Goal: Task Accomplishment & Management: Manage account settings

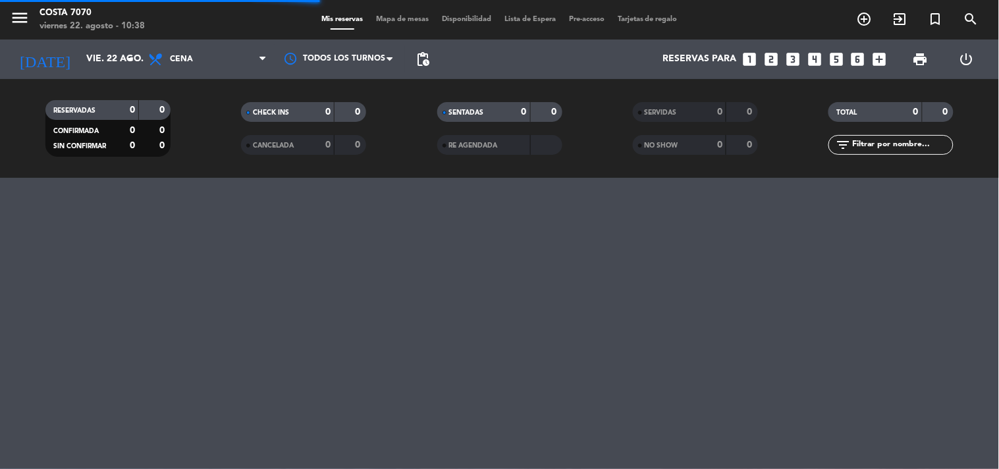
click at [419, 54] on span "pending_actions" at bounding box center [423, 59] width 16 height 16
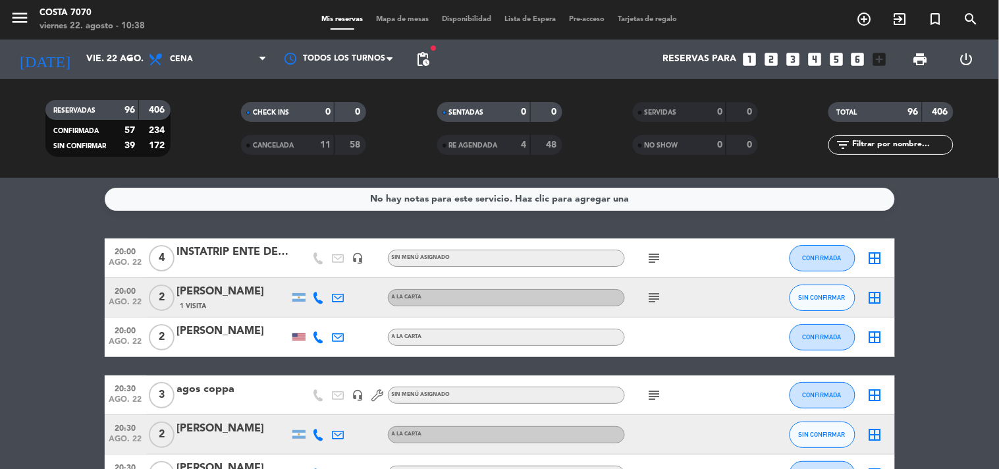
click at [317, 293] on icon at bounding box center [319, 298] width 12 height 12
click at [322, 271] on span "content_paste" at bounding box center [327, 275] width 10 height 10
click at [300, 277] on span "Copiar" at bounding box center [306, 275] width 28 height 14
click at [227, 306] on div "1 Visita" at bounding box center [233, 305] width 112 height 11
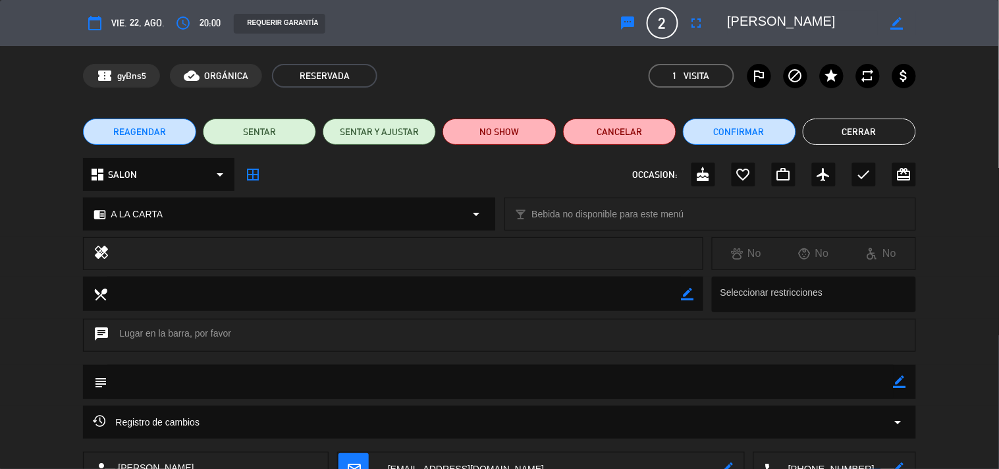
click at [628, 14] on button "sms" at bounding box center [628, 23] width 24 height 24
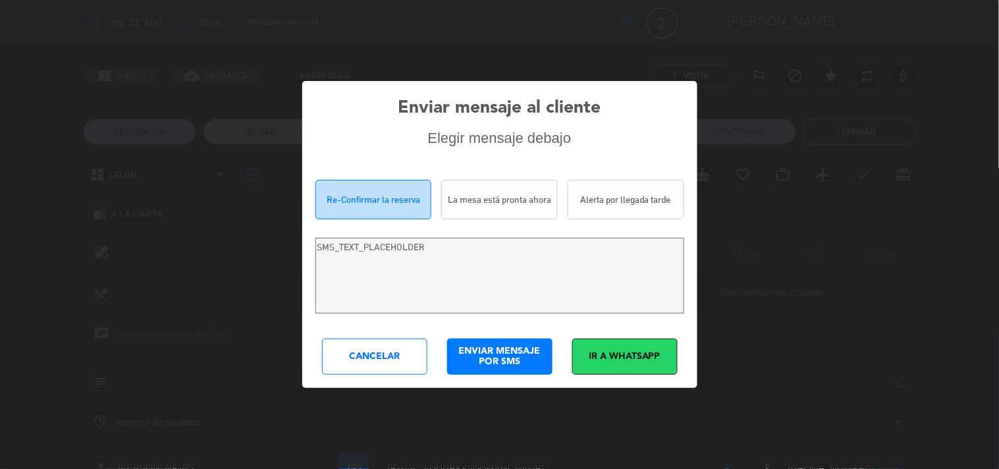
type textarea "Hola Juan Lluy! Estamos escribiendo para re-confirmar su reserva en Costa 7070 …"
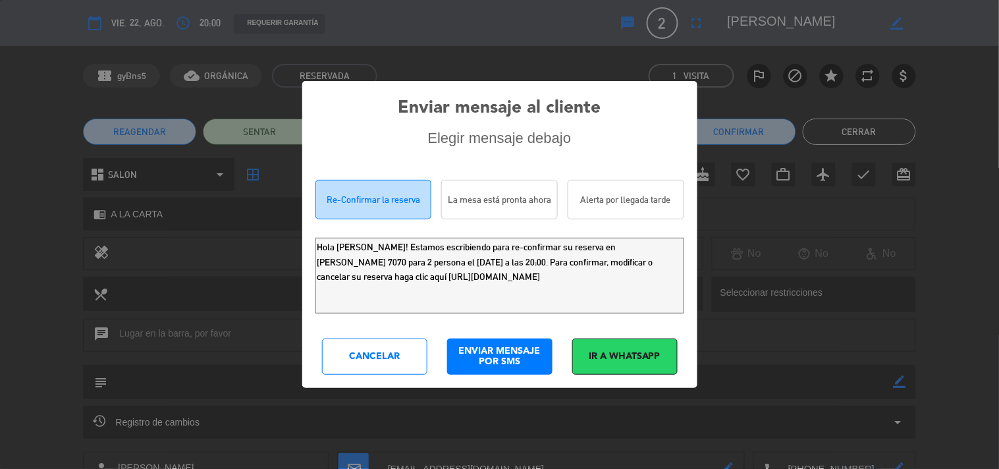
drag, startPoint x: 587, startPoint y: 281, endPoint x: 0, endPoint y: 5, distance: 649.2
click at [0, 66] on div "Enviar mensaje al cliente Elegir mensaje debajo Re-Confirmar la reserva La mesa…" at bounding box center [499, 234] width 999 height 469
click at [390, 358] on div "Cancelar" at bounding box center [374, 356] width 105 height 36
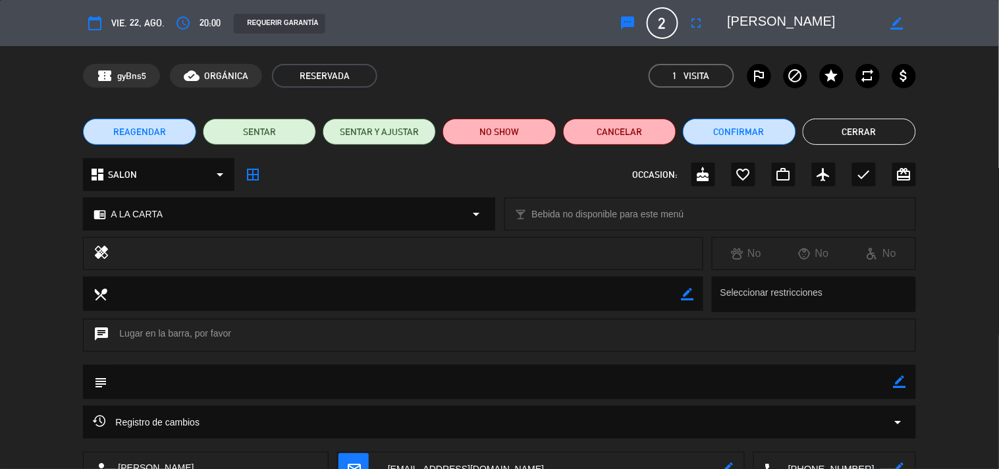
click at [895, 120] on button "Cerrar" at bounding box center [859, 132] width 113 height 26
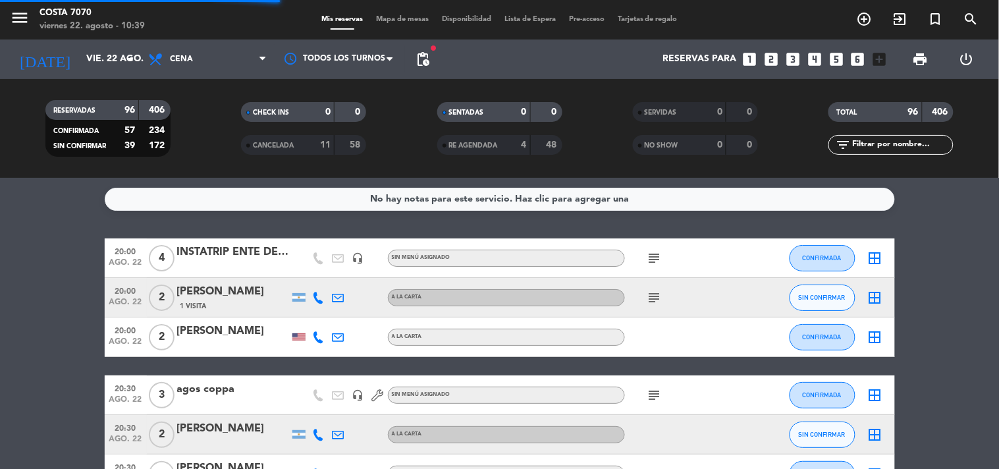
scroll to position [146, 0]
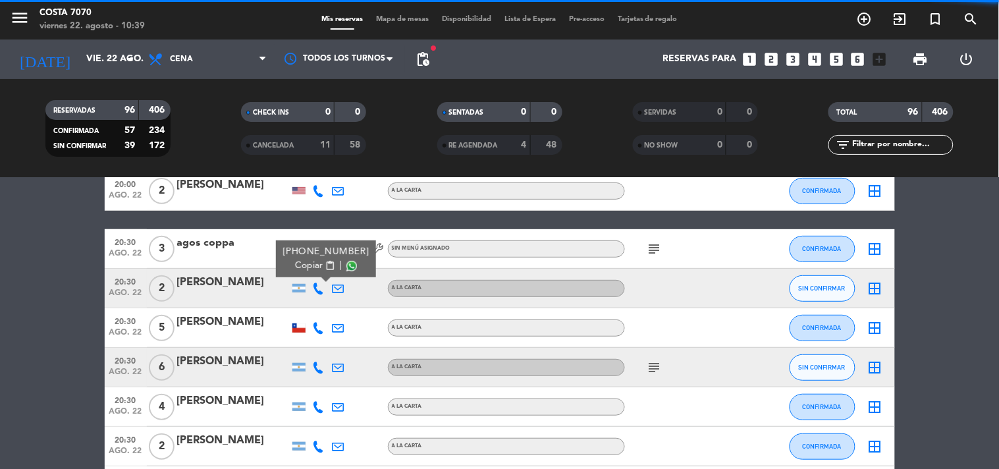
click at [313, 261] on span "Copiar" at bounding box center [309, 266] width 28 height 14
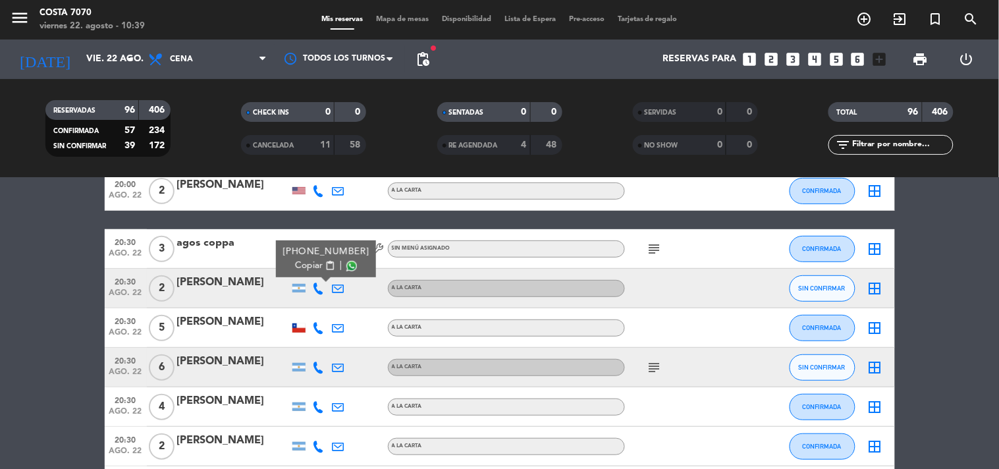
click at [226, 293] on div at bounding box center [233, 297] width 112 height 11
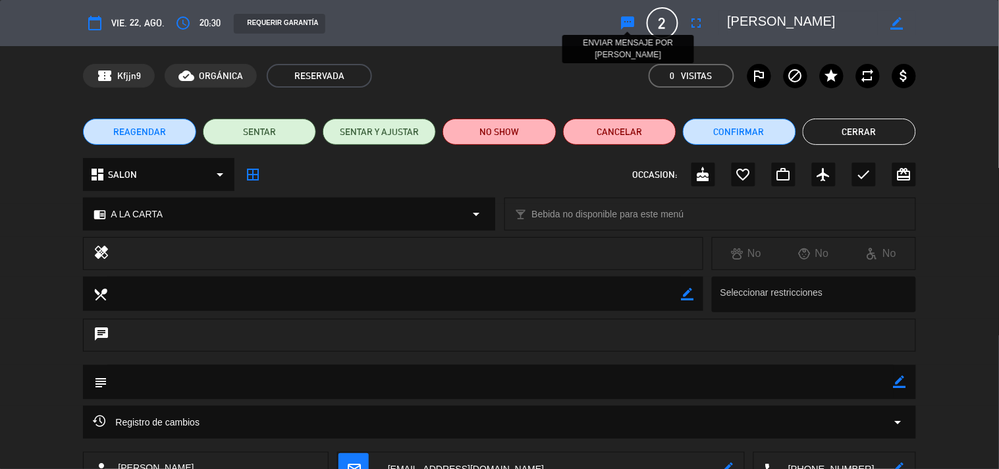
click at [629, 17] on icon "sms" at bounding box center [628, 23] width 16 height 16
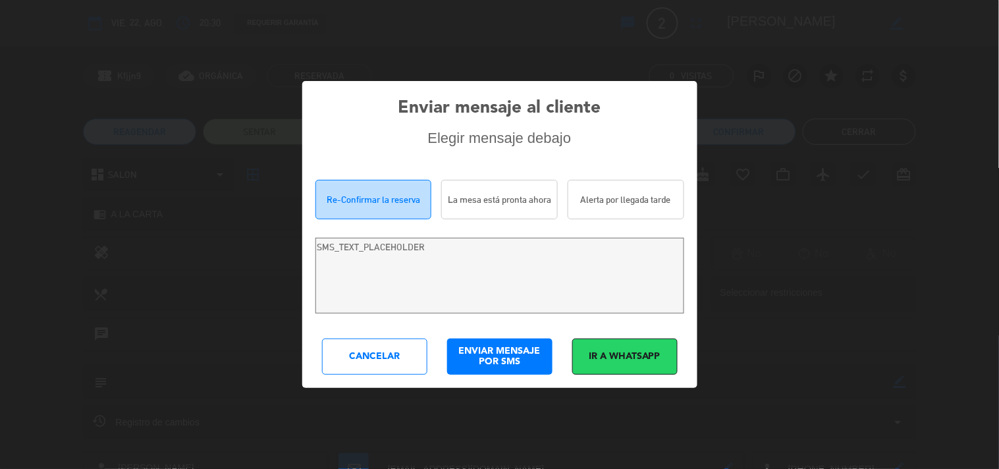
type textarea "Hi Anabela almeida! We are writing to re-confirm your reservation at Costa 7070…"
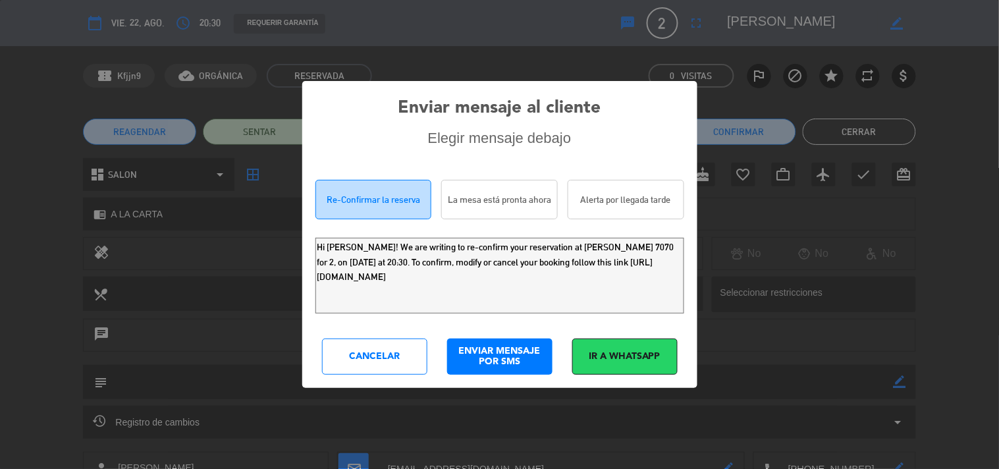
drag, startPoint x: 608, startPoint y: 279, endPoint x: 0, endPoint y: 124, distance: 627.1
click at [0, 133] on div "Enviar mensaje al cliente Elegir mensaje debajo Re-Confirmar la reserva La mesa…" at bounding box center [499, 234] width 999 height 469
click at [346, 350] on div "Cancelar" at bounding box center [374, 356] width 105 height 36
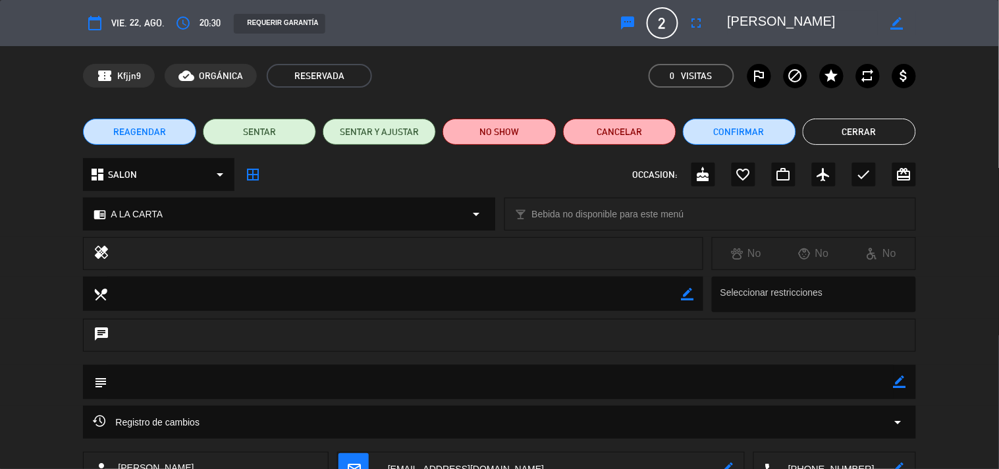
click at [889, 130] on button "Cerrar" at bounding box center [859, 132] width 113 height 26
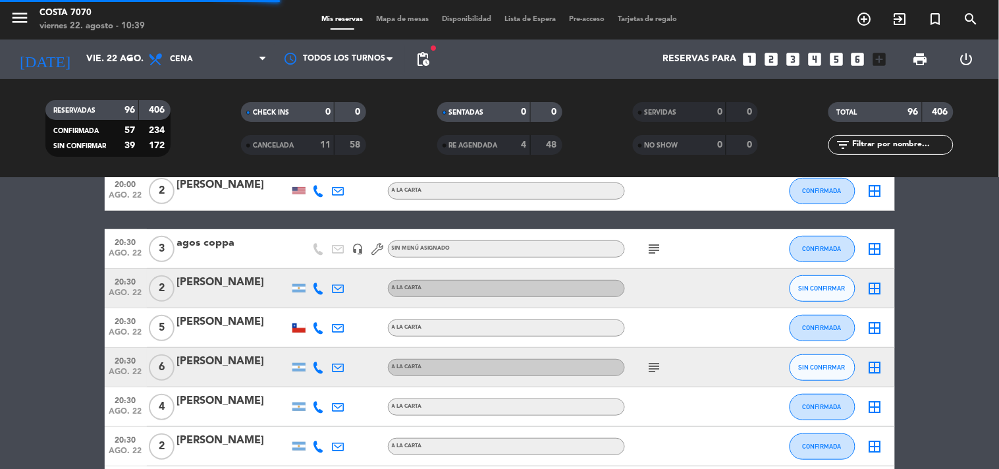
scroll to position [219, 0]
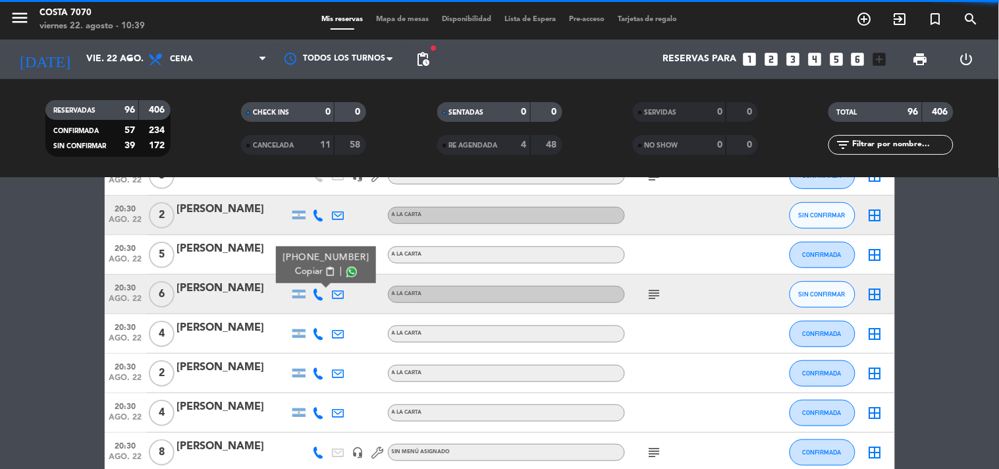
click at [325, 273] on span "content_paste" at bounding box center [330, 272] width 10 height 10
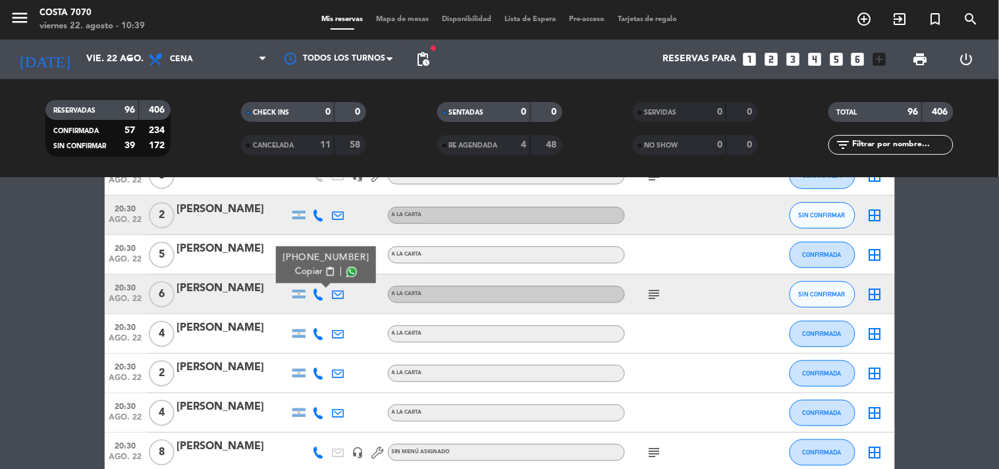
click at [230, 290] on div "[PERSON_NAME]" at bounding box center [233, 288] width 112 height 17
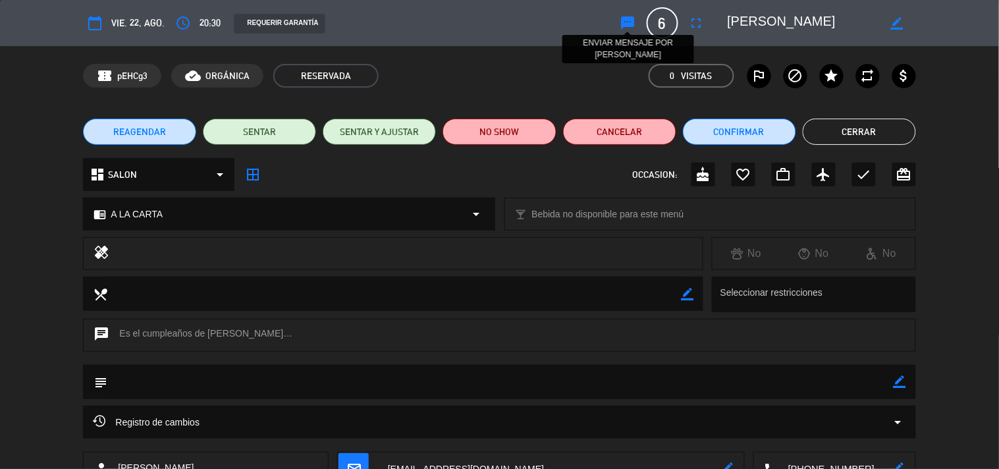
click at [627, 29] on icon "sms" at bounding box center [628, 23] width 16 height 16
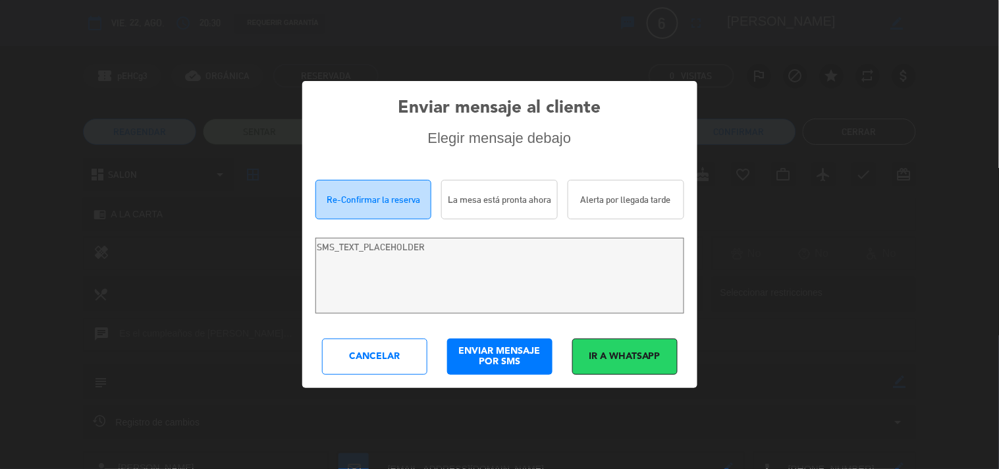
type textarea "Hola Bethania Ramos! Estamos escribiendo para re-confirmar su reserva en Costa …"
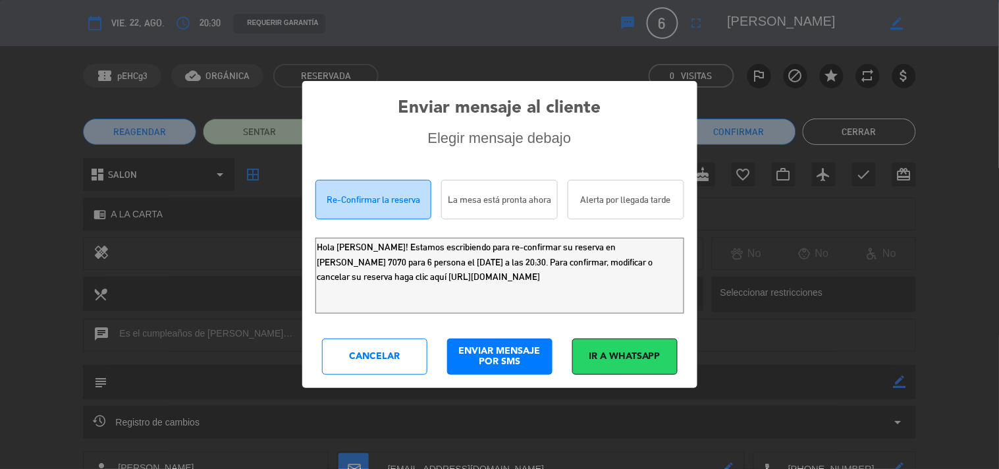
drag, startPoint x: 583, startPoint y: 286, endPoint x: 0, endPoint y: 141, distance: 600.5
click at [0, 173] on div "Enviar mensaje al cliente Elegir mensaje debajo Re-Confirmar la reserva La mesa…" at bounding box center [499, 234] width 999 height 469
click at [390, 356] on div "Cancelar" at bounding box center [374, 356] width 105 height 36
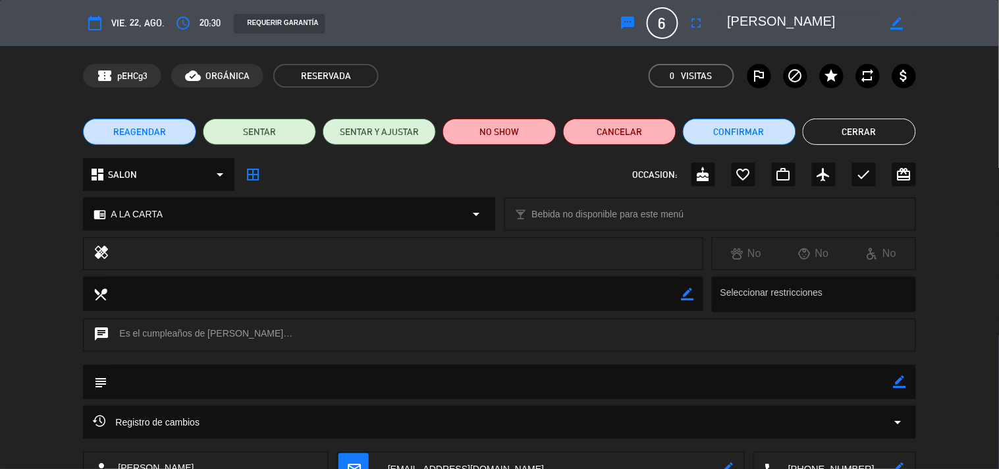
click at [830, 134] on button "Cerrar" at bounding box center [859, 132] width 113 height 26
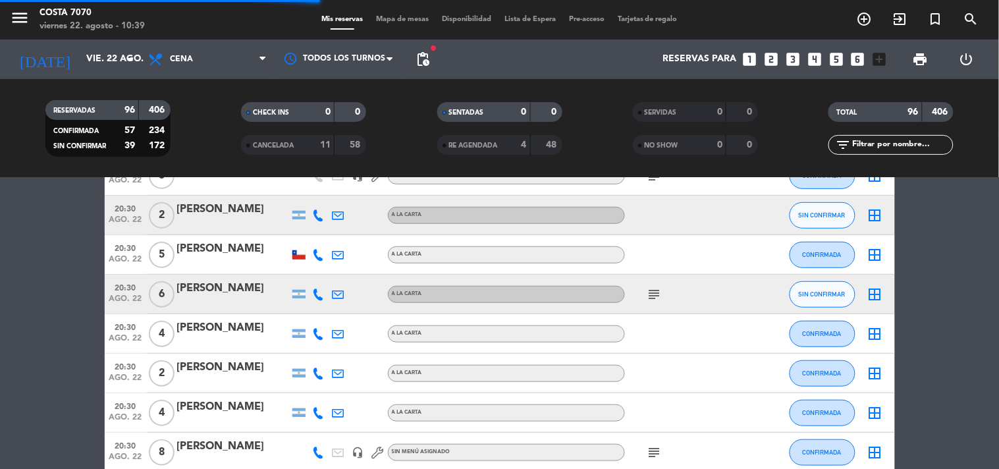
scroll to position [365, 0]
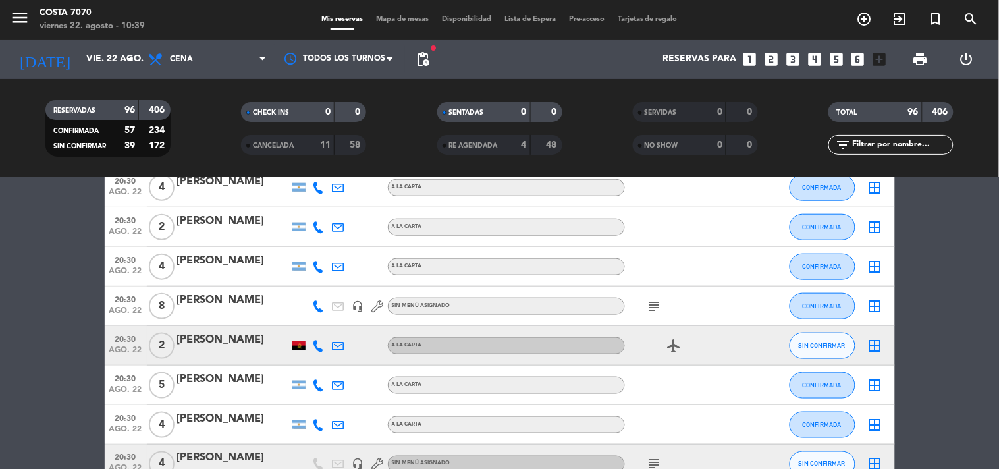
click at [317, 341] on icon at bounding box center [319, 346] width 12 height 12
click at [815, 337] on button "SIN CONFIRMAR" at bounding box center [822, 346] width 66 height 26
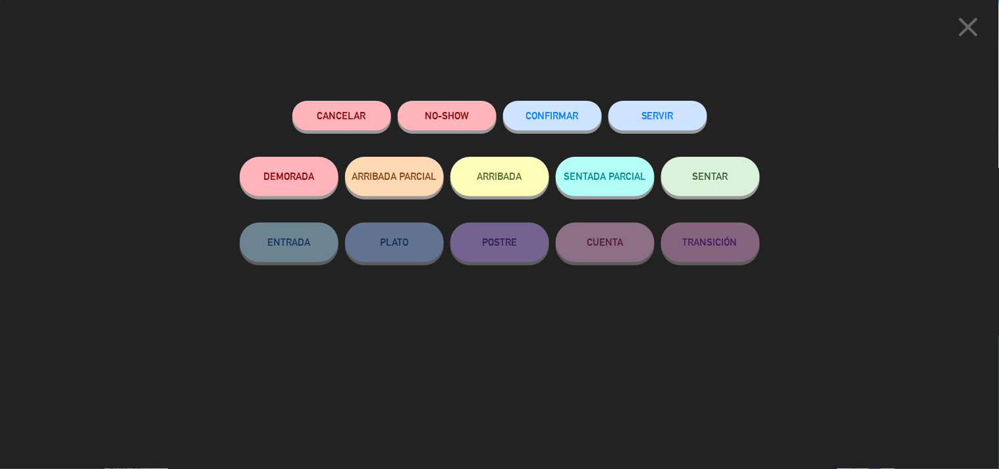
click at [346, 113] on button "Cancelar" at bounding box center [341, 116] width 99 height 30
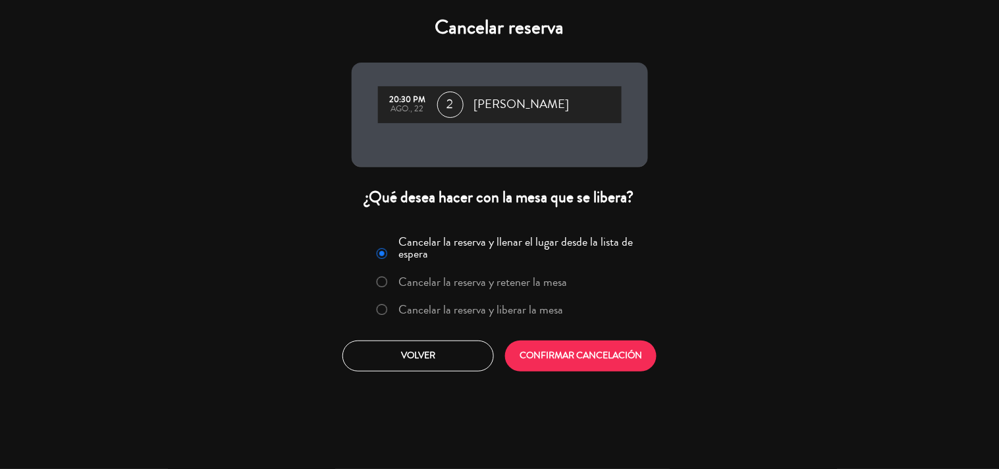
click at [493, 307] on label "Cancelar la reserva y liberar la mesa" at bounding box center [480, 310] width 165 height 12
click at [535, 336] on div "Cancelar la reserva y llenar el lugar desde la lista de espera Cancelar la rese…" at bounding box center [500, 300] width 316 height 159
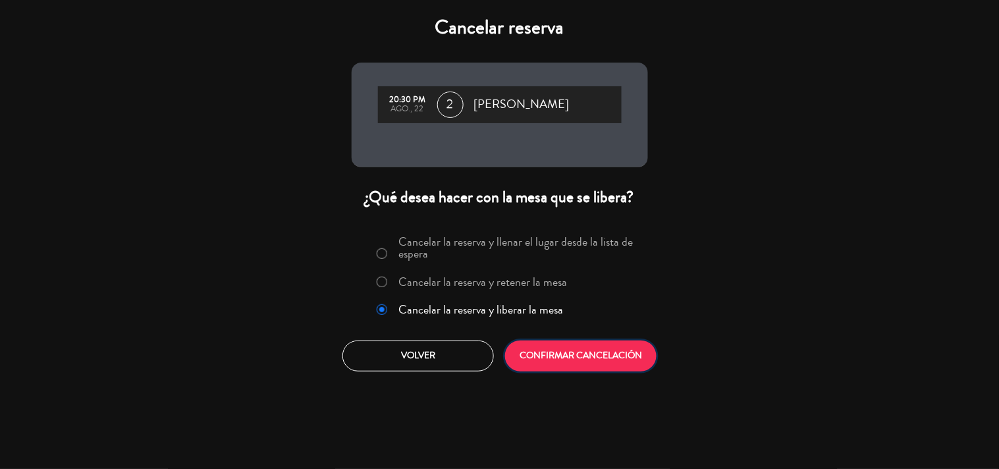
click at [534, 347] on button "CONFIRMAR CANCELACIÓN" at bounding box center [580, 355] width 151 height 31
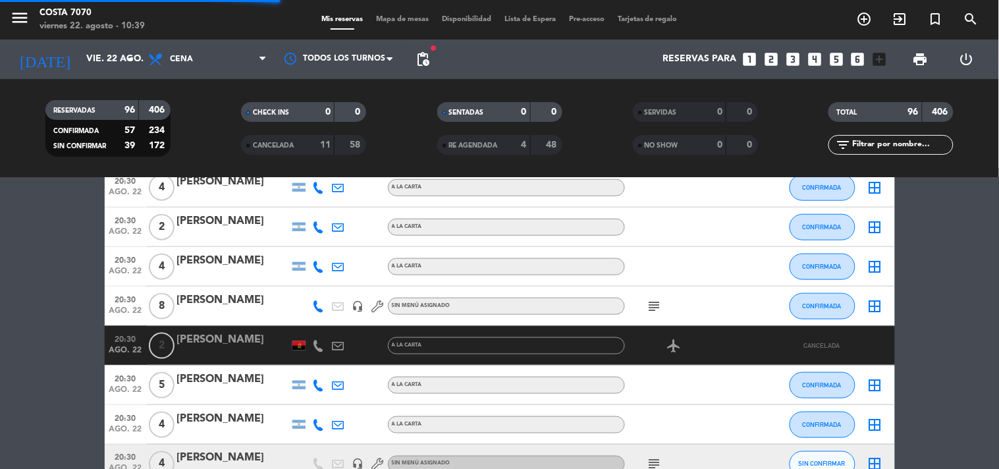
scroll to position [512, 0]
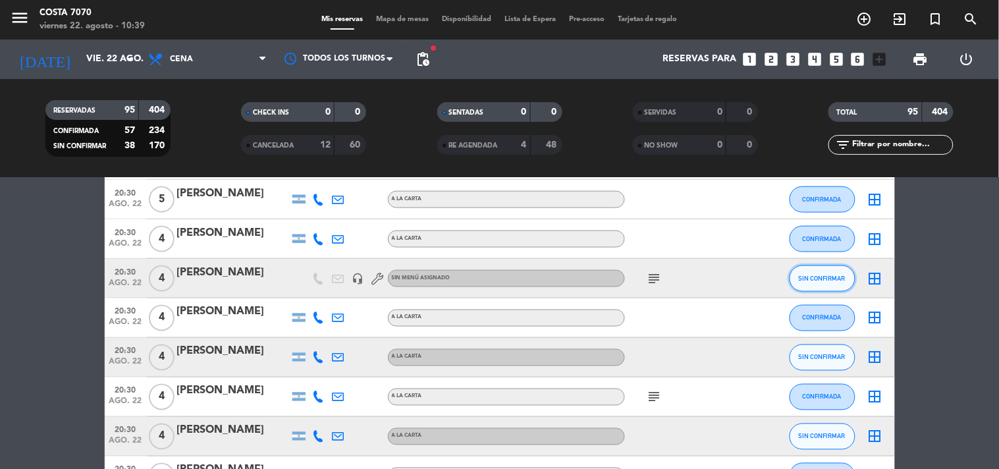
click at [806, 275] on span "SIN CONFIRMAR" at bounding box center [822, 278] width 47 height 7
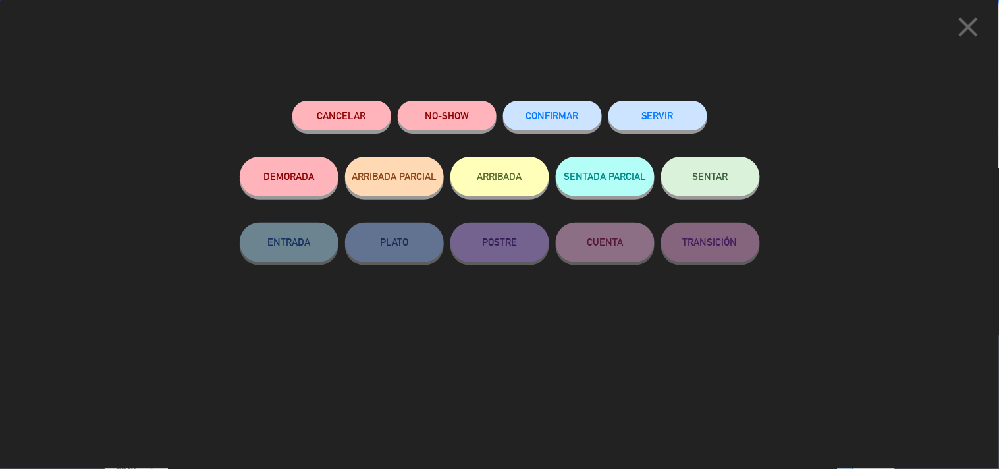
click at [565, 116] on span "CONFIRMAR" at bounding box center [552, 115] width 53 height 11
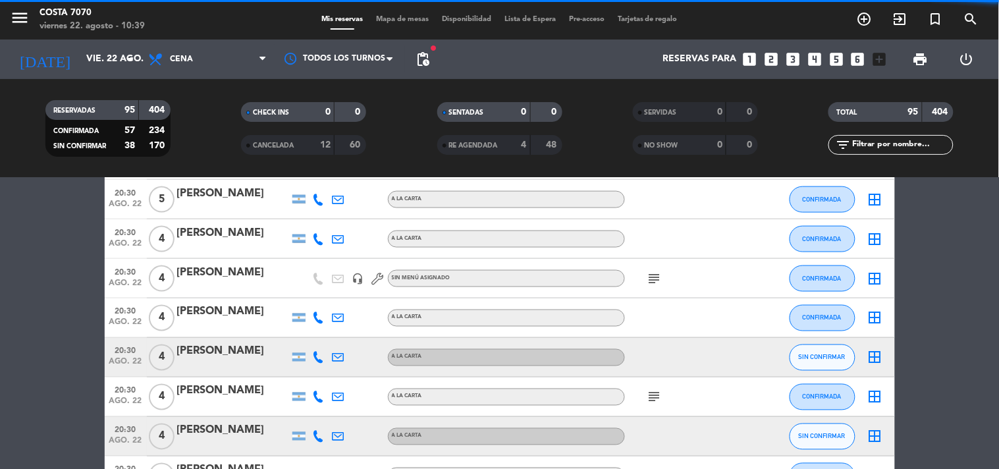
click at [654, 273] on icon "subject" at bounding box center [655, 279] width 16 height 16
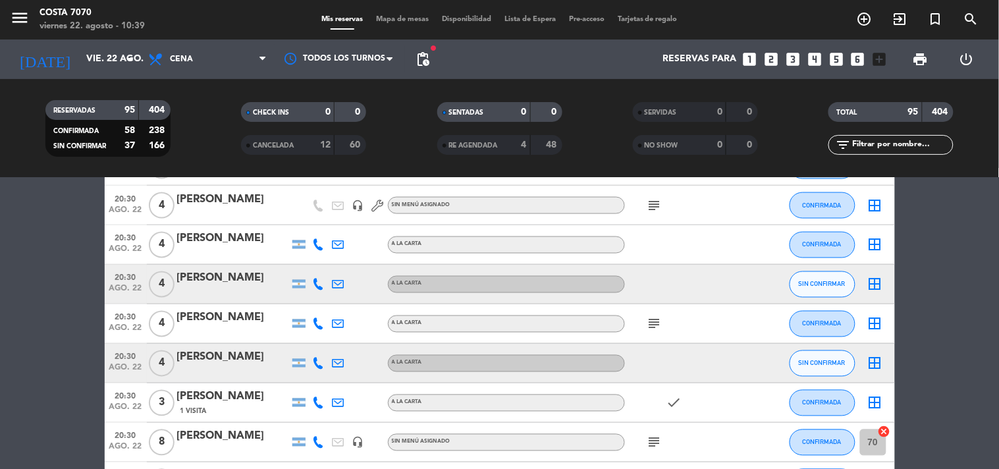
click at [317, 279] on icon at bounding box center [319, 285] width 12 height 12
click at [317, 270] on div "+542914796927 Copiar content_paste |" at bounding box center [326, 254] width 100 height 37
click at [325, 261] on span "content_paste" at bounding box center [330, 262] width 10 height 10
click at [237, 294] on div at bounding box center [233, 293] width 112 height 11
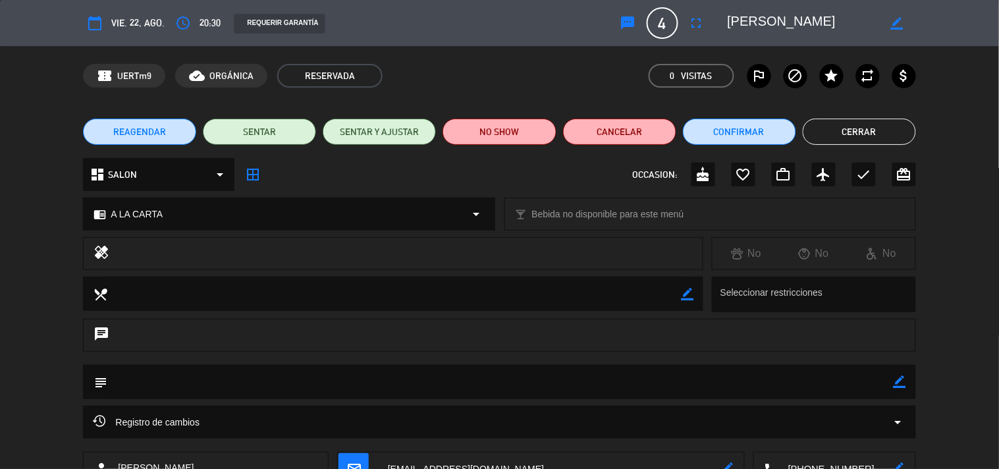
click at [618, 16] on button "sms" at bounding box center [628, 23] width 24 height 24
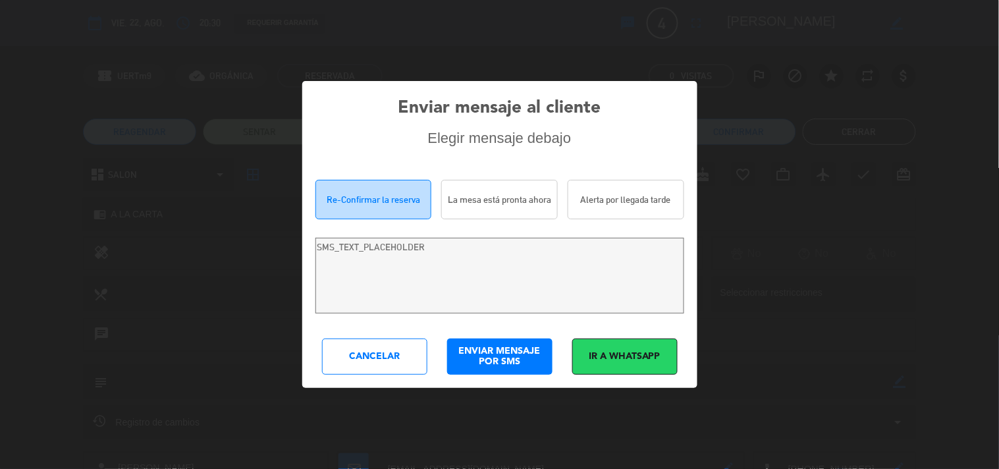
type textarea "Hola Maria Paz Veiga! Estamos escribiendo para re-confirmar su reserva en Costa…"
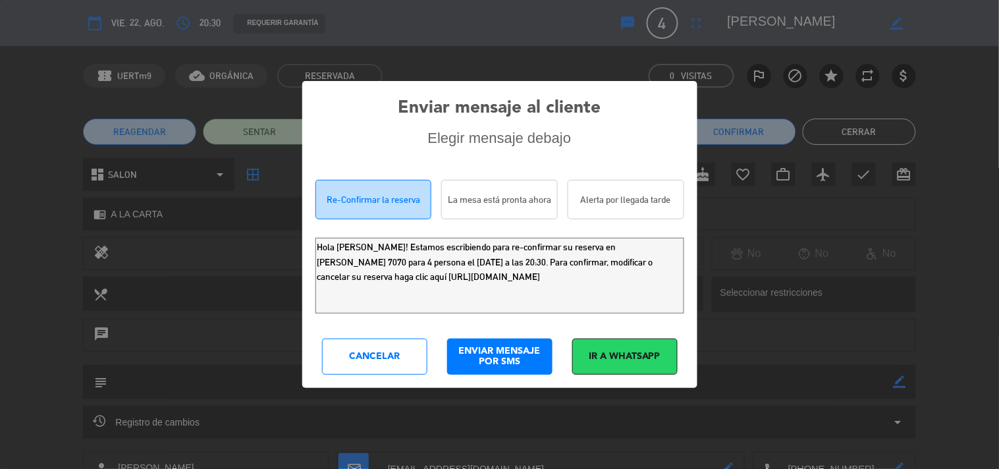
drag, startPoint x: 615, startPoint y: 275, endPoint x: 0, endPoint y: 80, distance: 645.3
click at [0, 115] on div "Enviar mensaje al cliente Elegir mensaje debajo Re-Confirmar la reserva La mesa…" at bounding box center [499, 234] width 999 height 469
click at [369, 365] on div "Cancelar" at bounding box center [374, 356] width 105 height 36
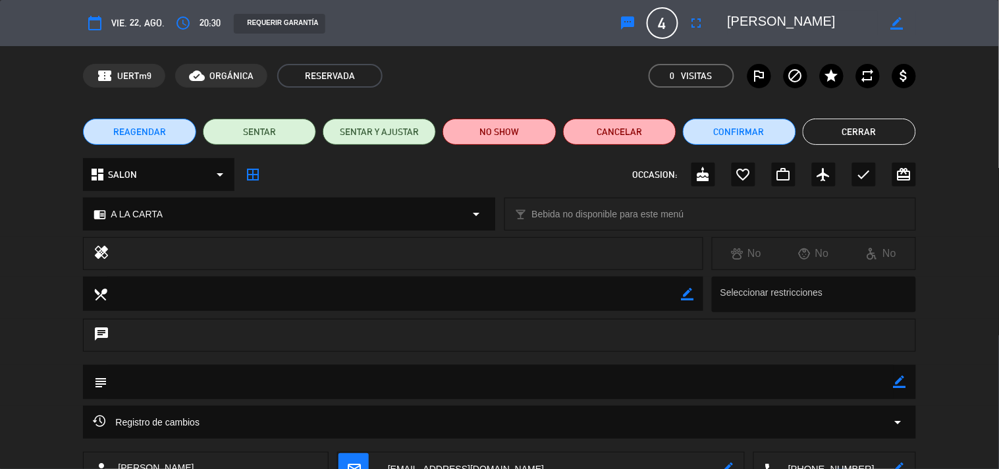
click at [828, 129] on button "Cerrar" at bounding box center [859, 132] width 113 height 26
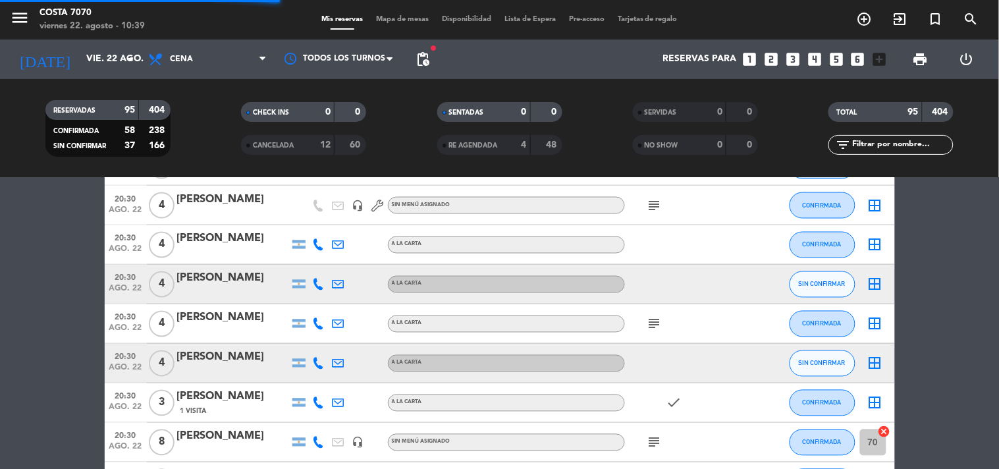
scroll to position [658, 0]
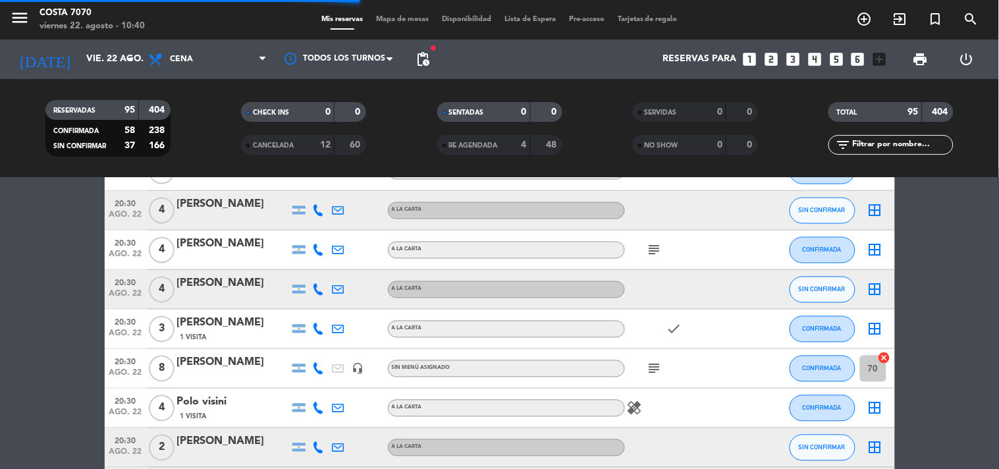
click at [318, 285] on icon at bounding box center [319, 290] width 12 height 12
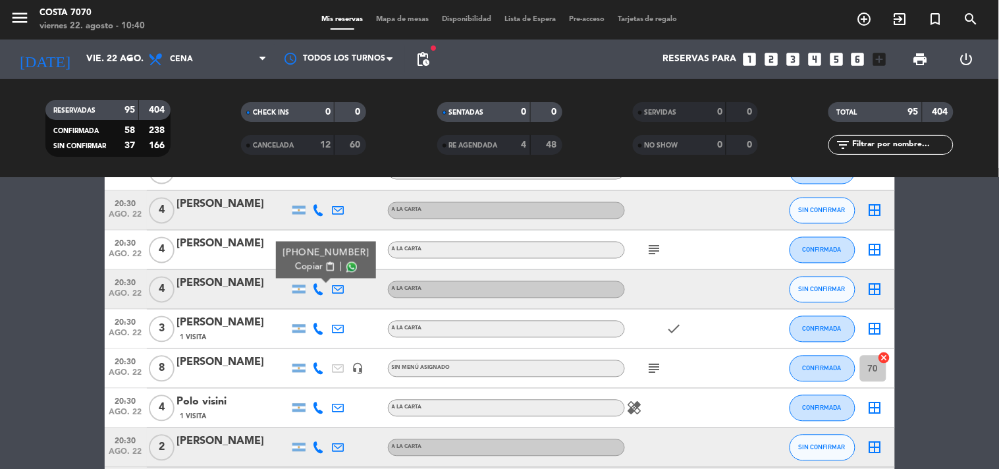
click at [314, 269] on span "Copiar" at bounding box center [309, 267] width 28 height 14
click at [238, 297] on div at bounding box center [233, 298] width 112 height 11
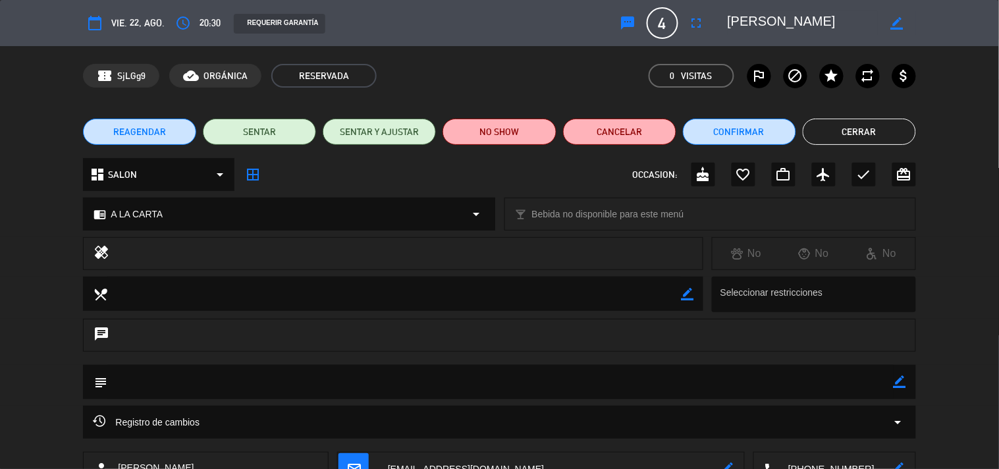
click at [633, 20] on icon "sms" at bounding box center [628, 23] width 16 height 16
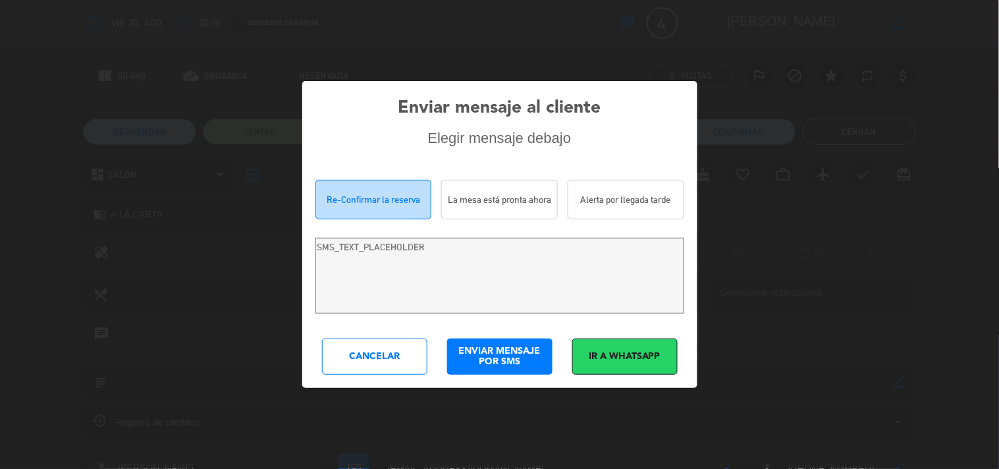
type textarea "Hola Nicolas Avellaneda! Estamos escribiendo para re-confirmar su reserva en Co…"
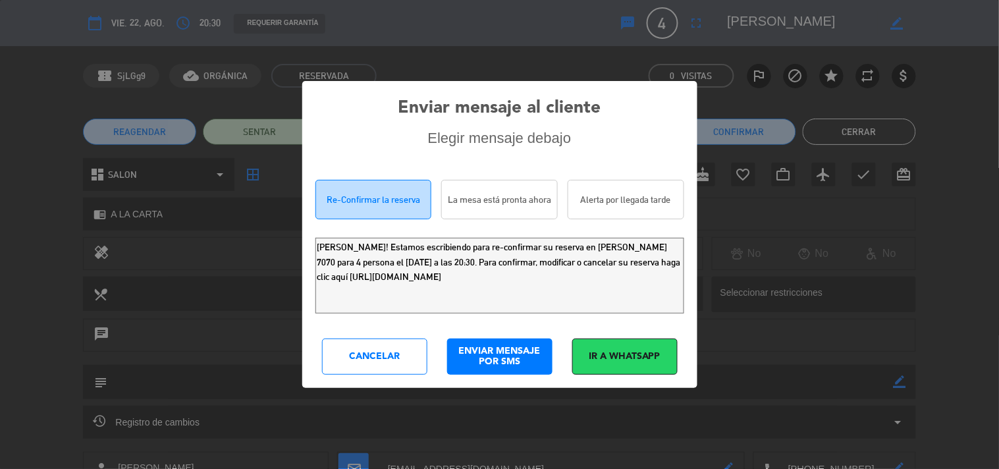
drag, startPoint x: 593, startPoint y: 285, endPoint x: 0, endPoint y: 74, distance: 629.8
click at [0, 132] on div "Enviar mensaje al cliente Elegir mensaje debajo Re-Confirmar la reserva La mesa…" at bounding box center [499, 234] width 999 height 469
click at [396, 365] on div "Cancelar" at bounding box center [374, 356] width 105 height 36
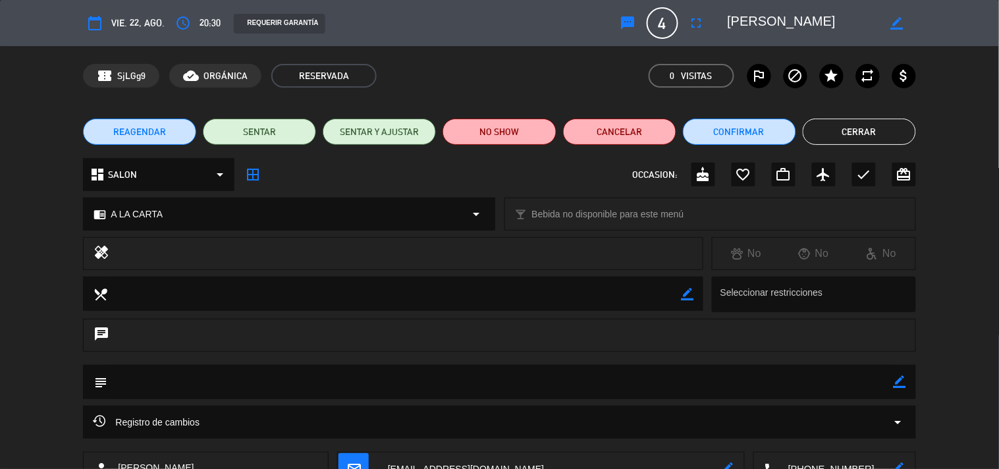
click at [870, 135] on button "Cerrar" at bounding box center [859, 132] width 113 height 26
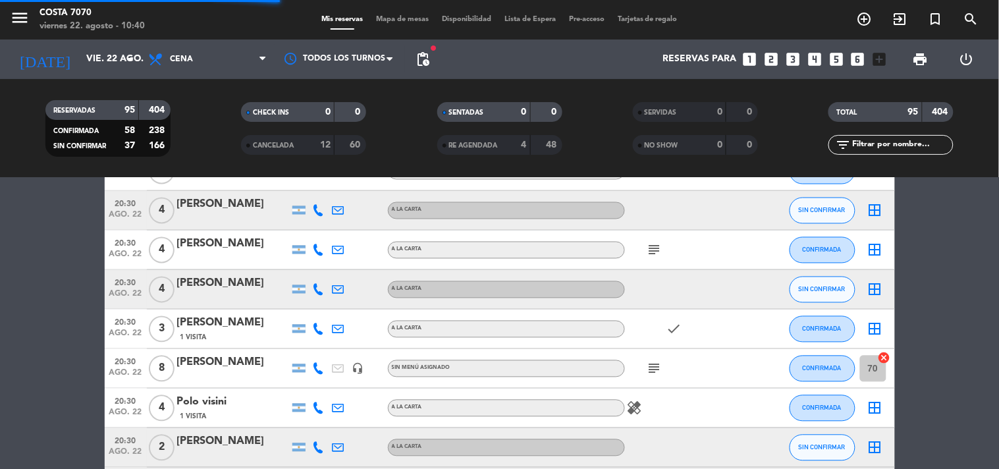
scroll to position [805, 0]
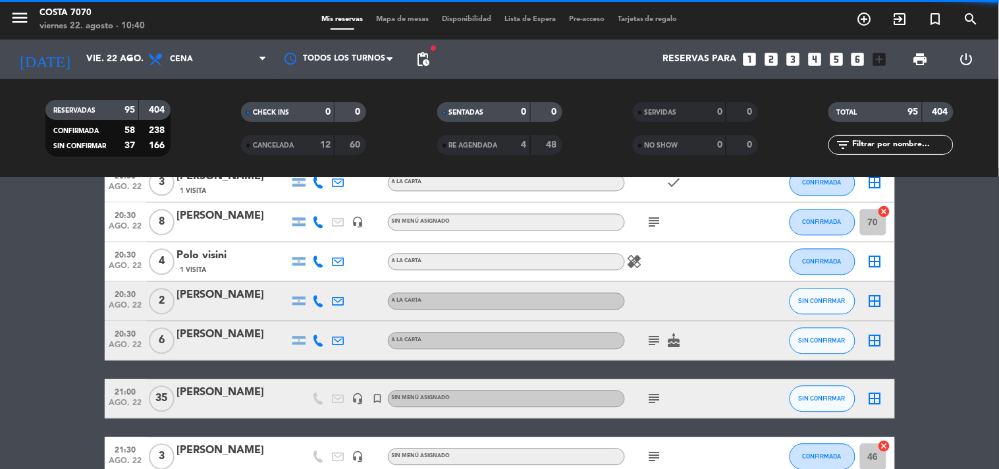
click at [320, 296] on icon at bounding box center [319, 302] width 12 height 12
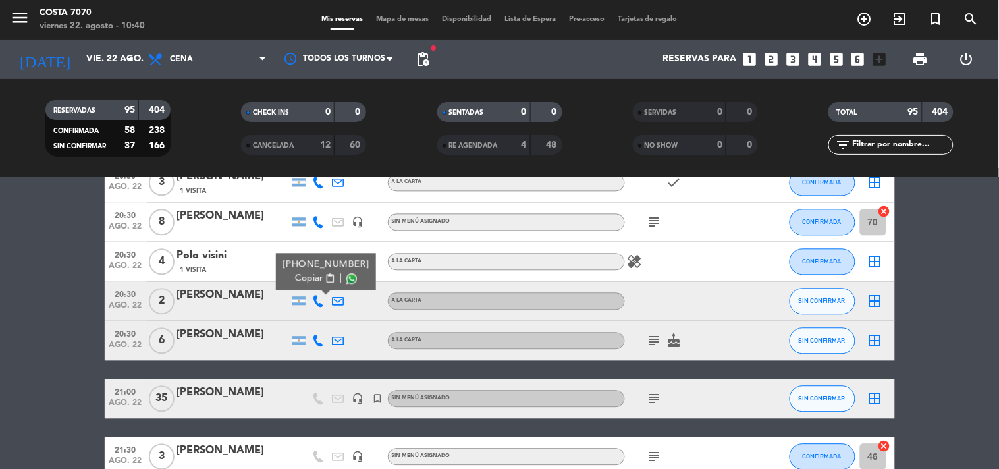
click at [306, 280] on span "Copiar" at bounding box center [309, 279] width 28 height 14
click at [254, 305] on div at bounding box center [233, 310] width 112 height 11
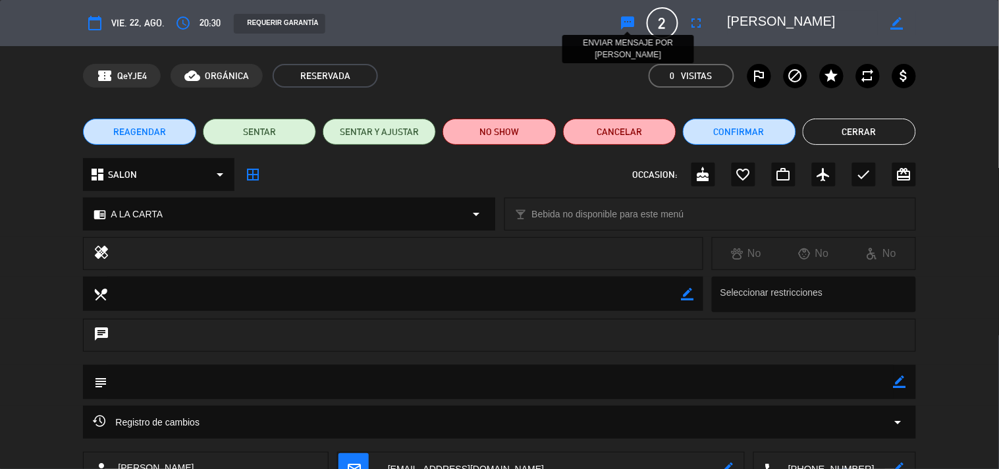
click at [620, 23] on icon "sms" at bounding box center [628, 23] width 16 height 16
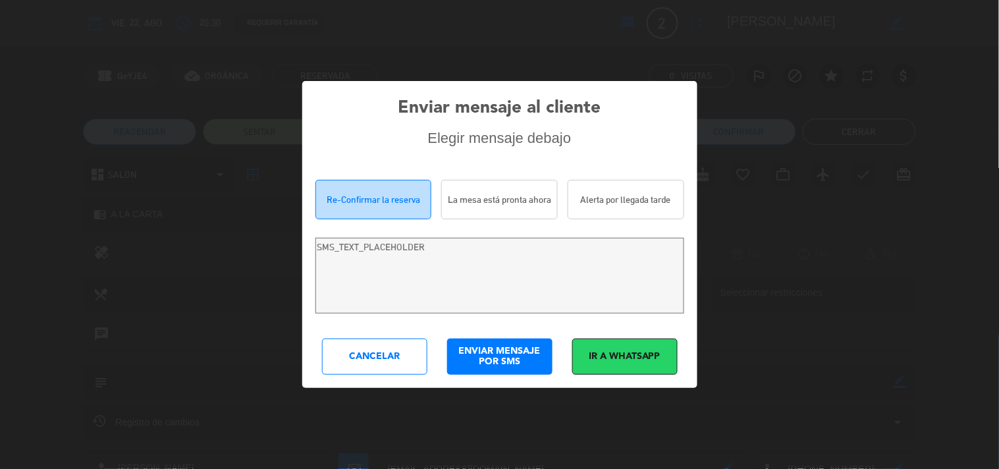
type textarea "Hi valentina perez! We are writing to re-confirm your reservation at Costa 7070…"
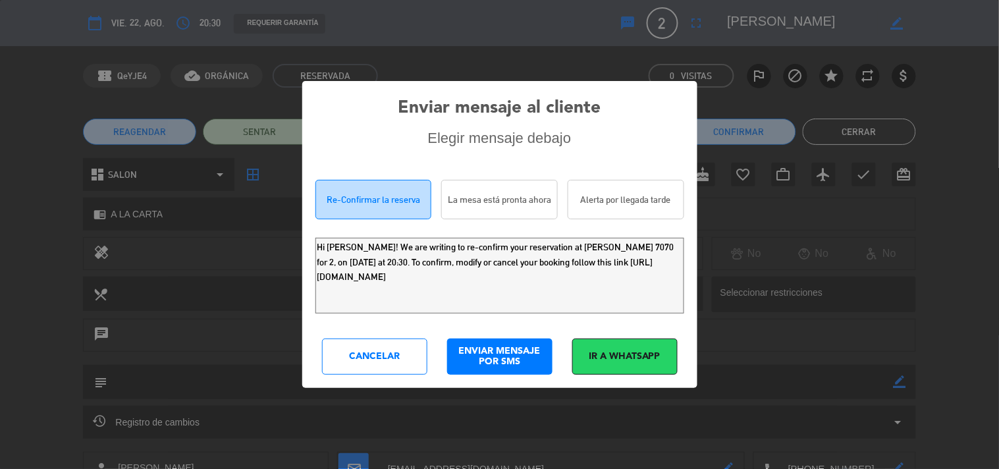
drag, startPoint x: 613, startPoint y: 286, endPoint x: 0, endPoint y: 8, distance: 673.3
click at [0, 65] on div "Enviar mensaje al cliente Elegir mensaje debajo Re-Confirmar la reserva La mesa…" at bounding box center [499, 234] width 999 height 469
click at [378, 356] on div "Cancelar" at bounding box center [374, 356] width 105 height 36
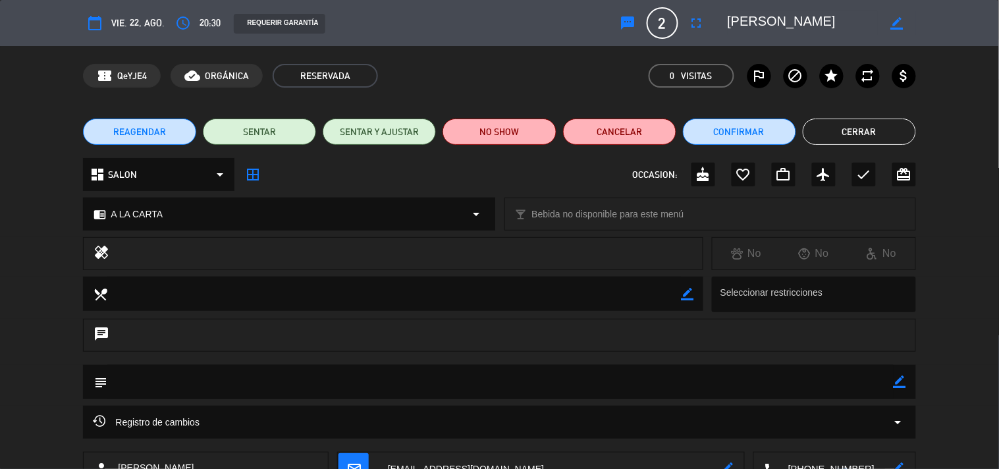
click at [818, 130] on button "Cerrar" at bounding box center [859, 132] width 113 height 26
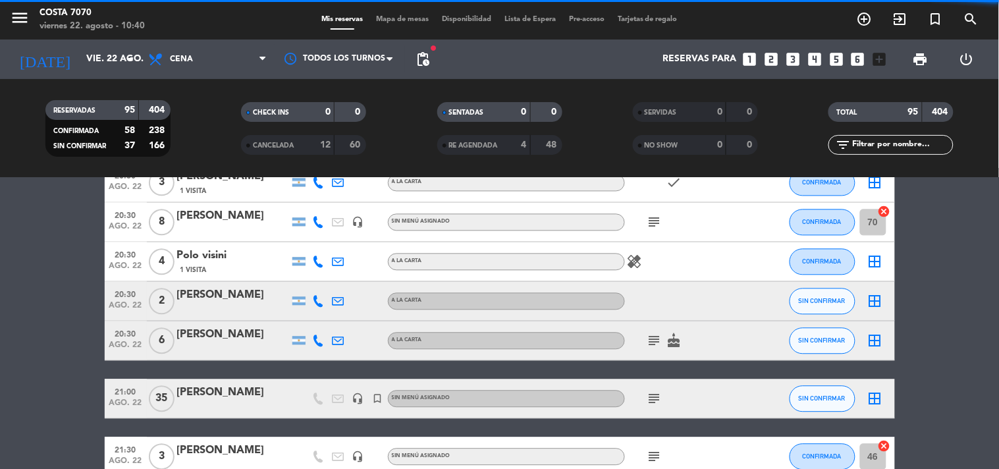
click at [317, 340] on icon at bounding box center [319, 341] width 12 height 12
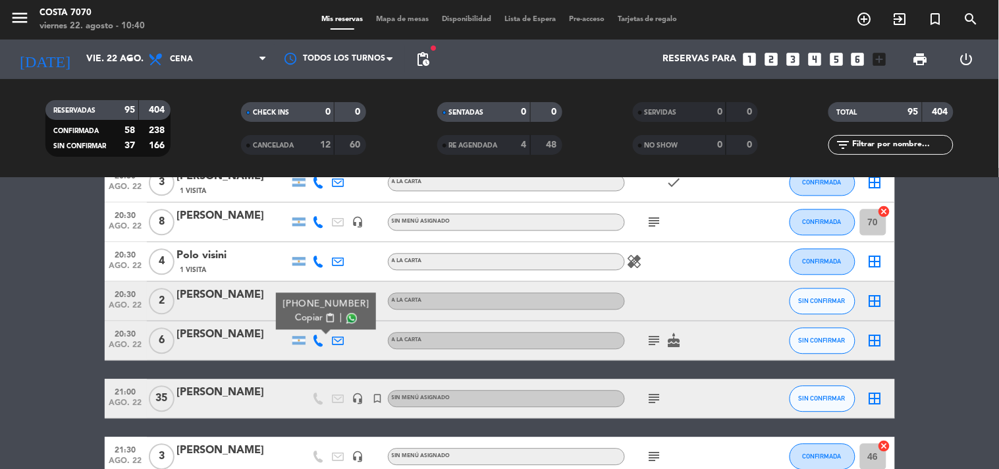
click at [311, 318] on span "Copiar" at bounding box center [309, 318] width 28 height 14
click at [238, 337] on div "[PERSON_NAME]" at bounding box center [233, 335] width 112 height 17
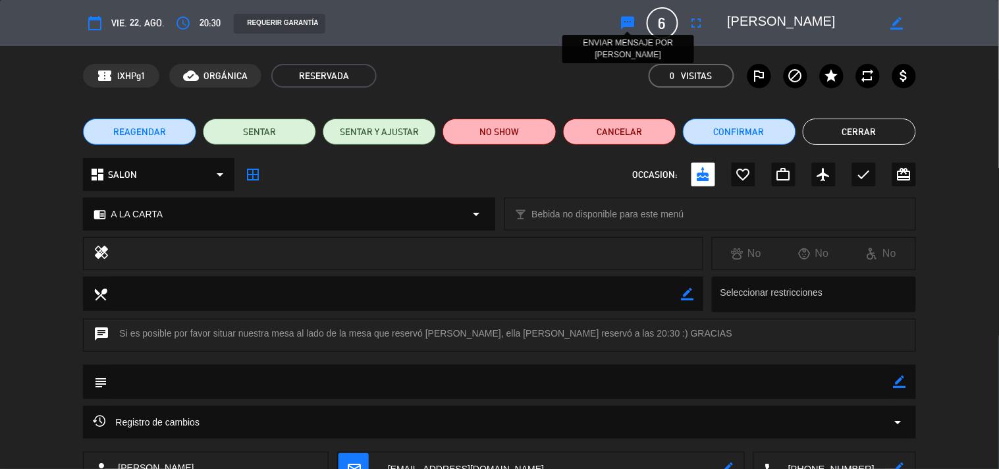
click at [633, 20] on icon "sms" at bounding box center [628, 23] width 16 height 16
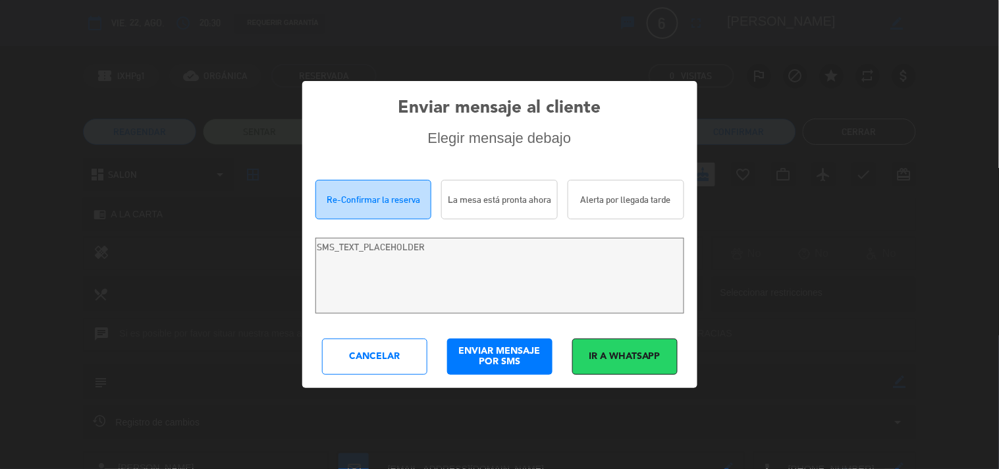
type textarea "Hola Veronica Arcay! Estamos escribiendo para re-confirmar su reserva en Costa …"
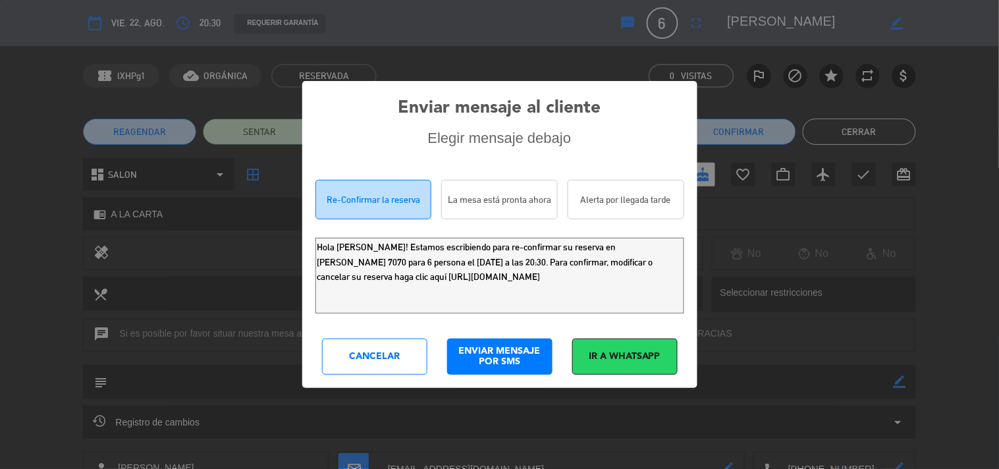
drag, startPoint x: 244, startPoint y: 222, endPoint x: 0, endPoint y: 120, distance: 264.1
click at [0, 120] on div "Enviar mensaje al cliente Elegir mensaje debajo Re-Confirmar la reserva La mesa…" at bounding box center [499, 234] width 999 height 469
click at [396, 345] on div "Cancelar" at bounding box center [374, 356] width 105 height 36
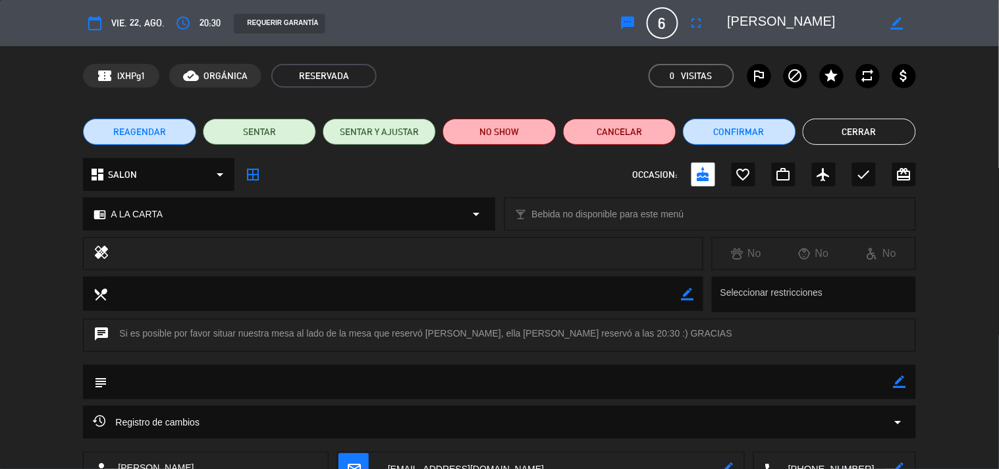
click at [840, 132] on button "Cerrar" at bounding box center [859, 132] width 113 height 26
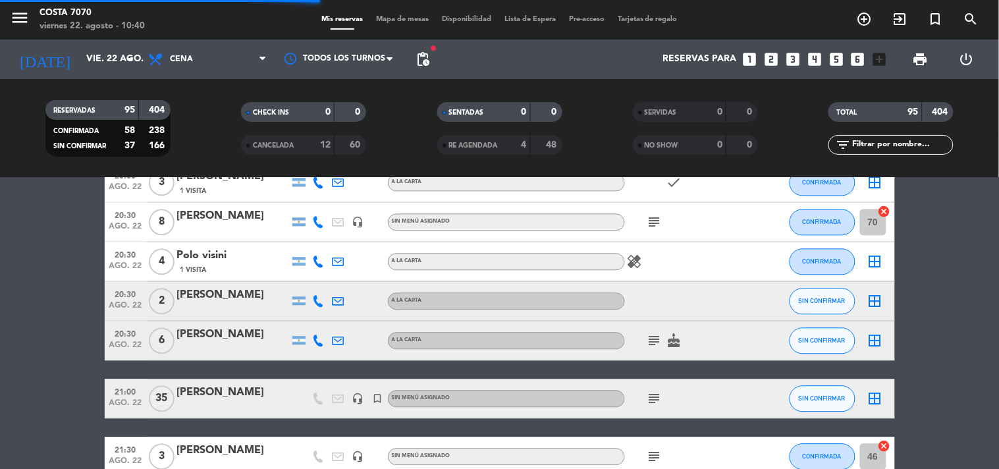
scroll to position [878, 0]
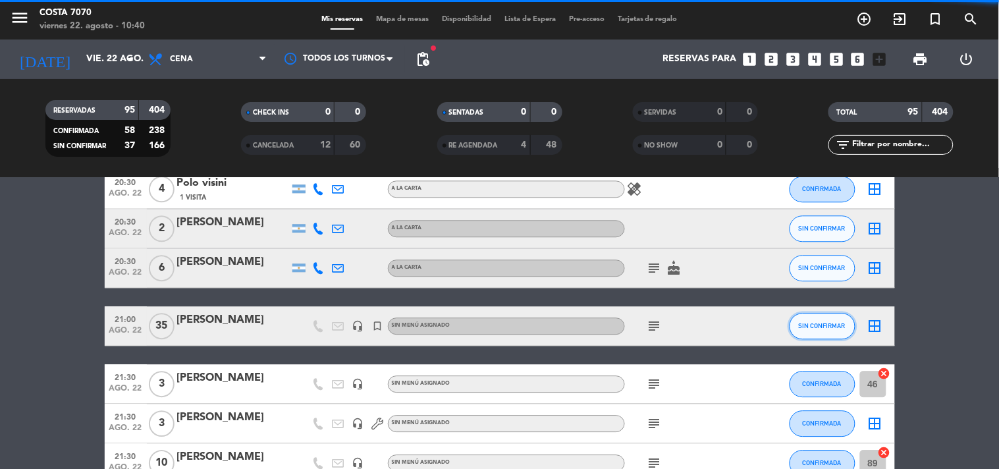
click at [822, 324] on span "SIN CONFIRMAR" at bounding box center [822, 325] width 47 height 7
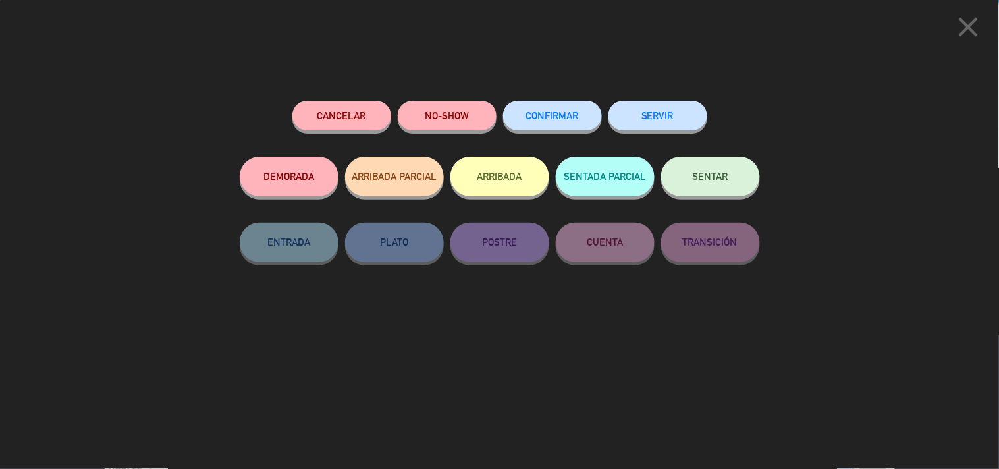
click at [564, 126] on button "CONFIRMAR" at bounding box center [552, 116] width 99 height 30
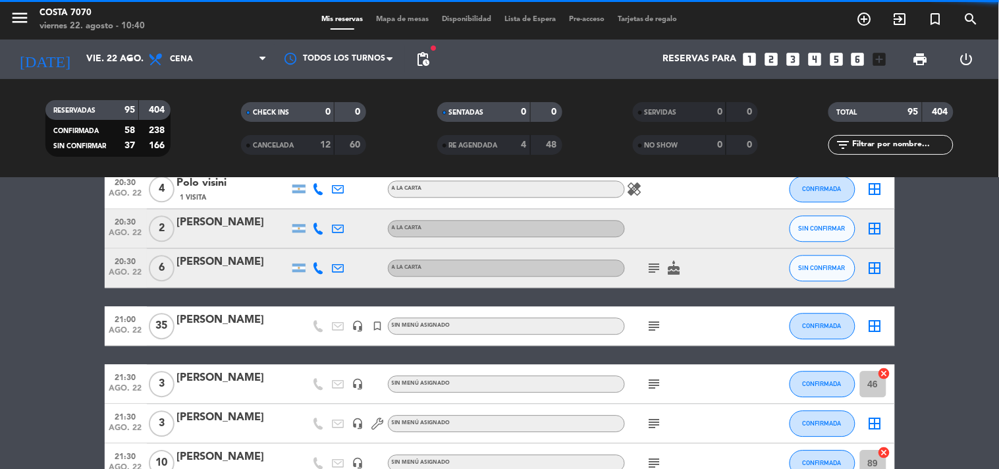
scroll to position [951, 0]
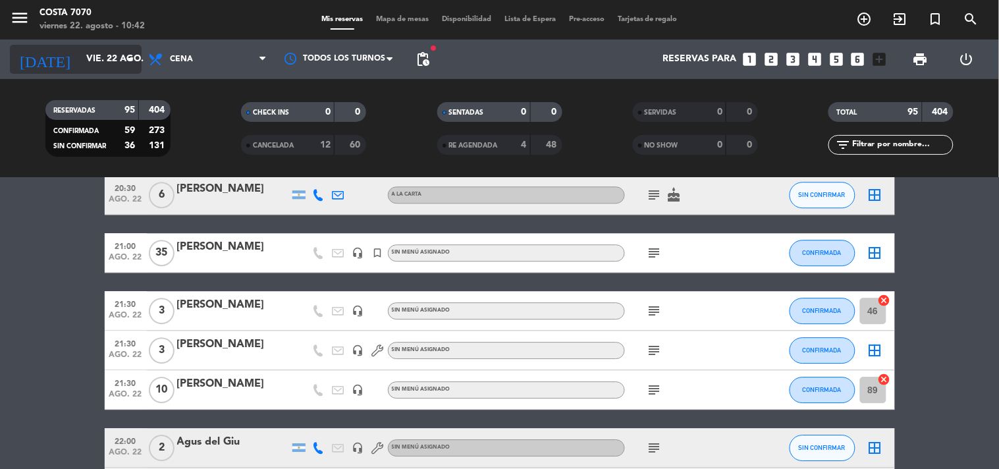
click at [104, 60] on input "vie. 22 ago." at bounding box center [142, 59] width 125 height 24
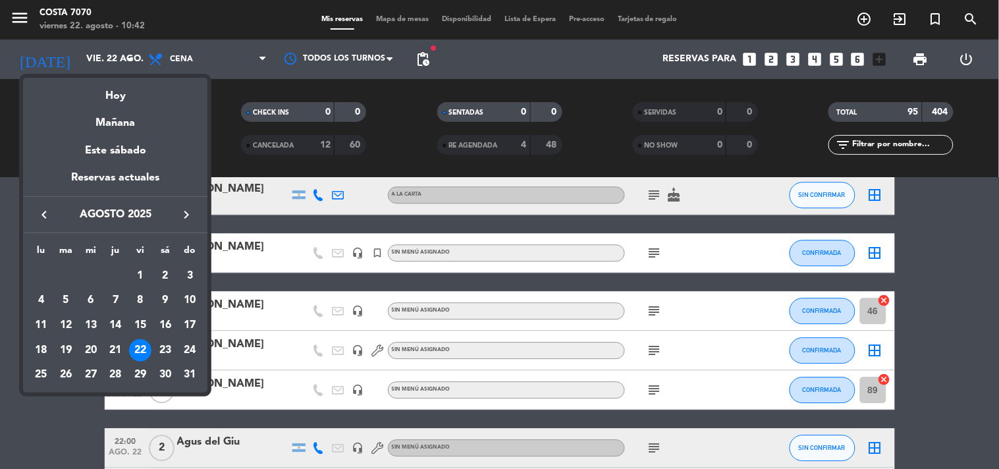
click at [163, 346] on div "23" at bounding box center [165, 350] width 22 height 22
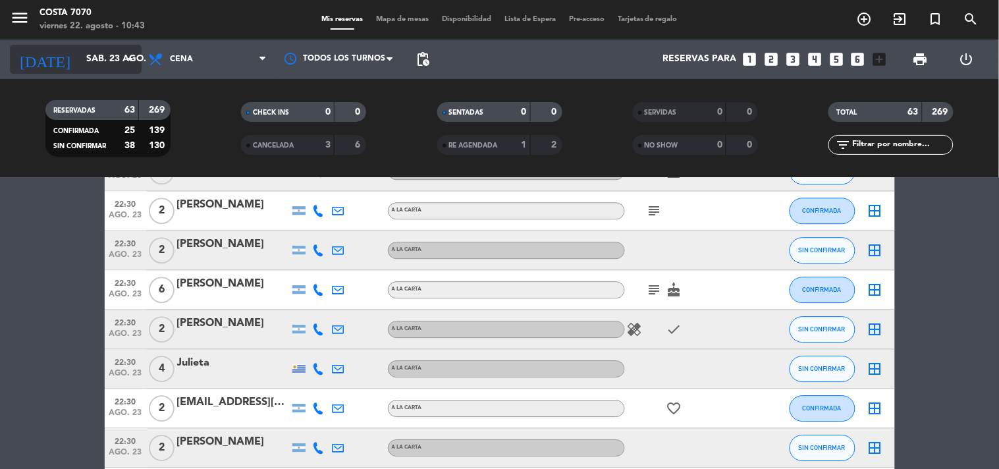
click at [97, 66] on input "sáb. 23 ago." at bounding box center [142, 59] width 125 height 24
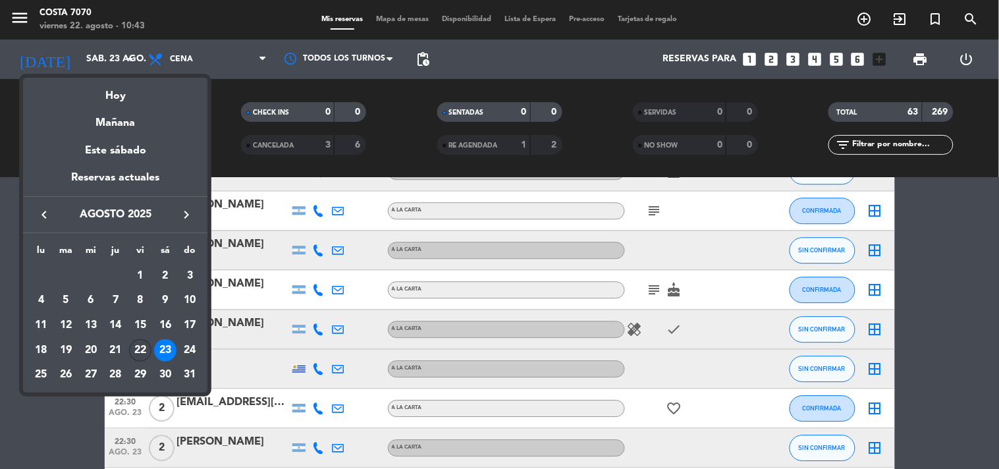
click at [134, 350] on div "22" at bounding box center [140, 350] width 22 height 22
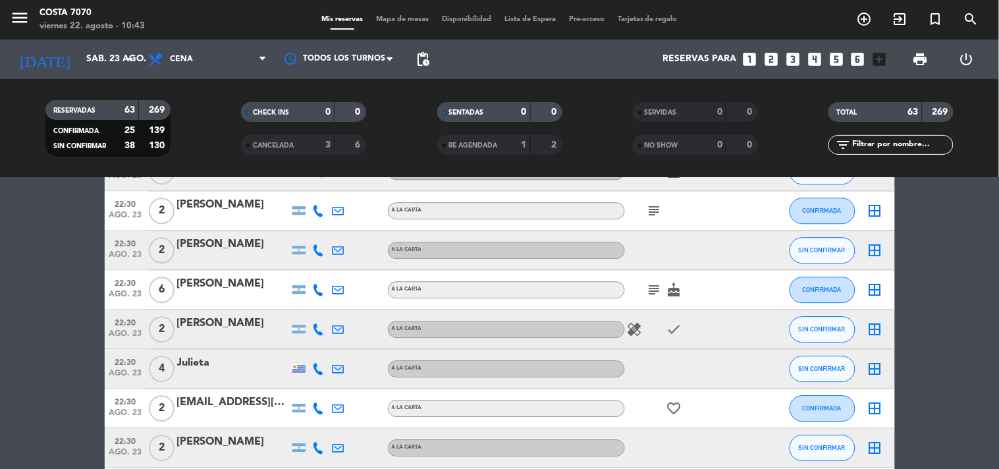
type input "vie. 22 ago."
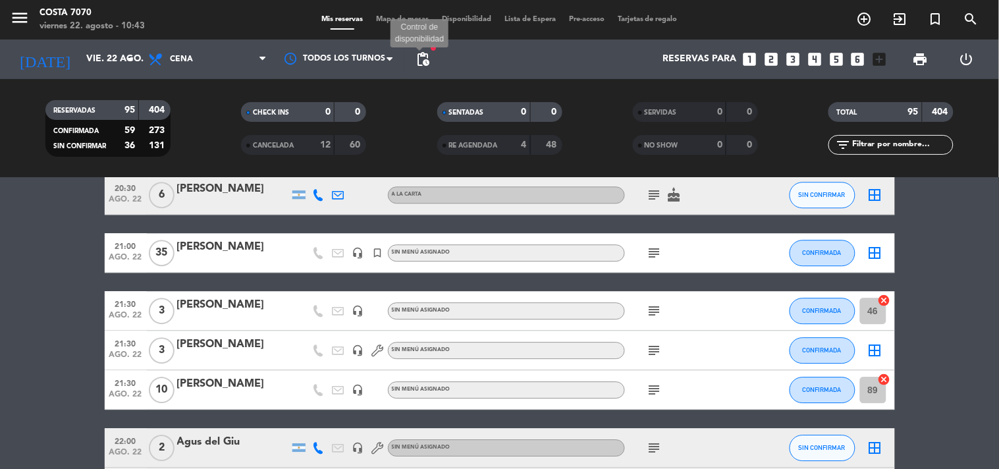
click at [424, 61] on span "pending_actions" at bounding box center [423, 59] width 16 height 16
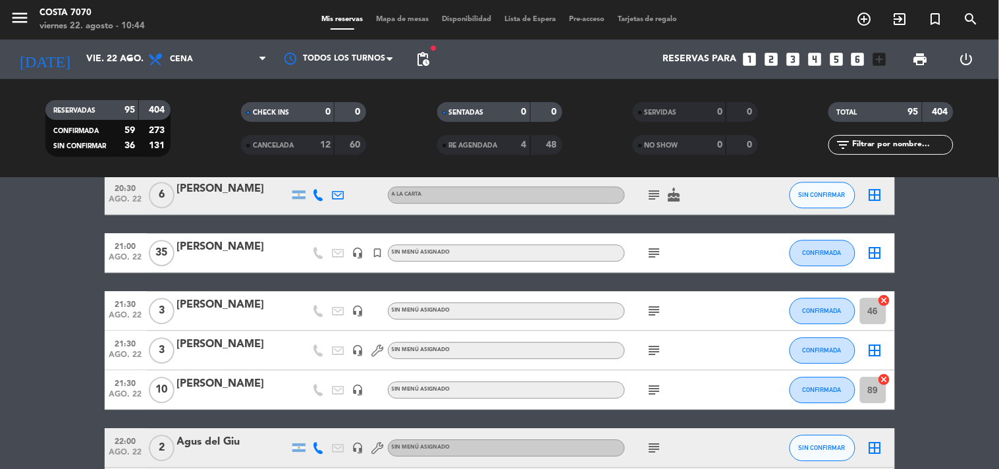
click at [433, 57] on span "pending_actions" at bounding box center [423, 59] width 26 height 26
click at [422, 61] on span "pending_actions" at bounding box center [423, 59] width 16 height 16
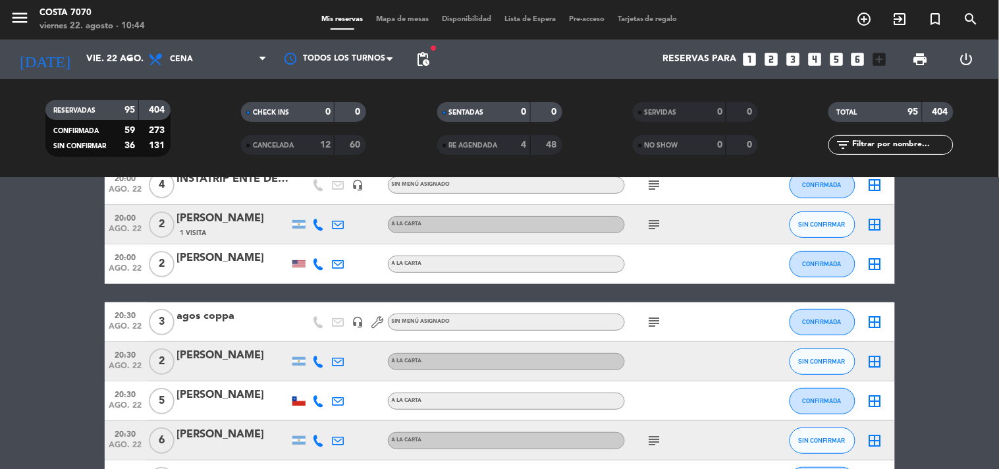
scroll to position [0, 0]
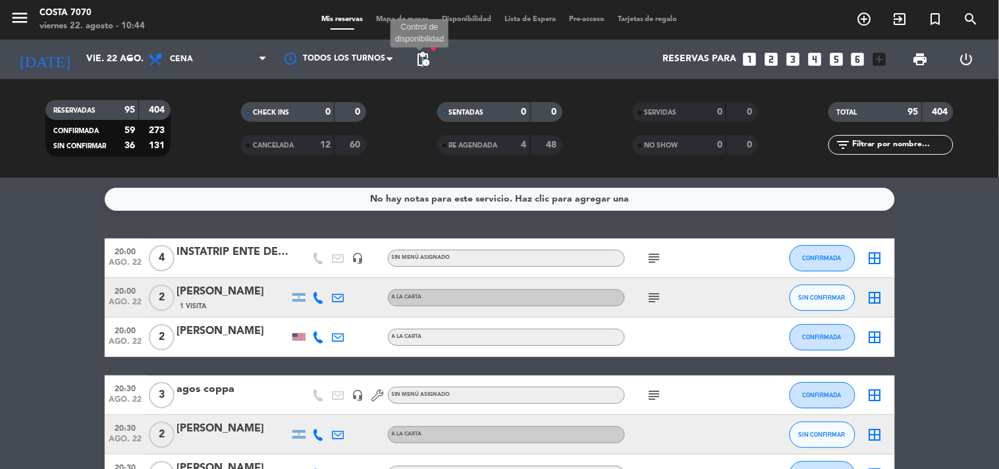
click at [423, 57] on span "pending_actions" at bounding box center [423, 59] width 16 height 16
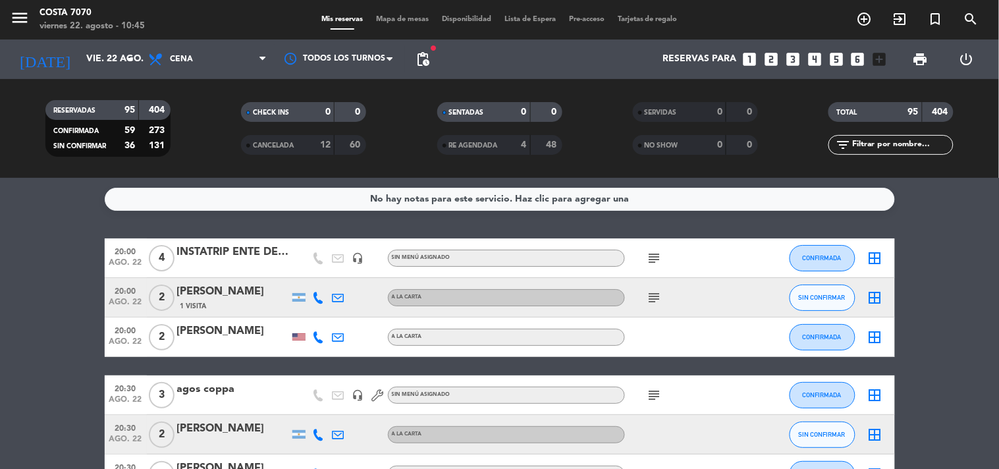
click at [73, 237] on div "No hay notas para este servicio. Haz clic para agregar una 20:00 ago. 22 4 INST…" at bounding box center [499, 323] width 999 height 291
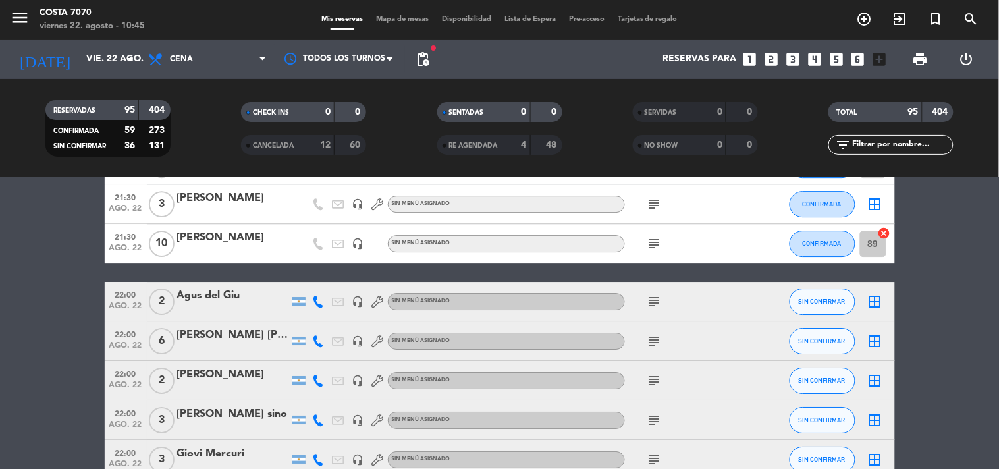
scroll to position [1170, 0]
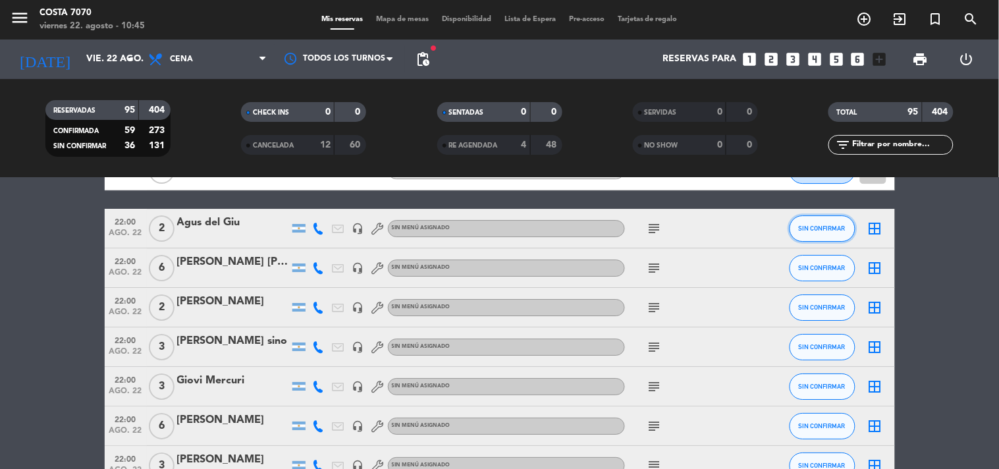
click at [810, 234] on button "SIN CONFIRMAR" at bounding box center [822, 228] width 66 height 26
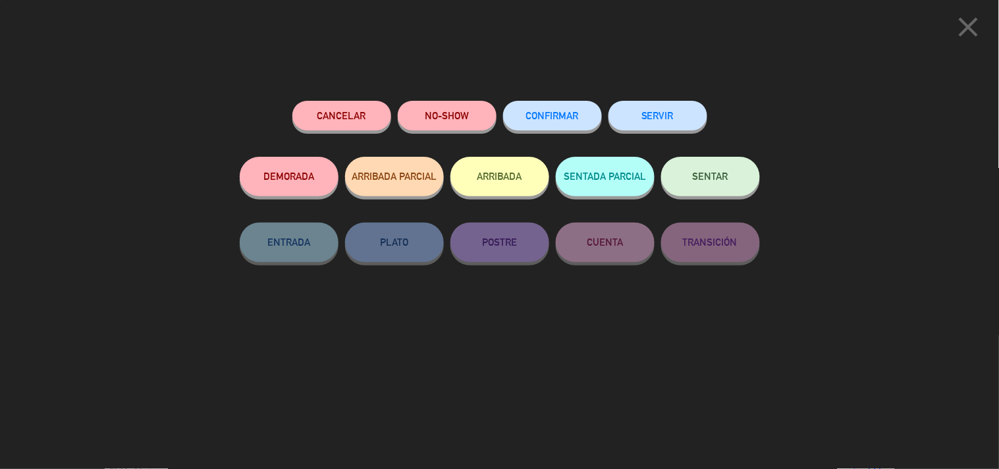
click at [544, 119] on span "CONFIRMAR" at bounding box center [552, 115] width 53 height 11
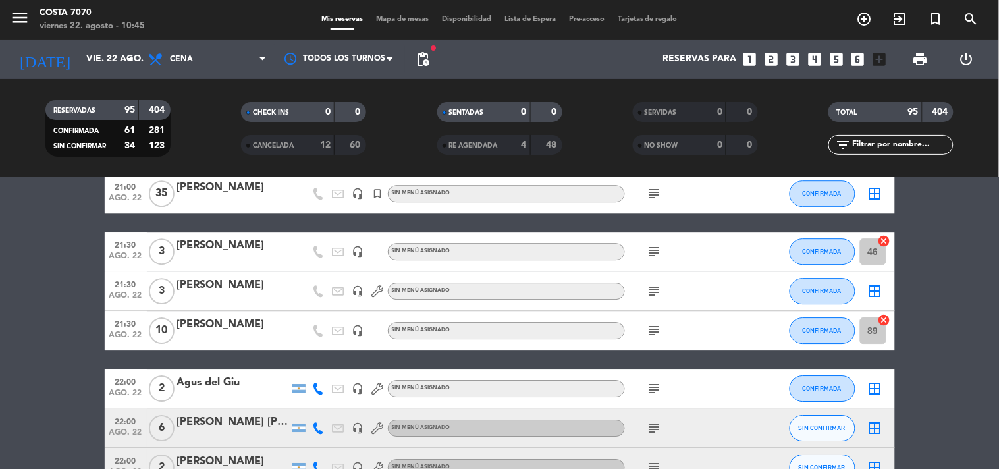
scroll to position [1083, 0]
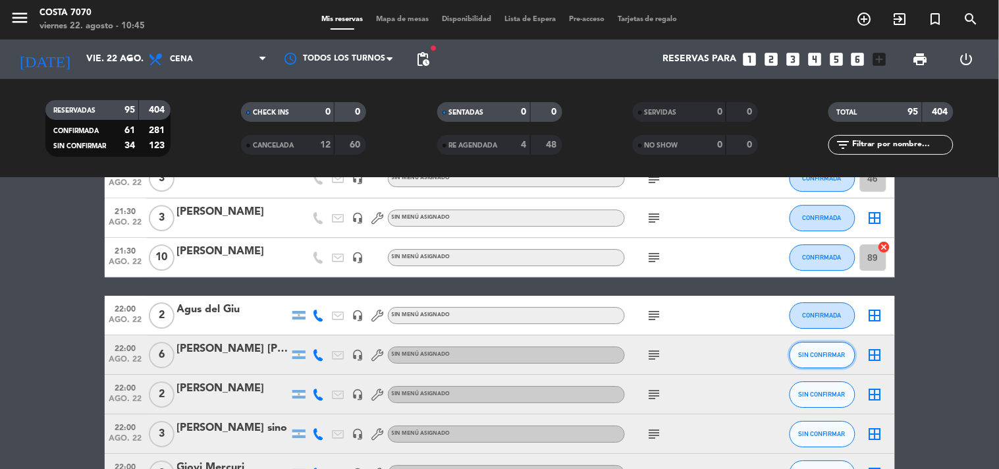
click at [801, 354] on span "SIN CONFIRMAR" at bounding box center [822, 354] width 47 height 7
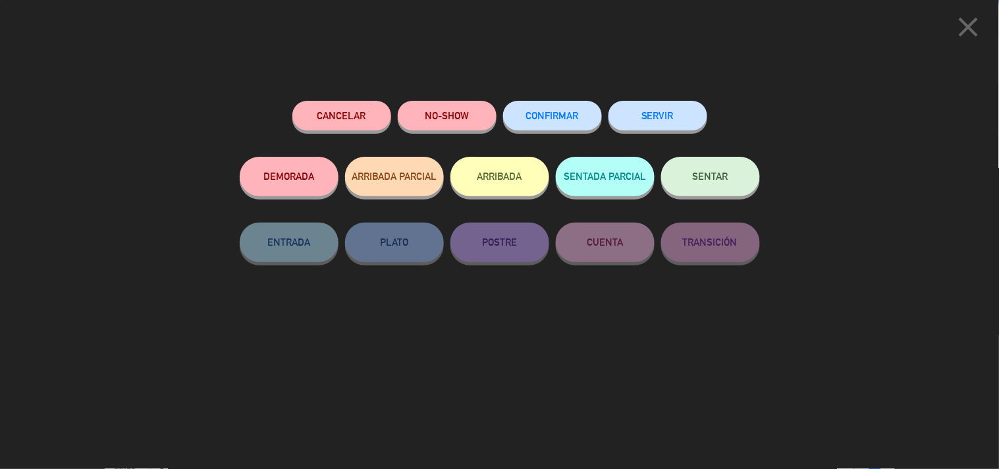
click at [550, 117] on span "CONFIRMAR" at bounding box center [552, 115] width 53 height 11
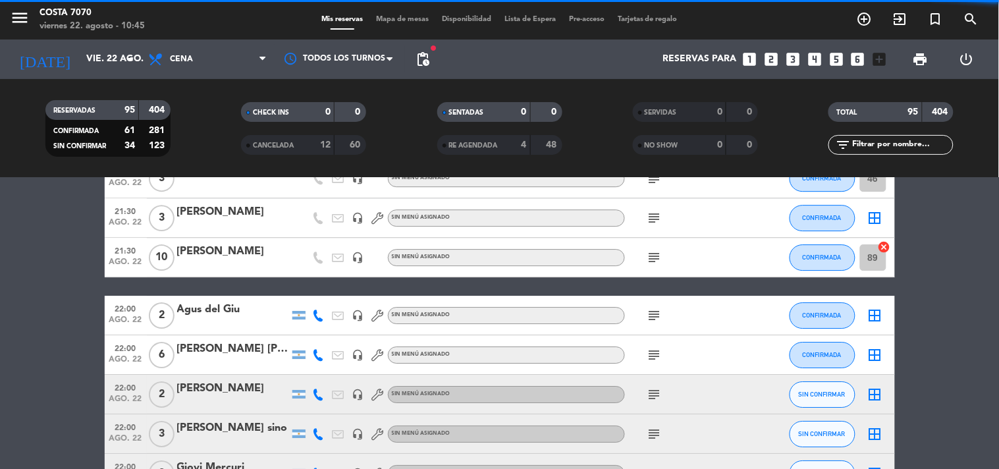
scroll to position [1156, 0]
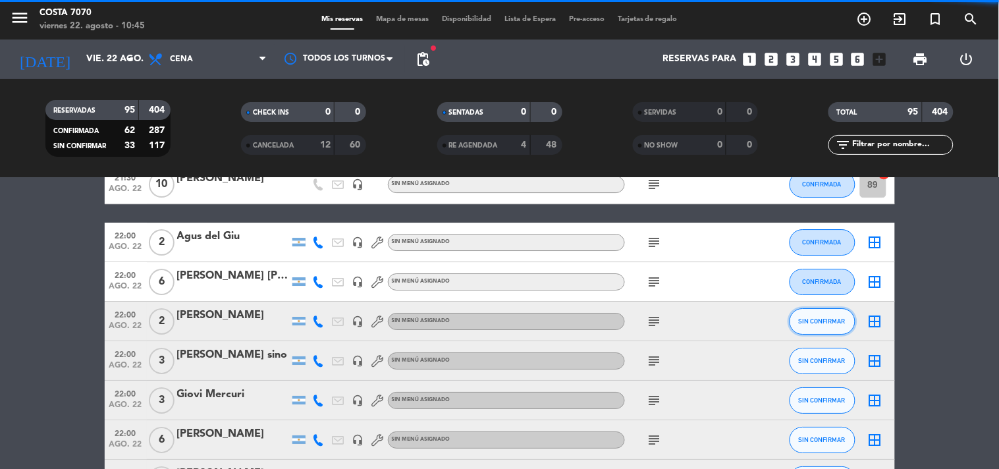
click at [812, 325] on button "SIN CONFIRMAR" at bounding box center [822, 321] width 66 height 26
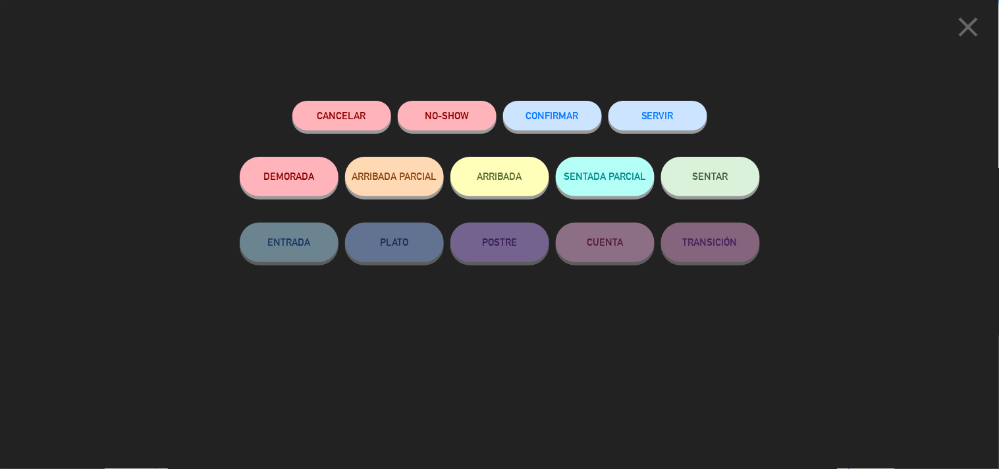
click at [581, 109] on button "CONFIRMAR" at bounding box center [552, 116] width 99 height 30
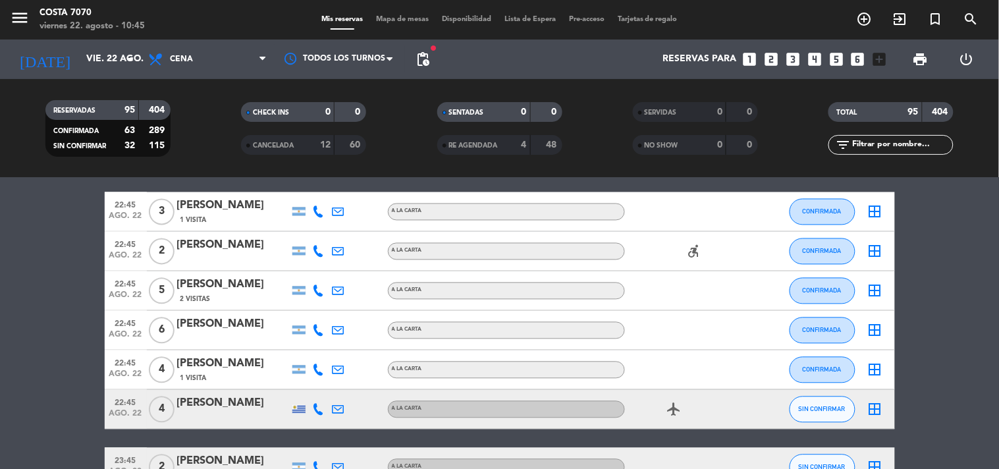
scroll to position [2766, 0]
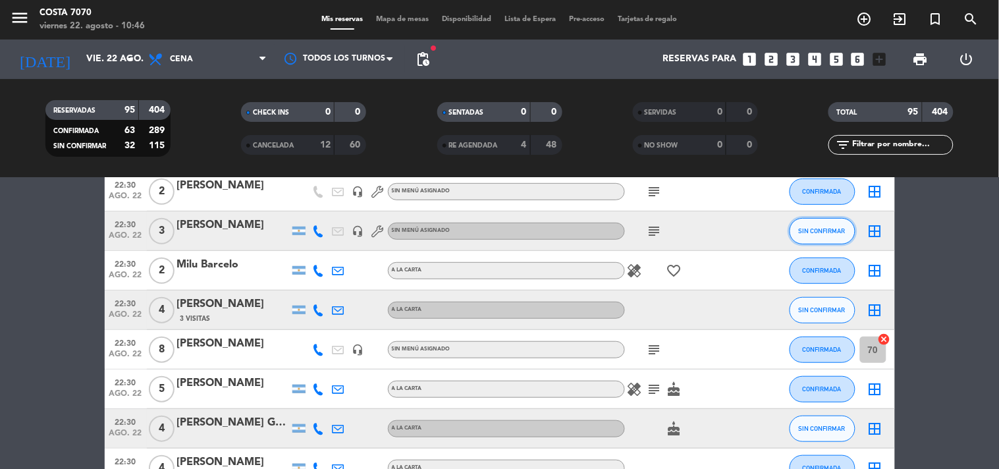
click at [807, 230] on span "SIN CONFIRMAR" at bounding box center [822, 230] width 47 height 7
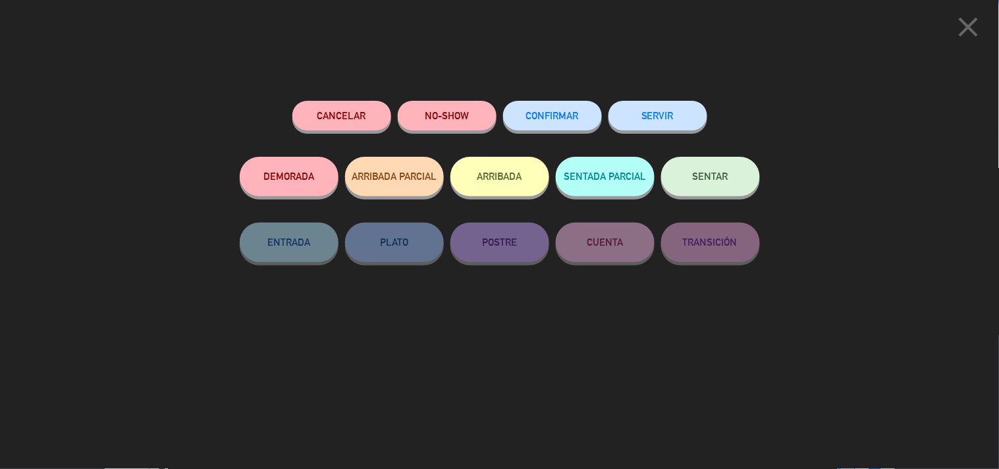
click at [570, 107] on button "CONFIRMAR" at bounding box center [552, 116] width 99 height 30
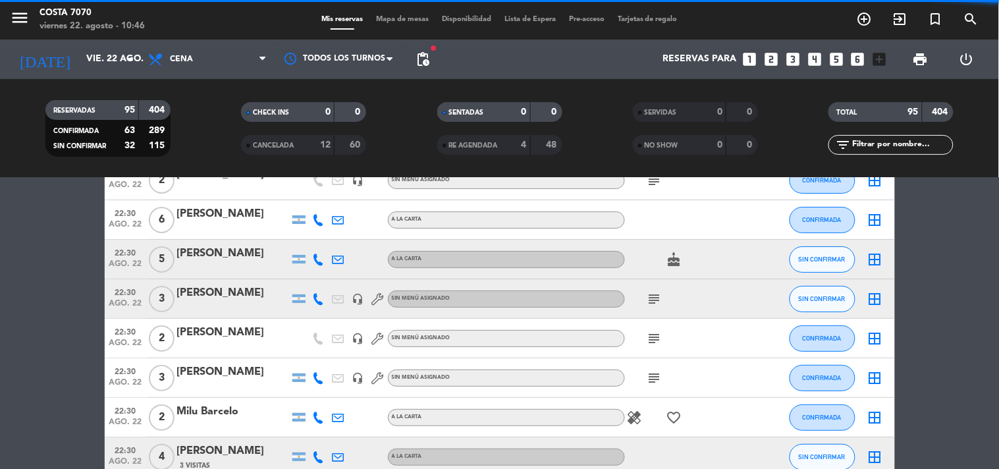
scroll to position [2546, 0]
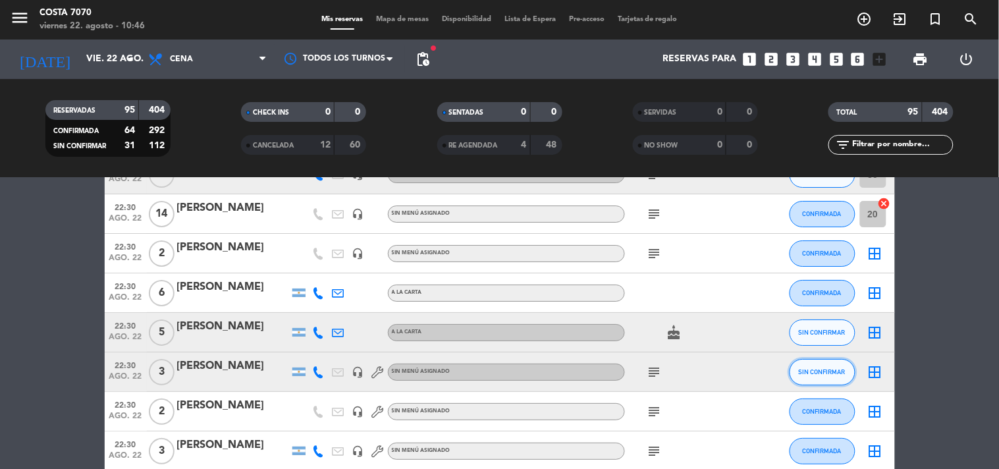
click at [820, 372] on span "SIN CONFIRMAR" at bounding box center [822, 371] width 47 height 7
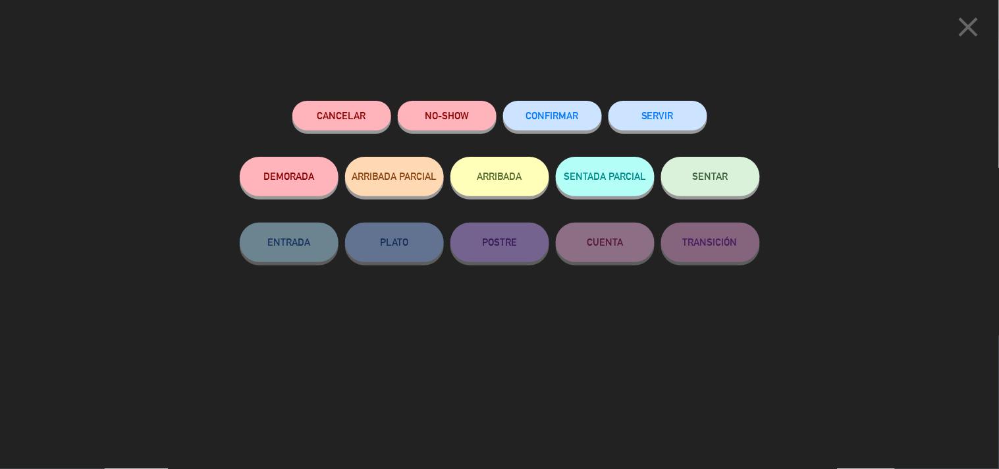
click at [565, 113] on span "CONFIRMAR" at bounding box center [552, 115] width 53 height 11
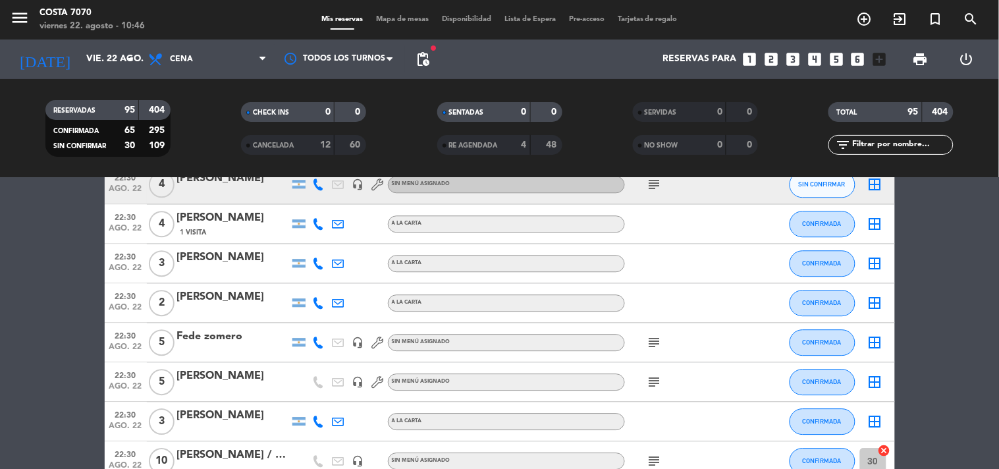
scroll to position [2108, 0]
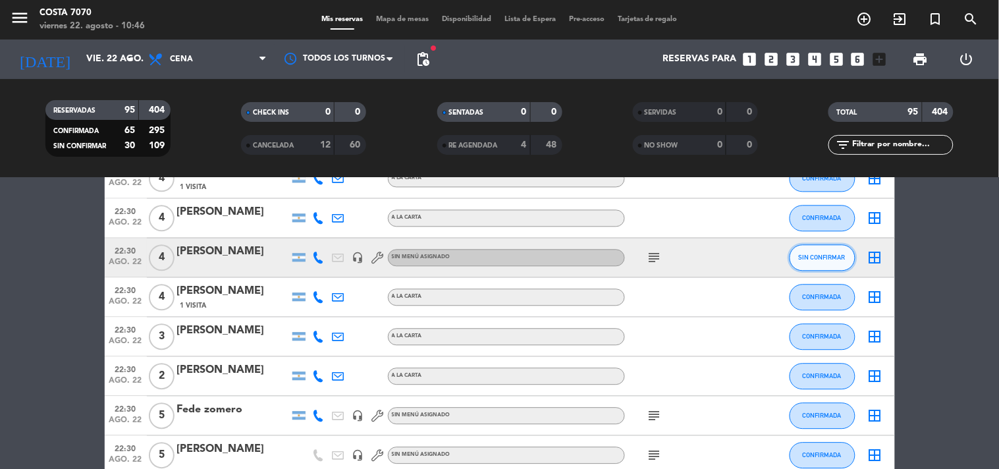
click at [803, 262] on button "SIN CONFIRMAR" at bounding box center [822, 257] width 66 height 26
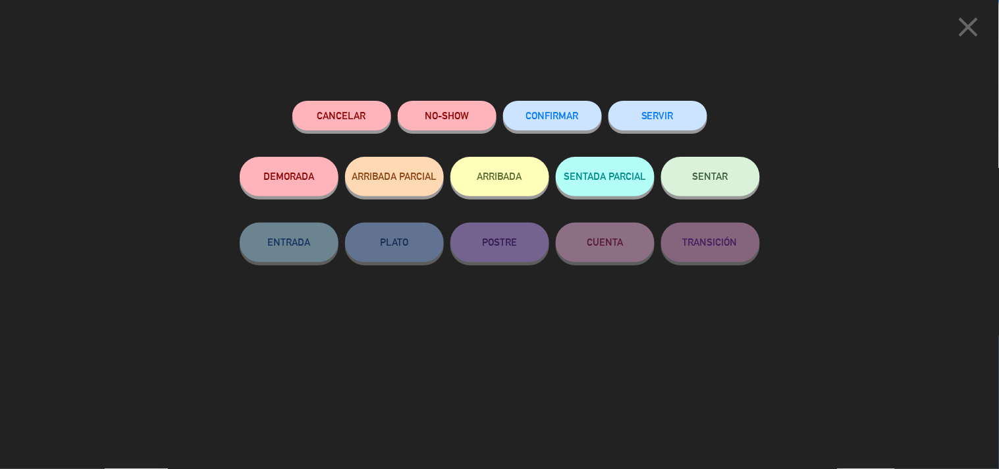
click at [580, 107] on button "CONFIRMAR" at bounding box center [552, 116] width 99 height 30
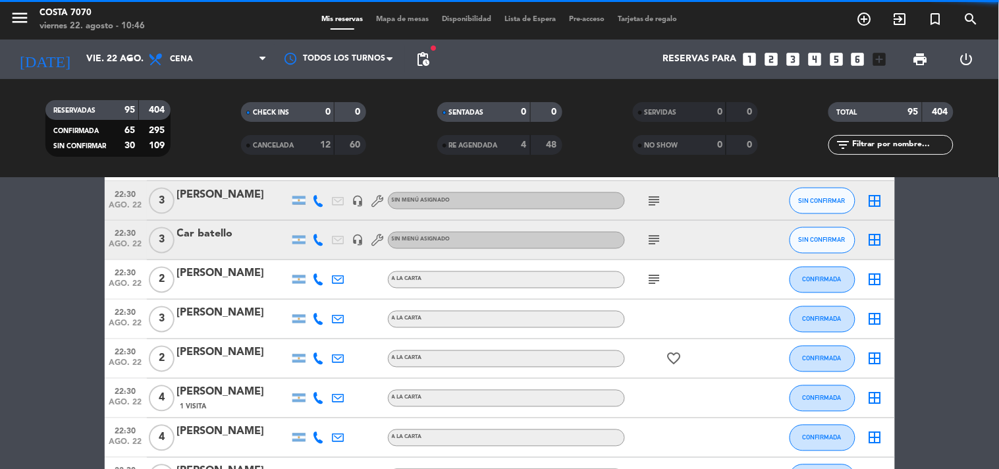
scroll to position [1815, 0]
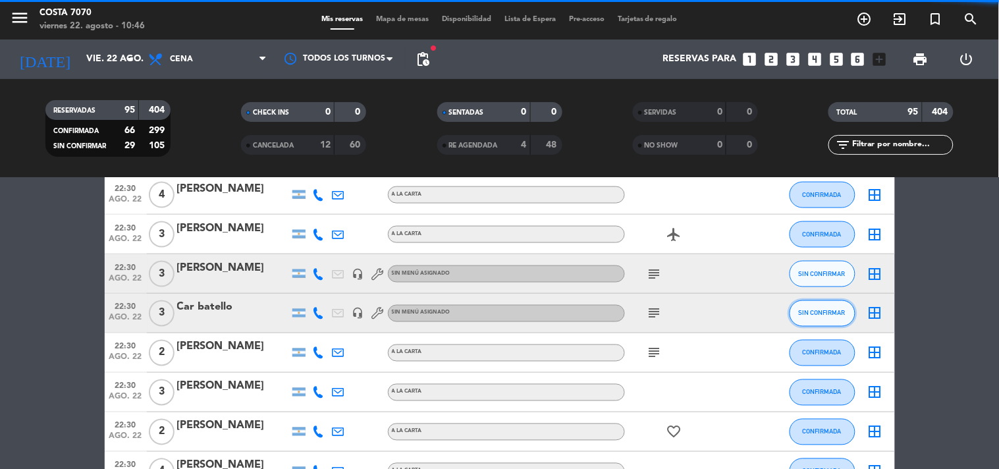
click at [815, 310] on span "SIN CONFIRMAR" at bounding box center [822, 312] width 47 height 7
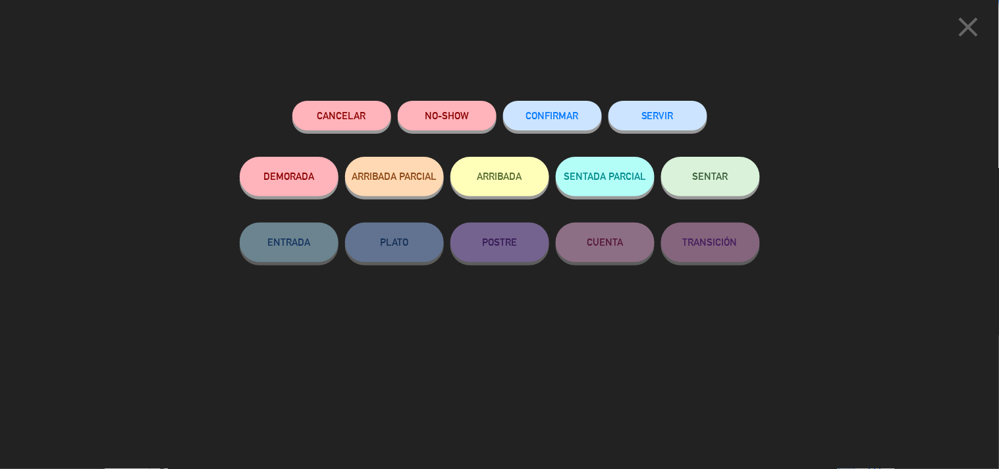
click at [577, 116] on span "CONFIRMAR" at bounding box center [552, 115] width 53 height 11
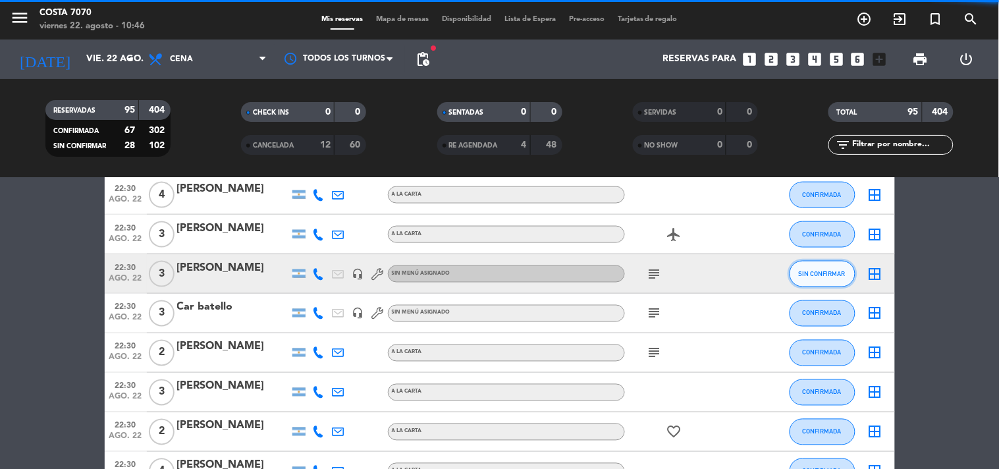
click at [807, 270] on span "SIN CONFIRMAR" at bounding box center [822, 273] width 47 height 7
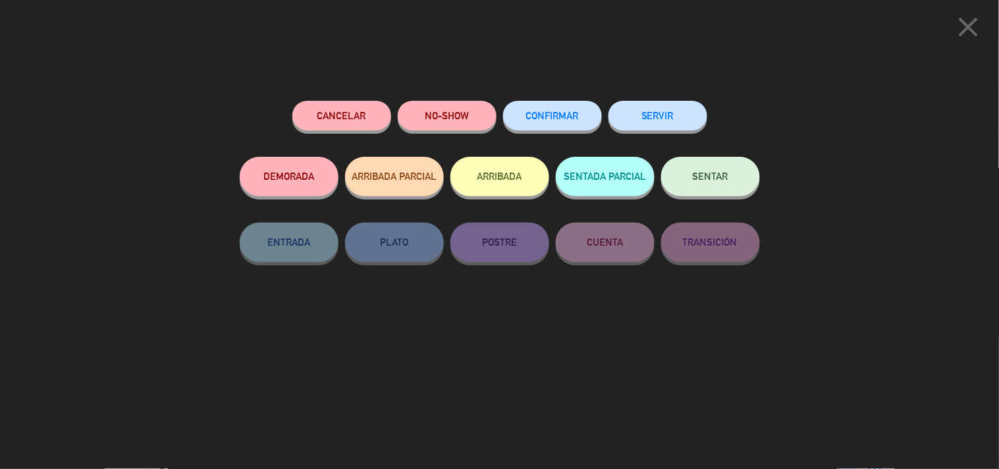
click at [543, 111] on span "CONFIRMAR" at bounding box center [552, 115] width 53 height 11
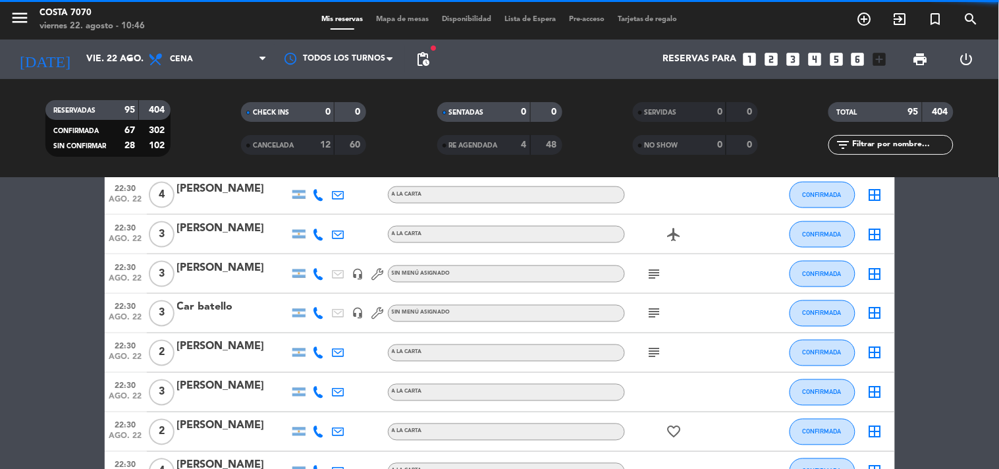
scroll to position [1449, 0]
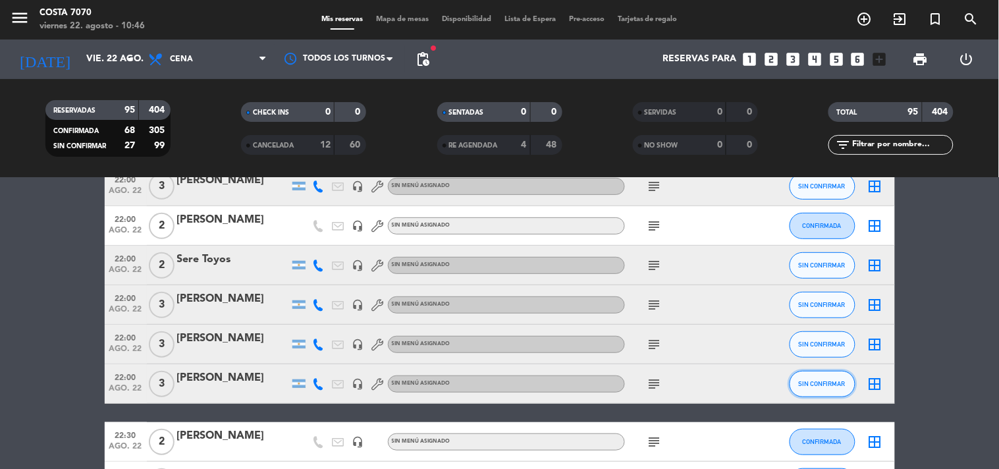
click at [819, 386] on span "SIN CONFIRMAR" at bounding box center [822, 383] width 47 height 7
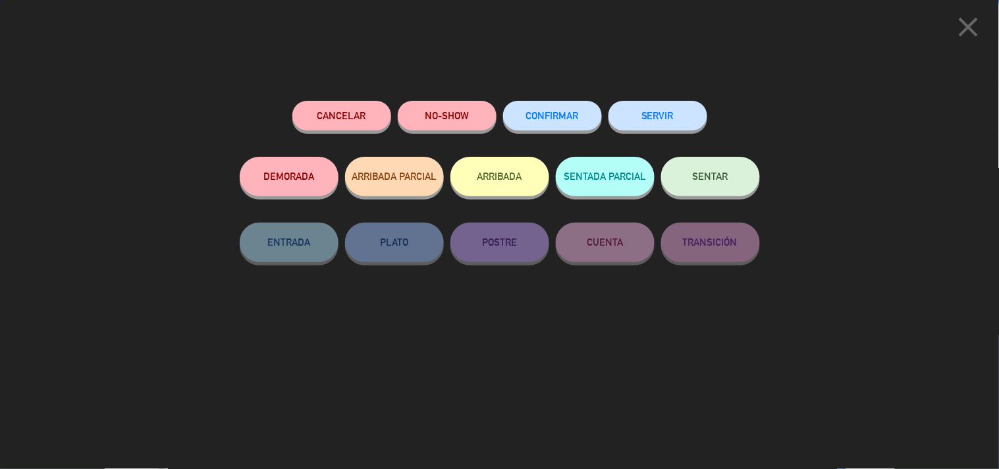
click at [570, 119] on span "CONFIRMAR" at bounding box center [552, 115] width 53 height 11
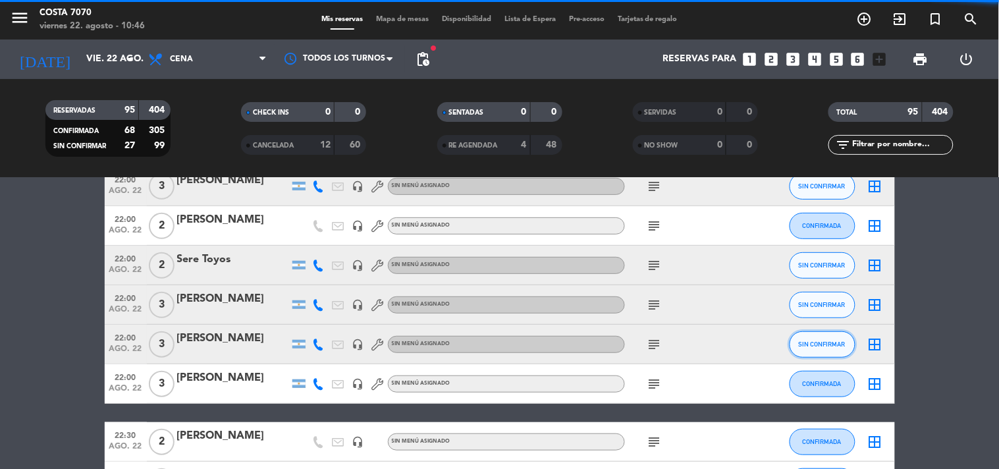
click at [816, 344] on span "SIN CONFIRMAR" at bounding box center [822, 343] width 47 height 7
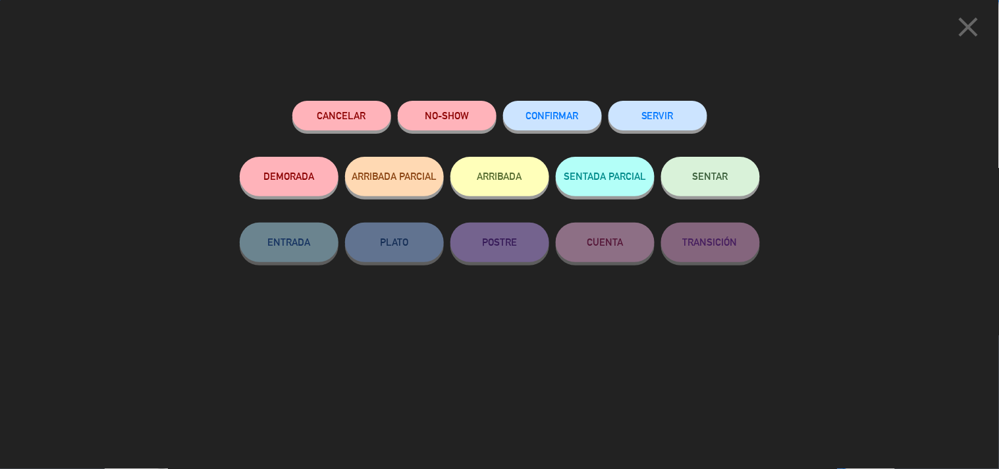
click at [569, 124] on button "CONFIRMAR" at bounding box center [552, 116] width 99 height 30
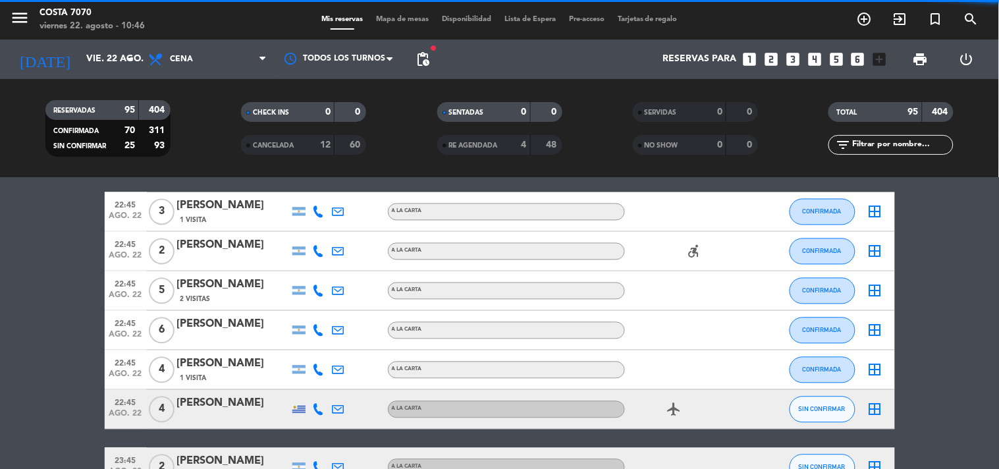
scroll to position [2985, 0]
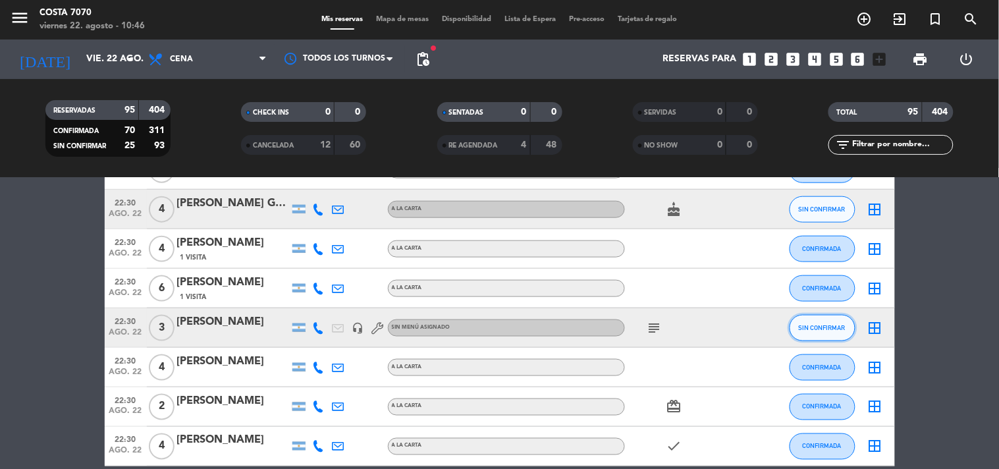
click at [807, 329] on span "SIN CONFIRMAR" at bounding box center [822, 327] width 47 height 7
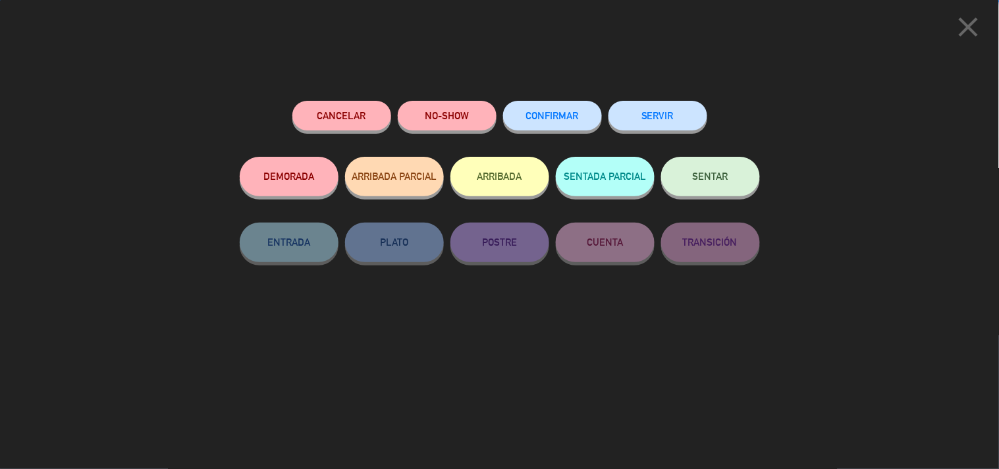
click at [584, 109] on button "CONFIRMAR" at bounding box center [552, 116] width 99 height 30
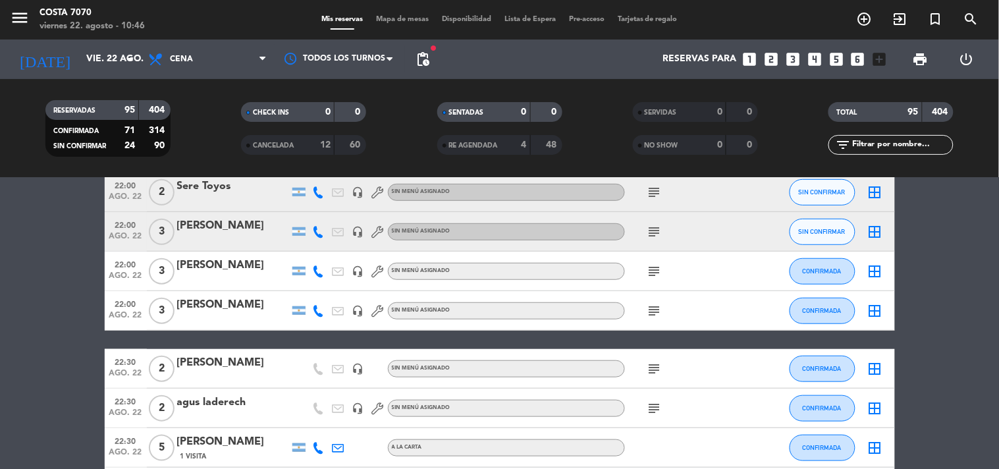
scroll to position [1376, 0]
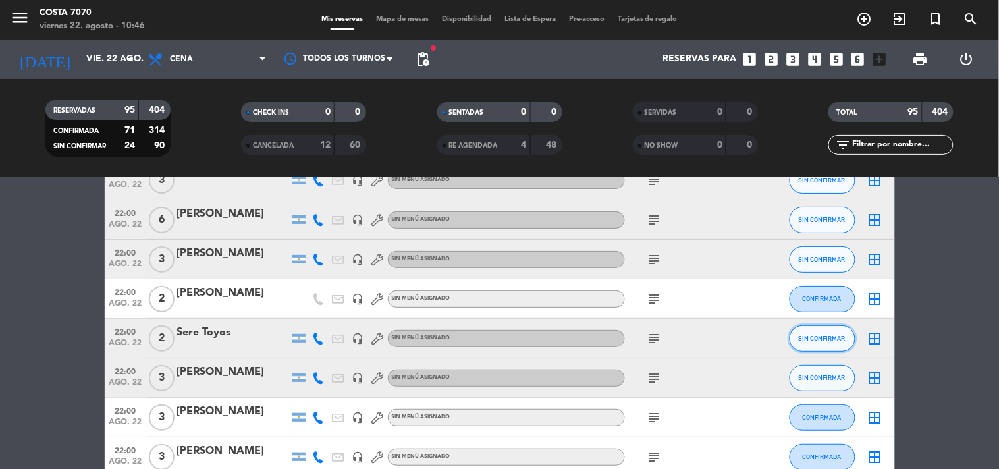
click at [811, 334] on span "SIN CONFIRMAR" at bounding box center [822, 337] width 47 height 7
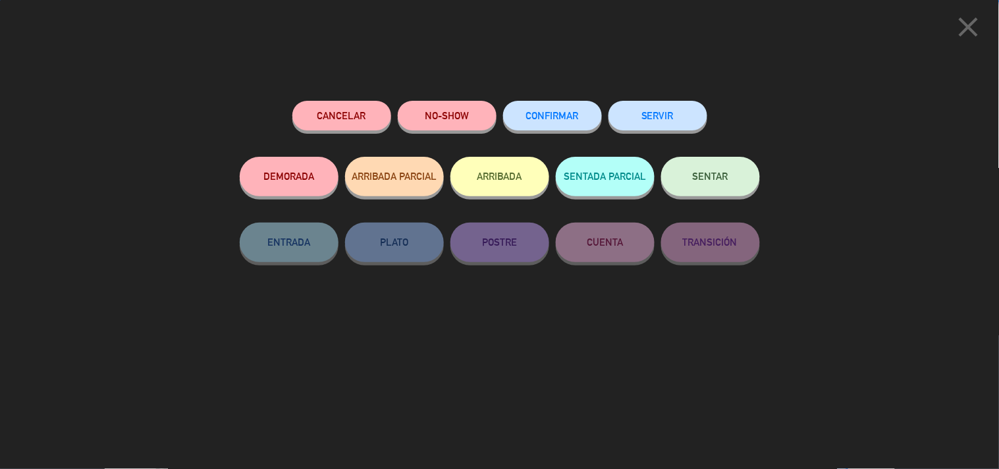
drag, startPoint x: 531, startPoint y: 79, endPoint x: 556, endPoint y: 116, distance: 44.9
click at [541, 90] on div "close Cancelar NO-SHOW CONFIRMAR SERVIR DEMORADA ARRIBADA PARCIAL ARRIBADA SENT…" at bounding box center [499, 234] width 999 height 469
click at [556, 116] on span "CONFIRMAR" at bounding box center [552, 115] width 53 height 11
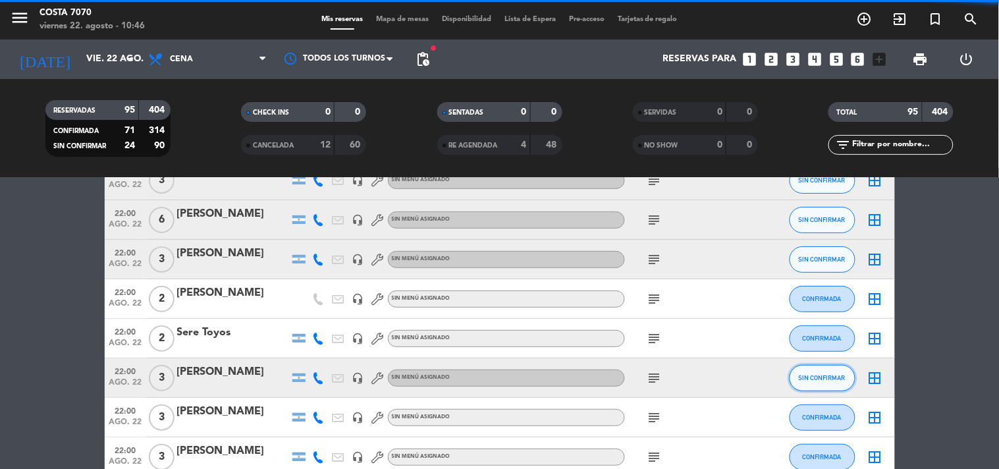
click at [810, 377] on span "SIN CONFIRMAR" at bounding box center [822, 377] width 47 height 7
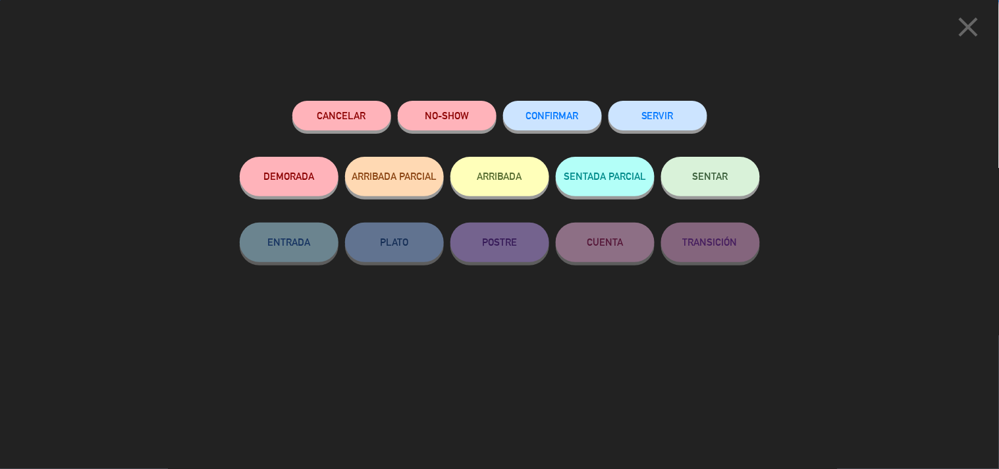
click at [576, 115] on span "CONFIRMAR" at bounding box center [552, 115] width 53 height 11
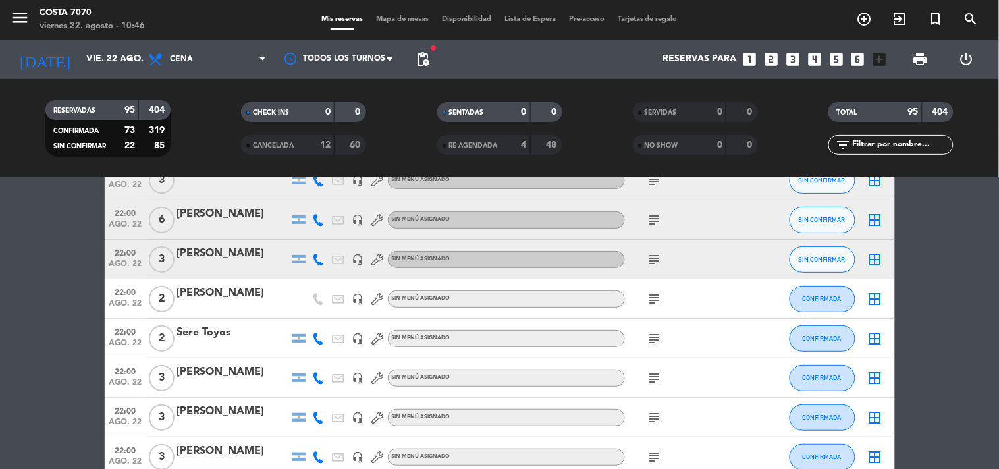
scroll to position [1229, 0]
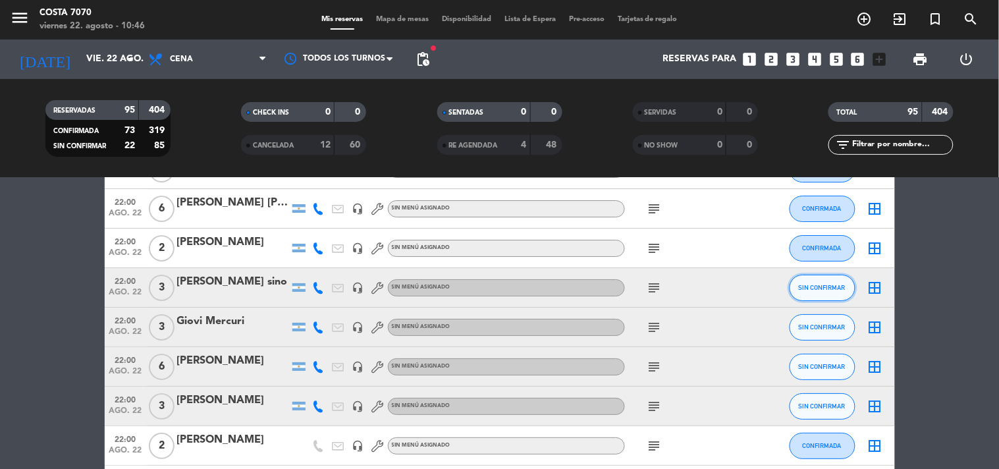
click at [810, 292] on button "SIN CONFIRMAR" at bounding box center [822, 288] width 66 height 26
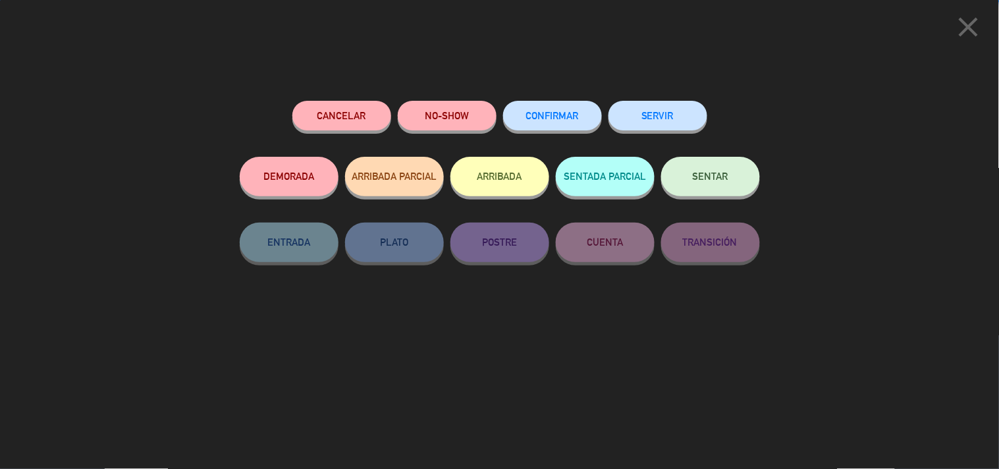
click at [568, 110] on button "CONFIRMAR" at bounding box center [552, 116] width 99 height 30
click at [583, 117] on button "CONFIRMAR" at bounding box center [552, 116] width 99 height 30
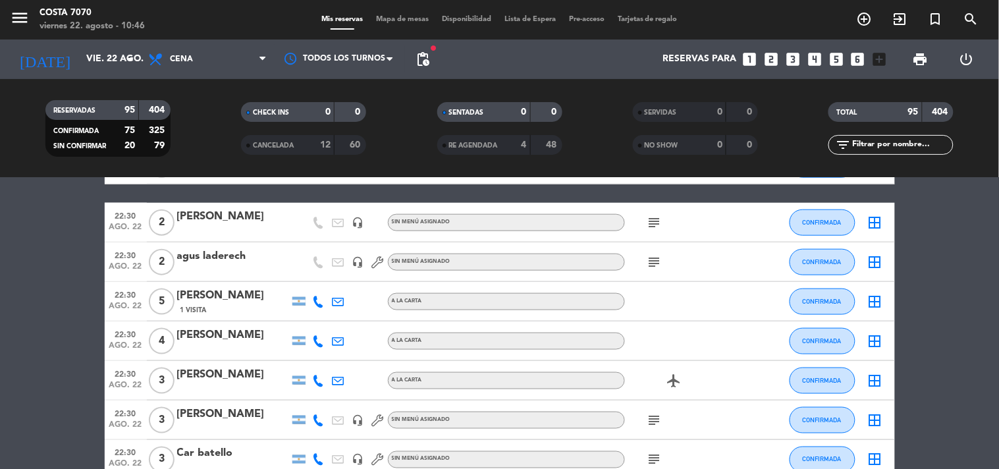
scroll to position [1376, 0]
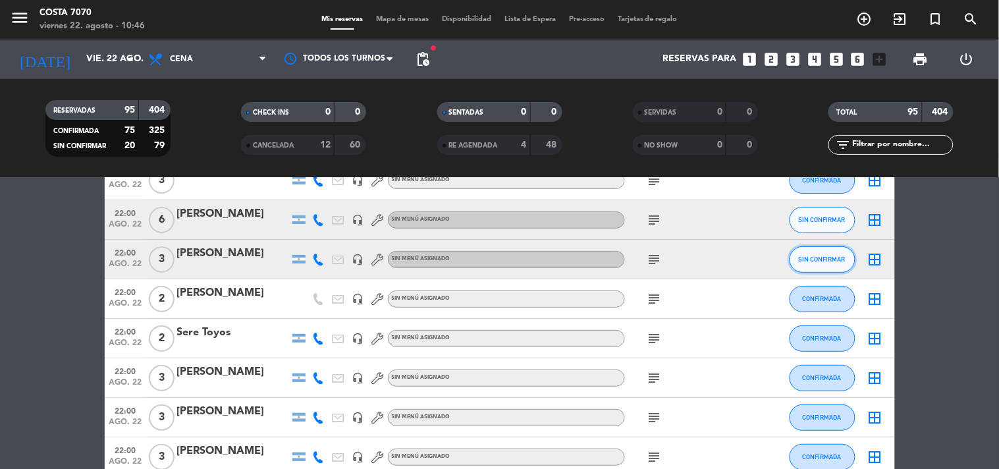
click at [813, 260] on span "SIN CONFIRMAR" at bounding box center [822, 258] width 47 height 7
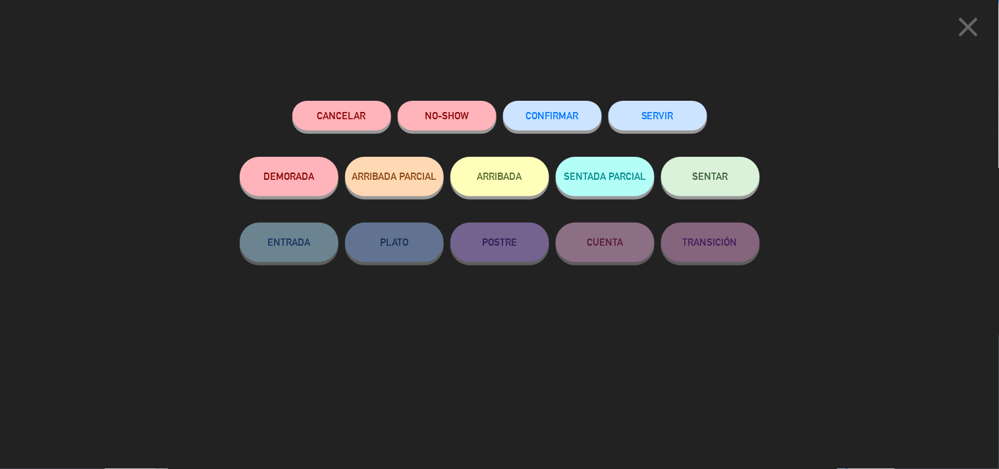
click at [555, 97] on div "Cancelar NO-SHOW CONFIRMAR SERVIR DEMORADA ARRIBADA PARCIAL ARRIBADA SENTADA PA…" at bounding box center [499, 280] width 539 height 377
click at [564, 115] on span "CONFIRMAR" at bounding box center [552, 115] width 53 height 11
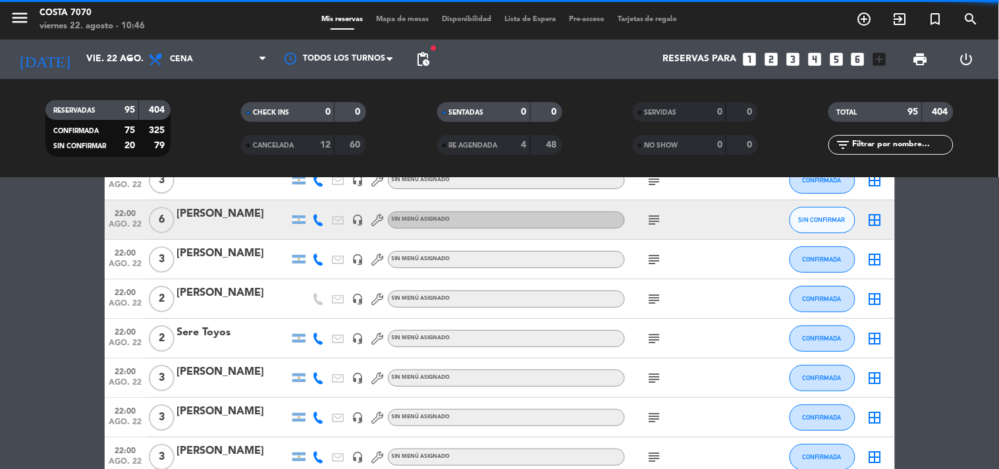
scroll to position [1302, 0]
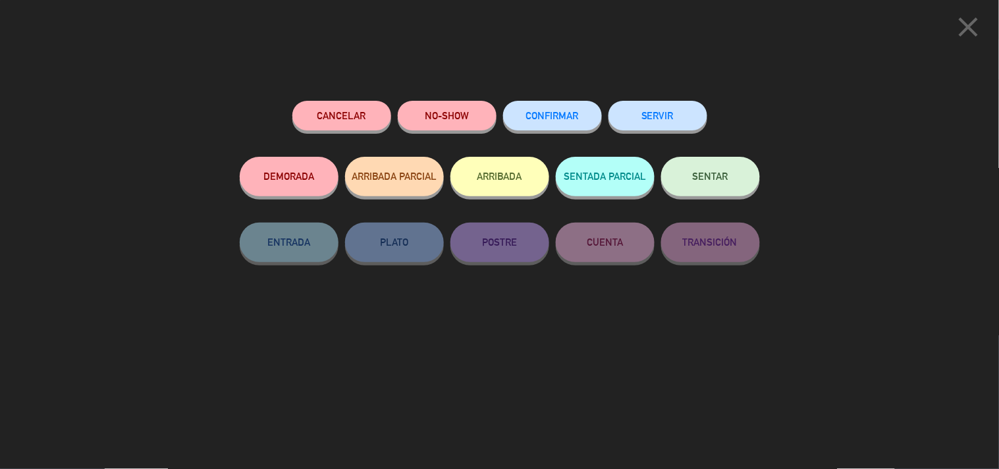
click at [574, 120] on span "CONFIRMAR" at bounding box center [552, 115] width 53 height 11
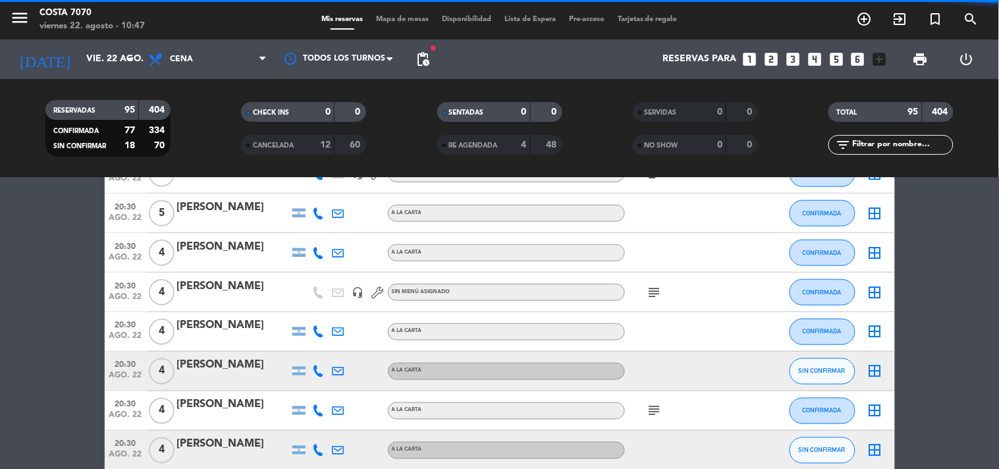
scroll to position [0, 0]
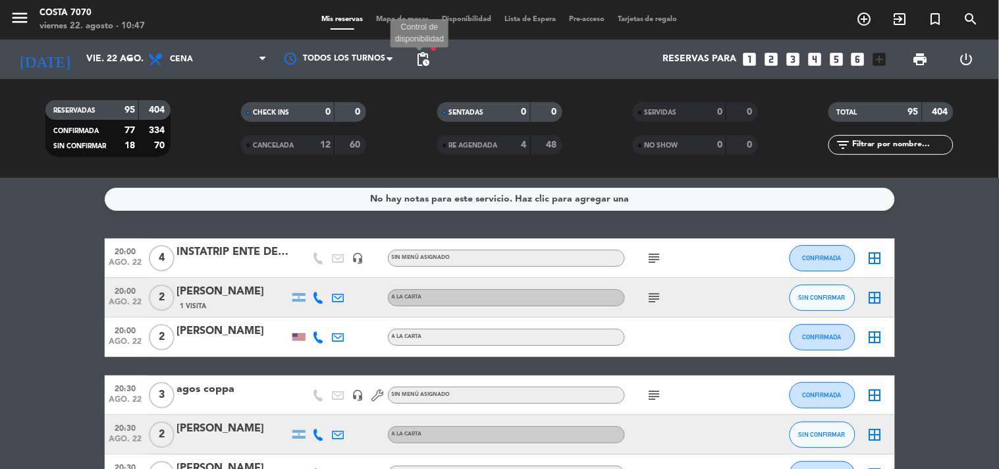
click at [415, 62] on span "pending_actions" at bounding box center [423, 59] width 16 height 16
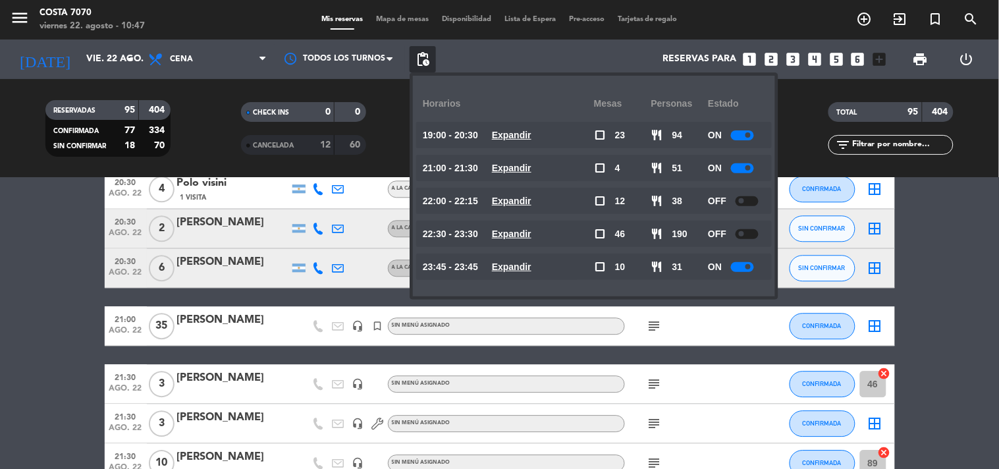
scroll to position [951, 0]
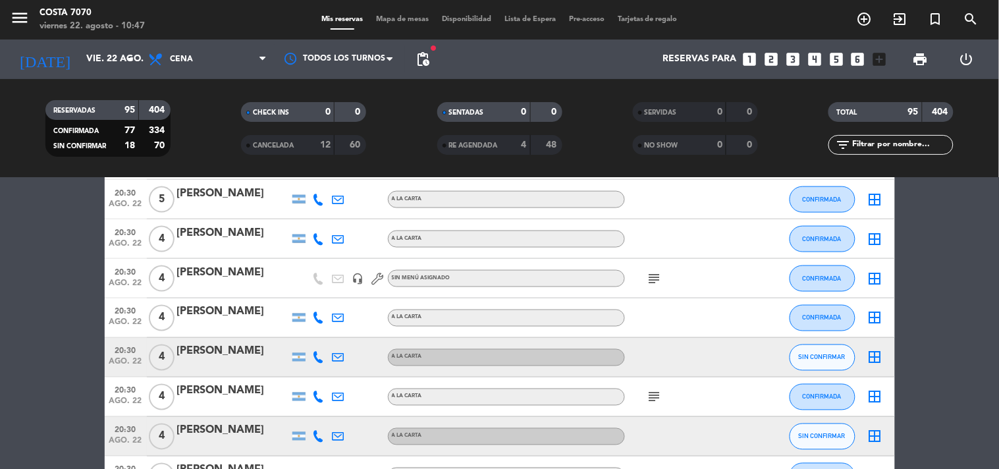
scroll to position [732, 0]
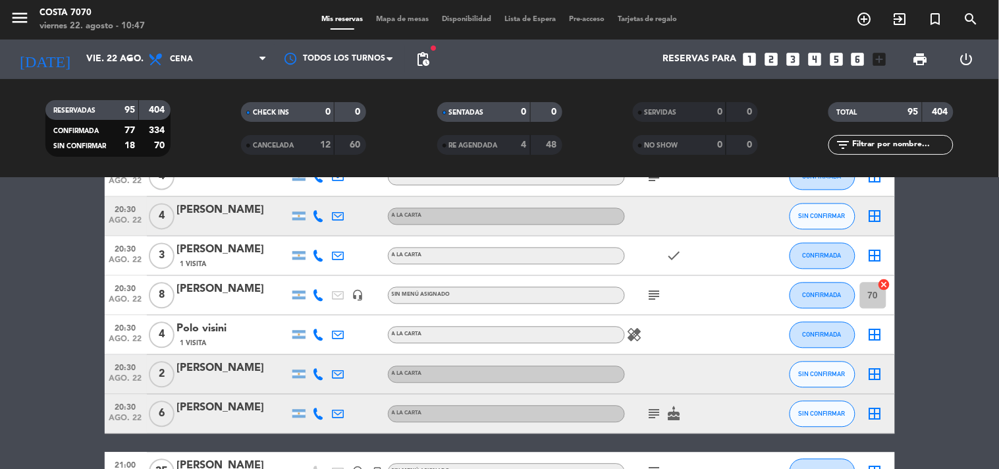
click at [423, 55] on span "pending_actions" at bounding box center [423, 59] width 16 height 16
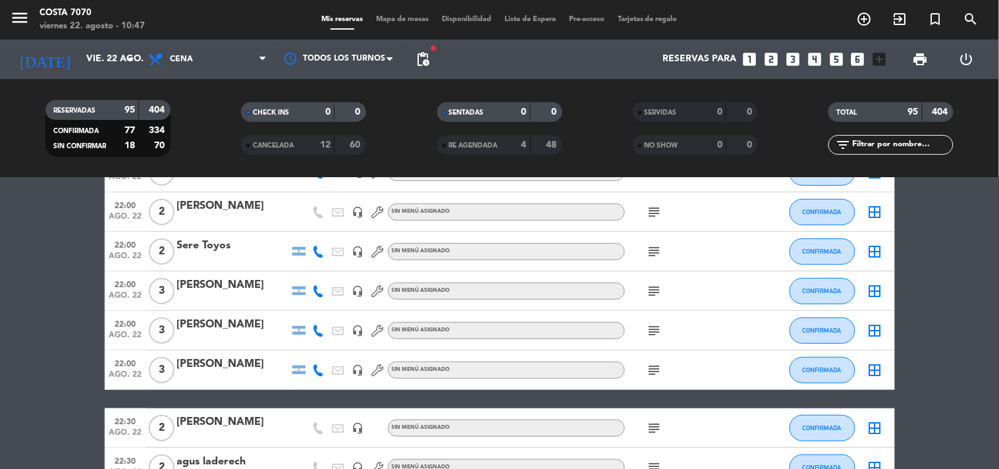
scroll to position [1536, 0]
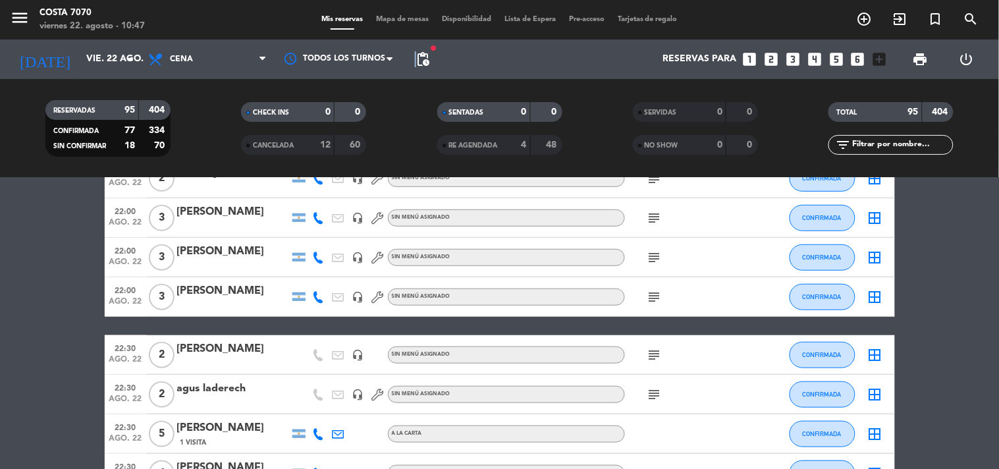
click at [415, 60] on span "pending_actions" at bounding box center [423, 59] width 16 height 16
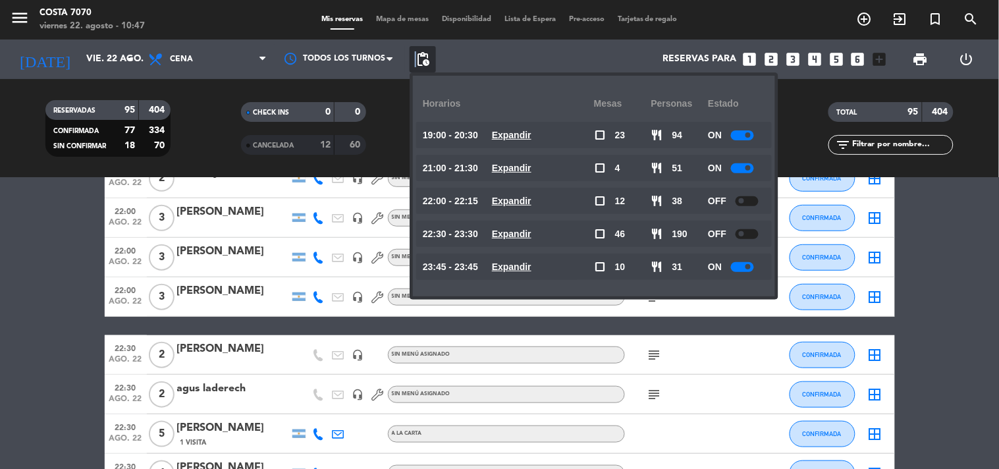
scroll to position [1463, 0]
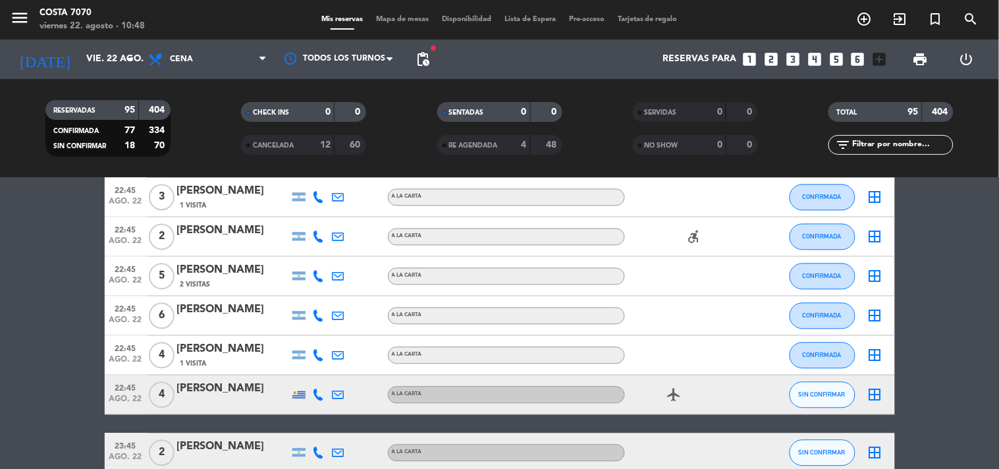
scroll to position [3365, 0]
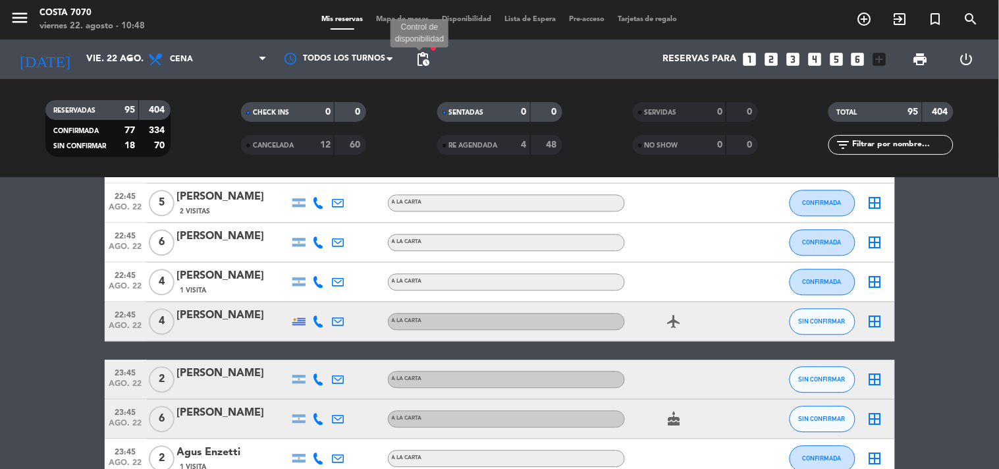
click at [424, 53] on span "pending_actions" at bounding box center [423, 59] width 16 height 16
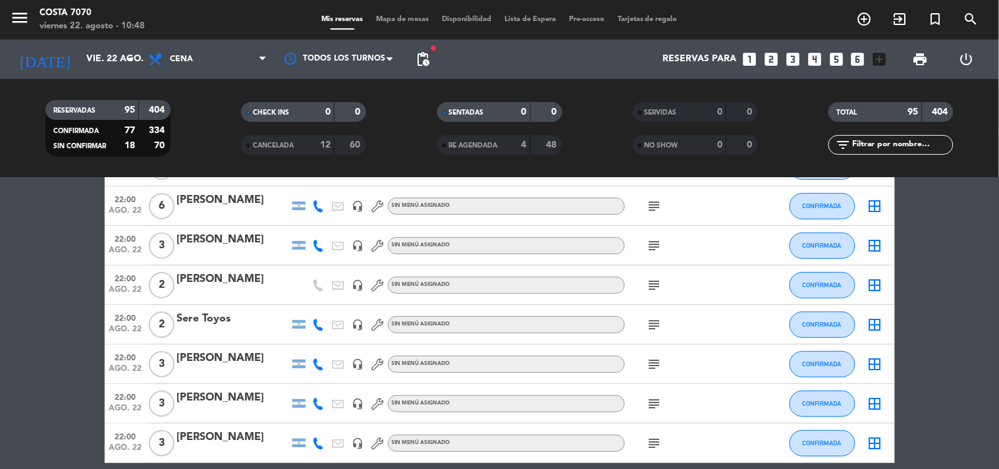
scroll to position [878, 0]
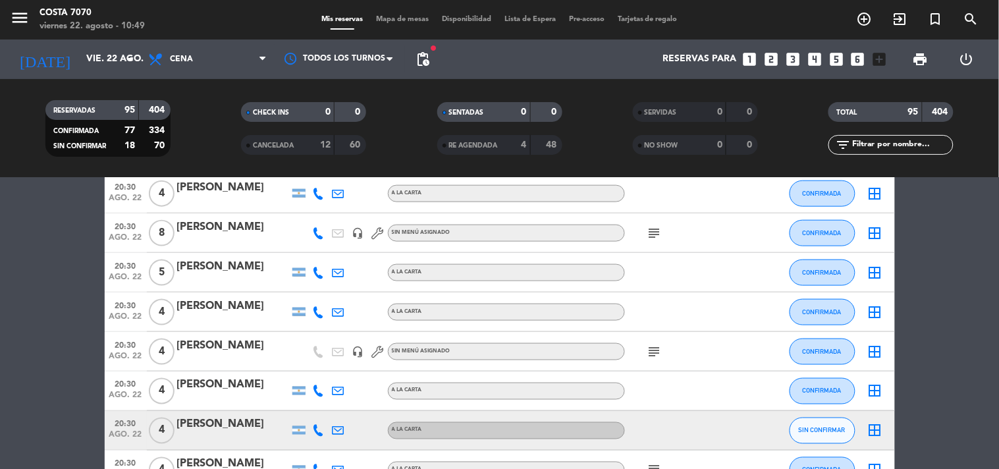
scroll to position [0, 0]
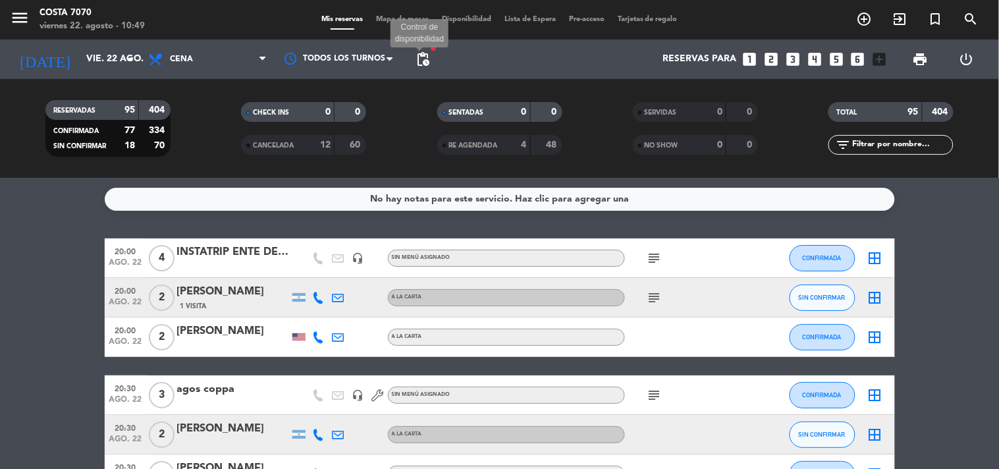
click at [425, 56] on span "pending_actions" at bounding box center [423, 59] width 16 height 16
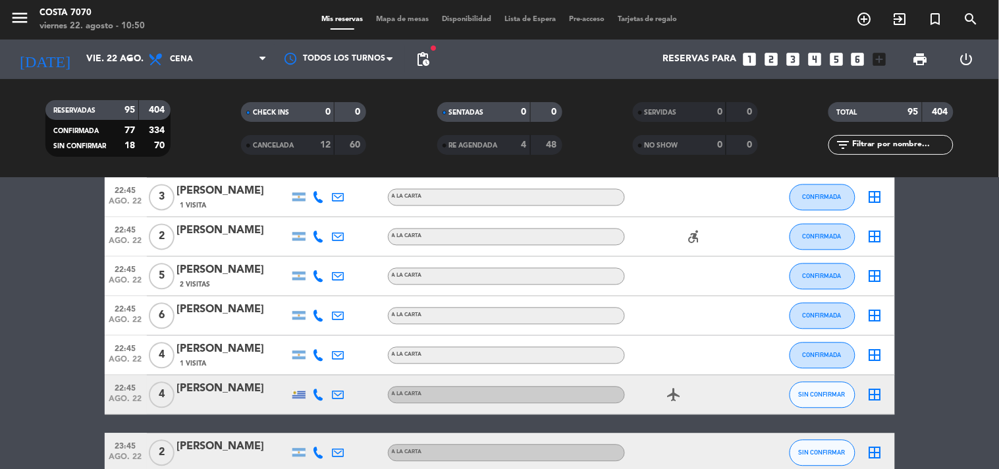
scroll to position [3438, 0]
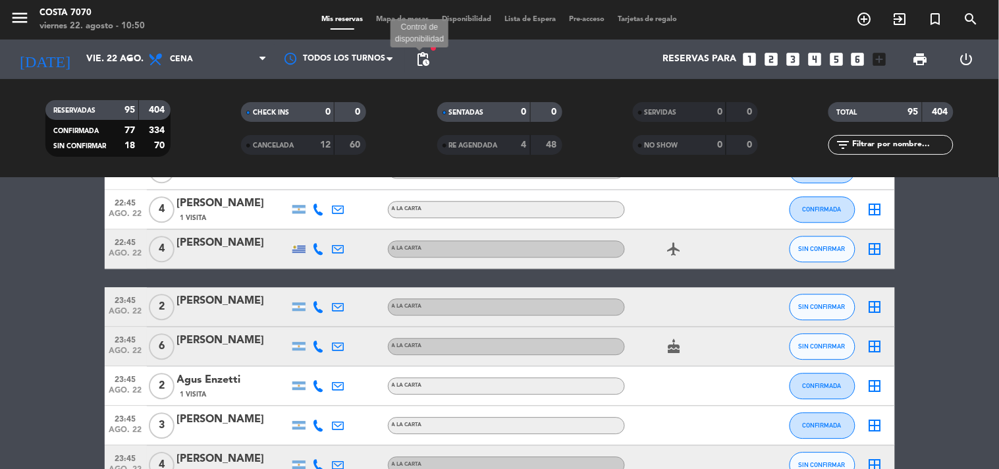
click at [419, 61] on span "pending_actions" at bounding box center [423, 59] width 16 height 16
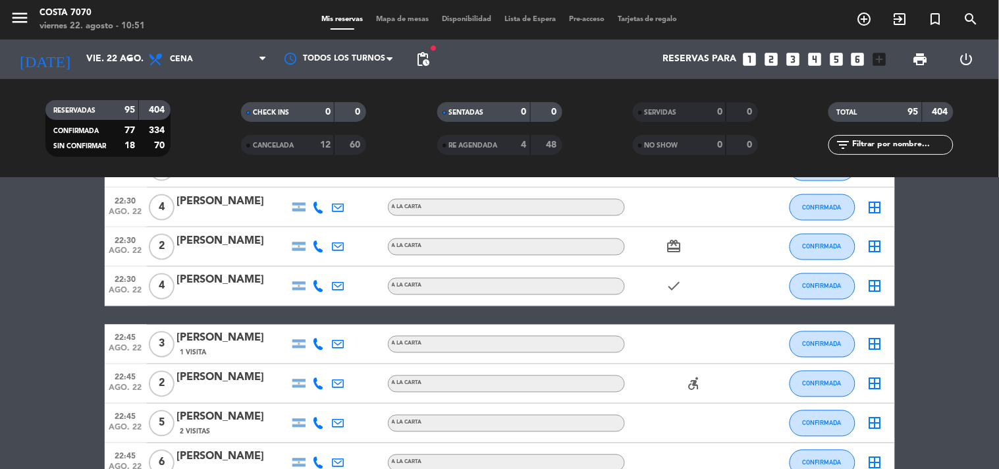
scroll to position [3292, 0]
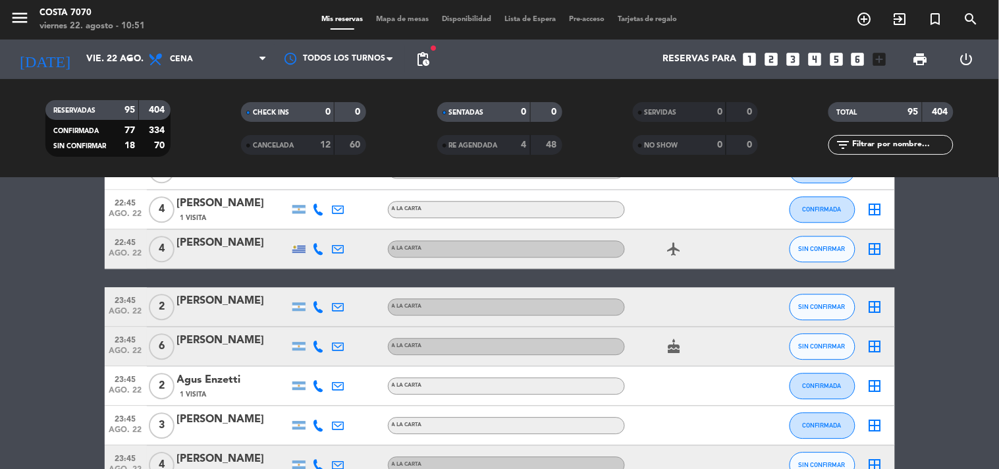
scroll to position [3512, 0]
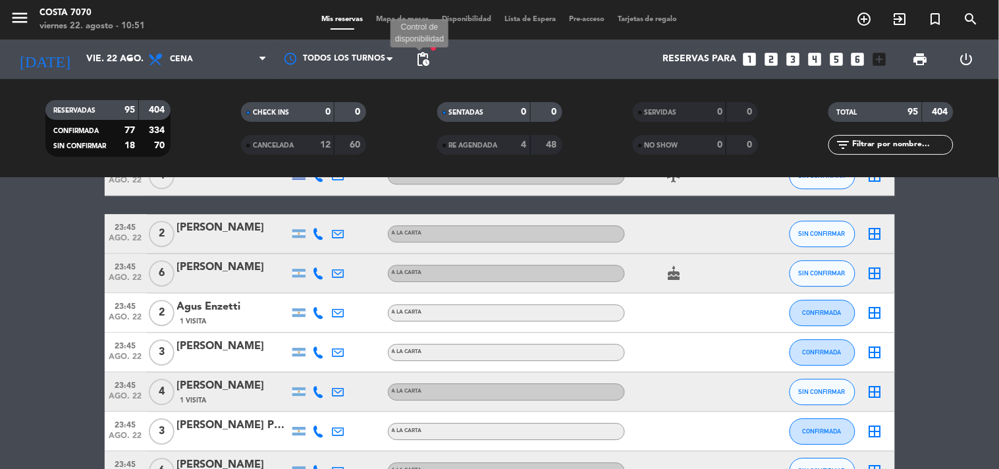
click at [423, 59] on span "pending_actions" at bounding box center [423, 59] width 16 height 16
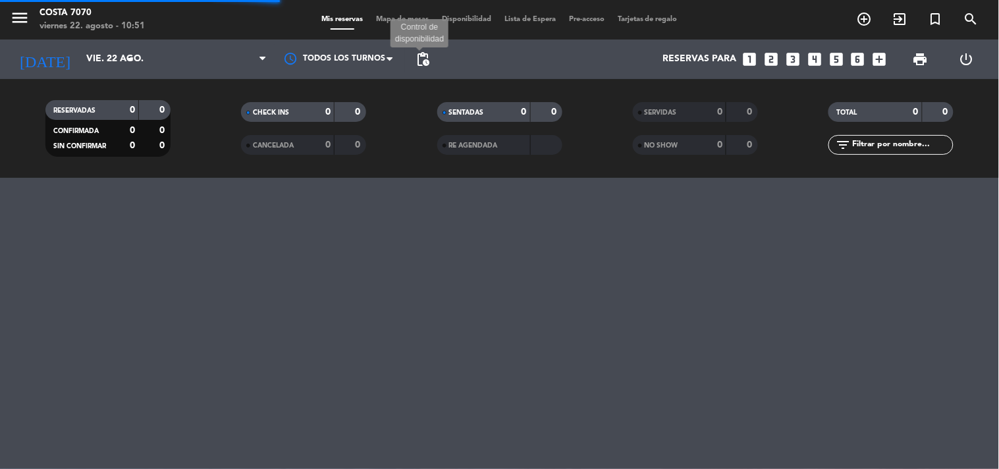
click at [425, 53] on span "pending_actions" at bounding box center [423, 59] width 16 height 16
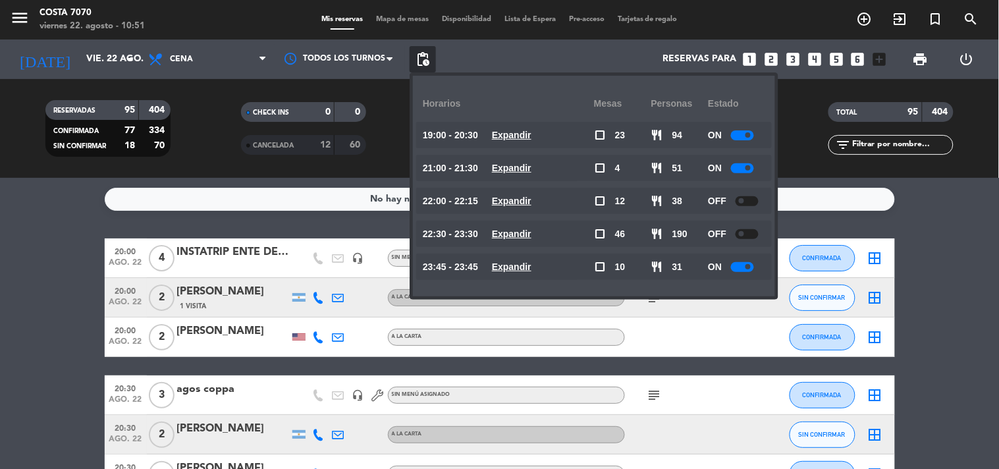
click at [425, 53] on span "pending_actions" at bounding box center [423, 59] width 16 height 16
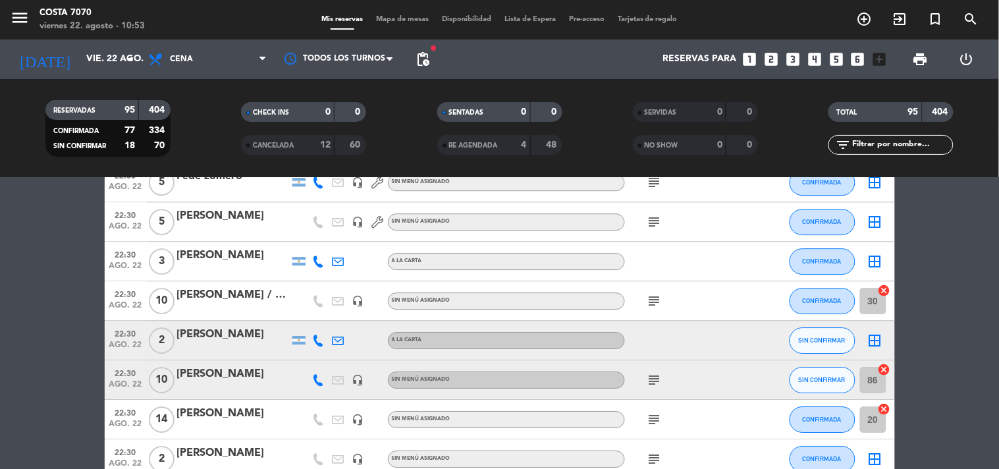
scroll to position [2414, 0]
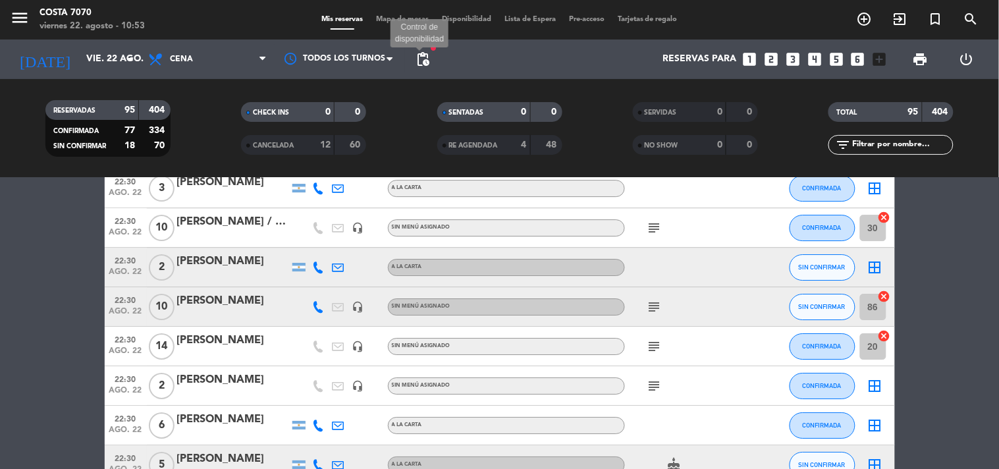
click at [424, 57] on span "pending_actions" at bounding box center [423, 59] width 16 height 16
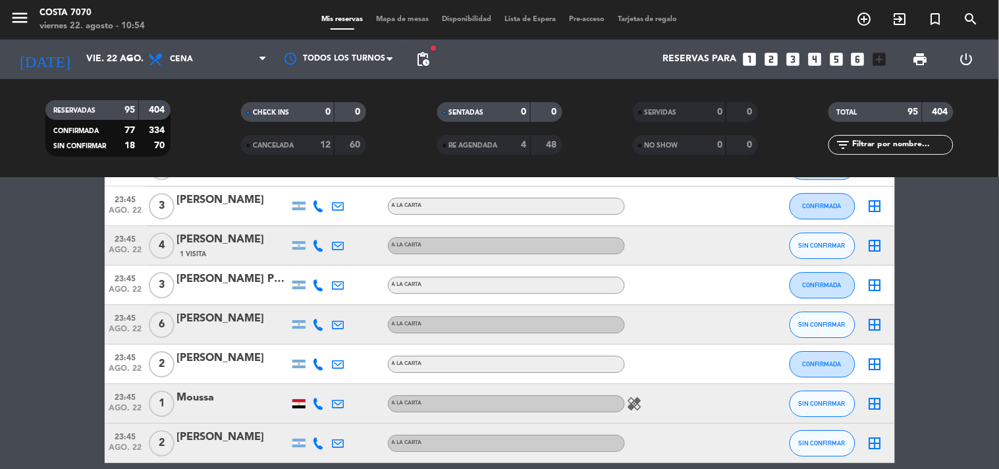
scroll to position [3717, 0]
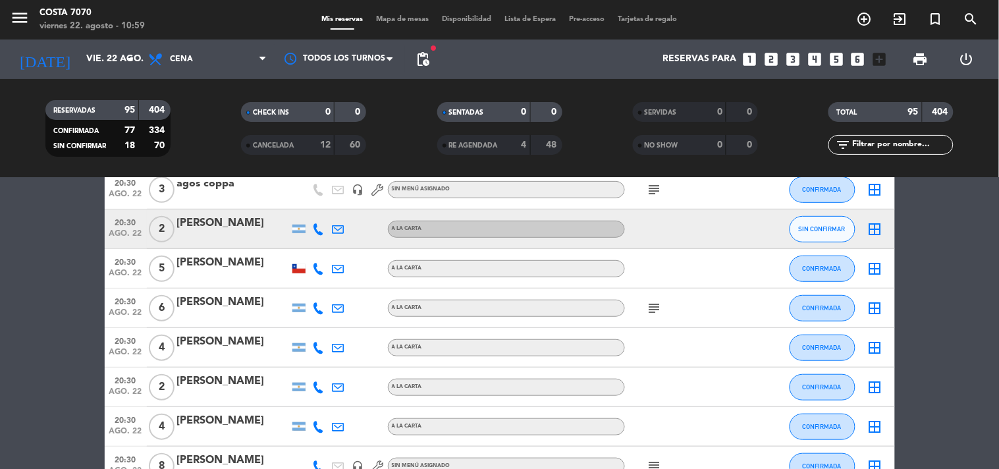
scroll to position [0, 0]
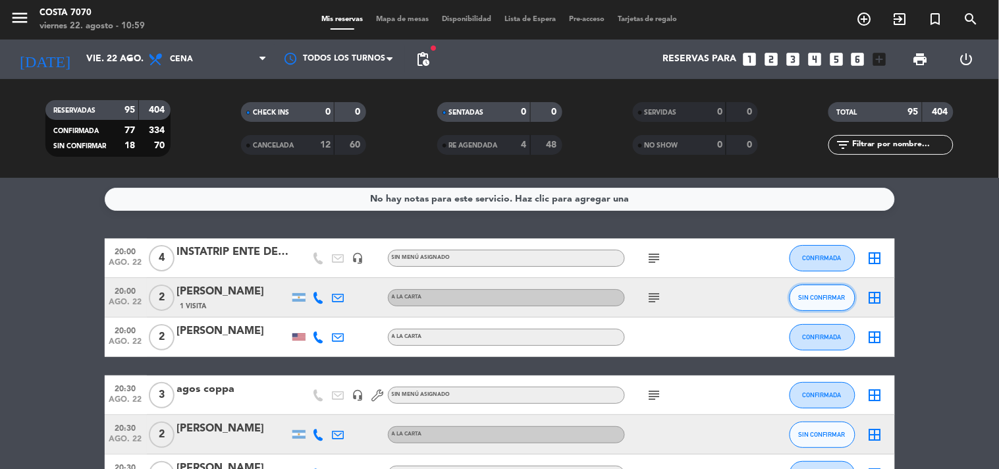
click at [811, 306] on button "SIN CONFIRMAR" at bounding box center [822, 297] width 66 height 26
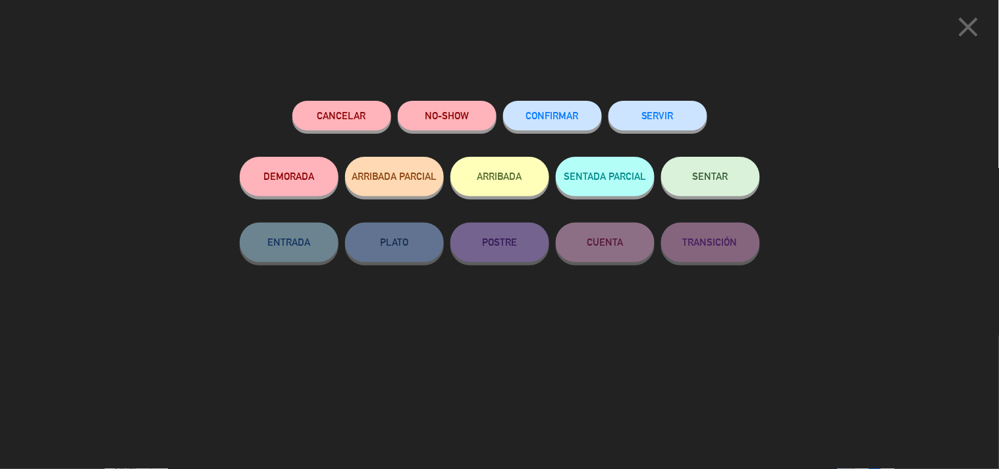
click at [587, 108] on button "CONFIRMAR" at bounding box center [552, 116] width 99 height 30
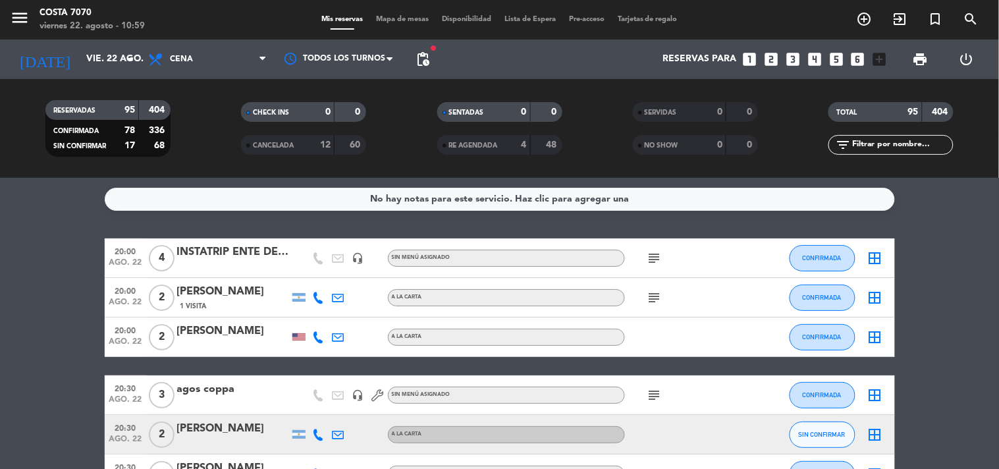
drag, startPoint x: 165, startPoint y: 130, endPoint x: 45, endPoint y: 132, distance: 119.9
click at [45, 132] on div "CONFIRMADA 78 336 SIN CONFIRMAR 17 68" at bounding box center [107, 133] width 125 height 47
copy div "CONFIRMADA 78 336"
click at [185, 142] on filter-checkbox "RESERVADAS 95 404 CONFIRMADA 78 336 SIN CONFIRMAR 17 68" at bounding box center [108, 128] width 196 height 57
click at [196, 134] on filter-checkbox "RESERVADAS 95 404 CONFIRMADA 78 336 SIN CONFIRMAR 17 68" at bounding box center [108, 128] width 196 height 57
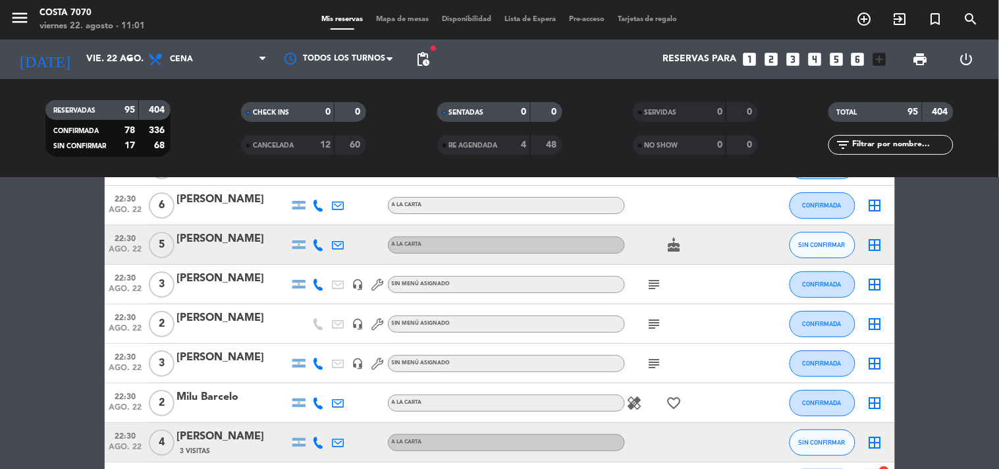
scroll to position [2853, 0]
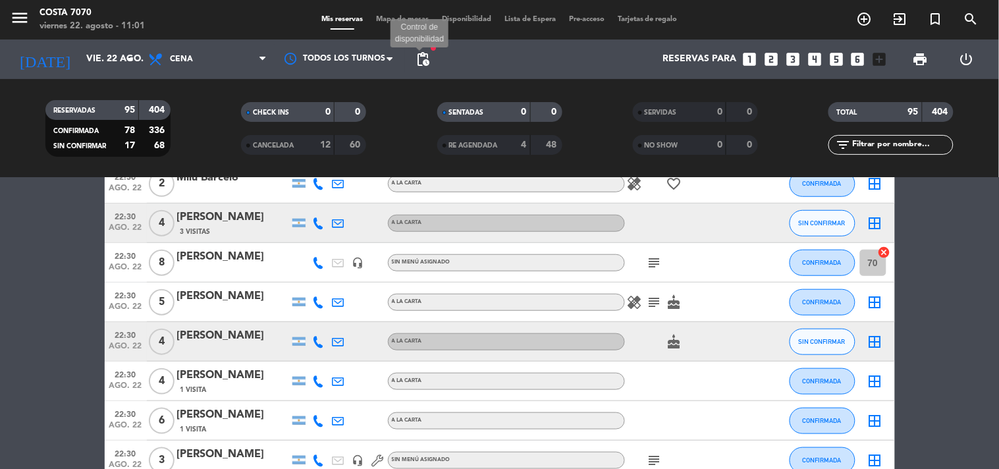
click at [424, 60] on span "pending_actions" at bounding box center [423, 59] width 16 height 16
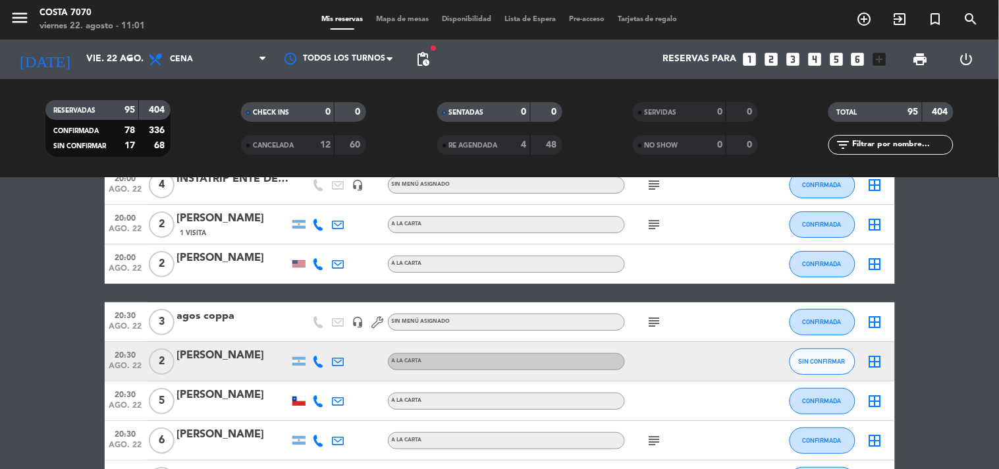
scroll to position [0, 0]
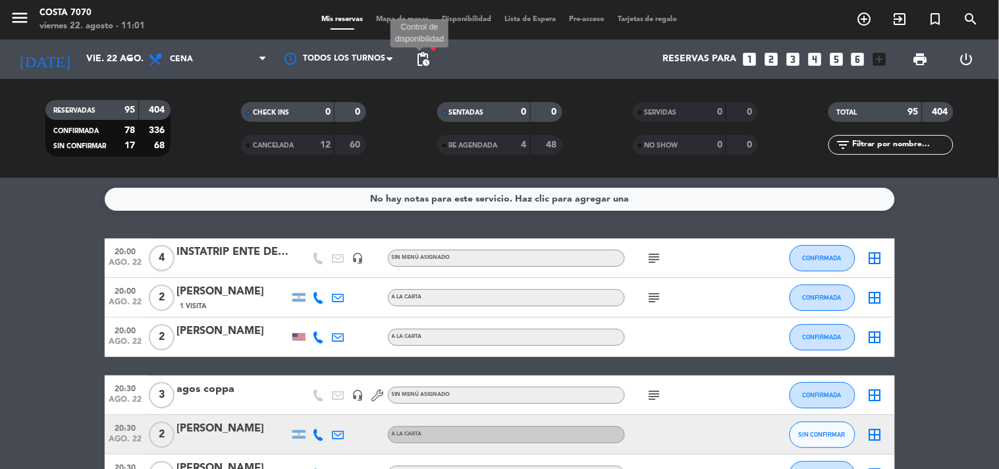
click at [429, 58] on span "pending_actions" at bounding box center [423, 59] width 16 height 16
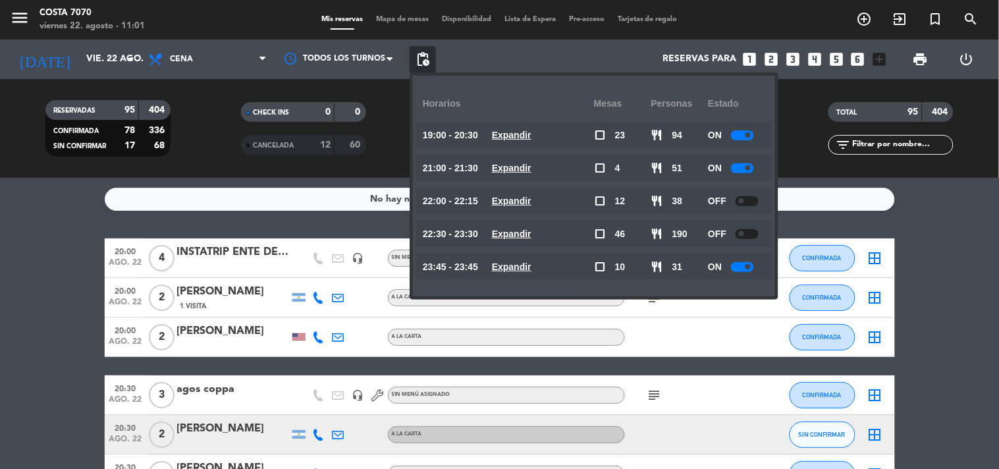
click at [753, 229] on div at bounding box center [746, 234] width 23 height 10
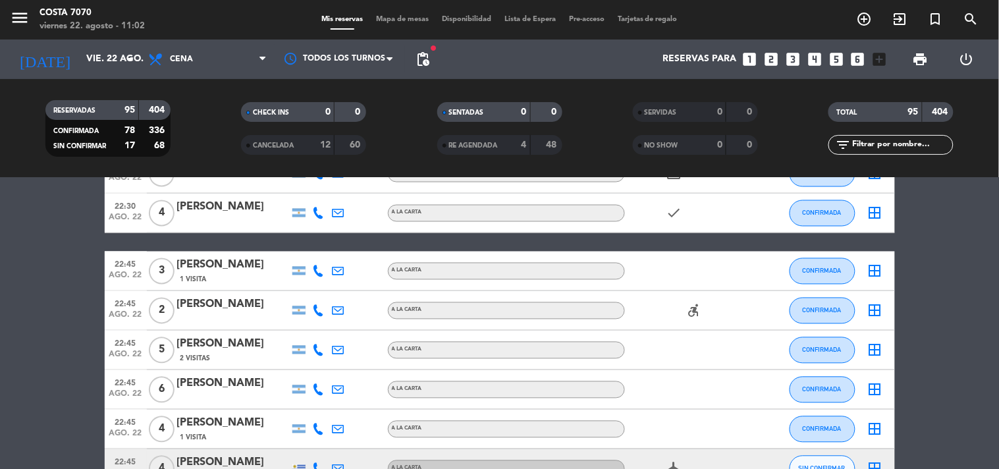
scroll to position [3292, 0]
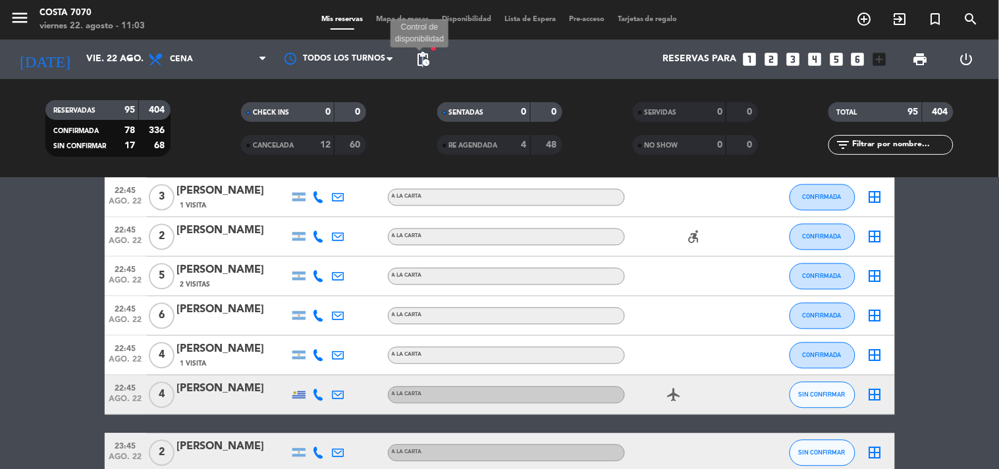
click at [423, 58] on span "pending_actions" at bounding box center [423, 59] width 16 height 16
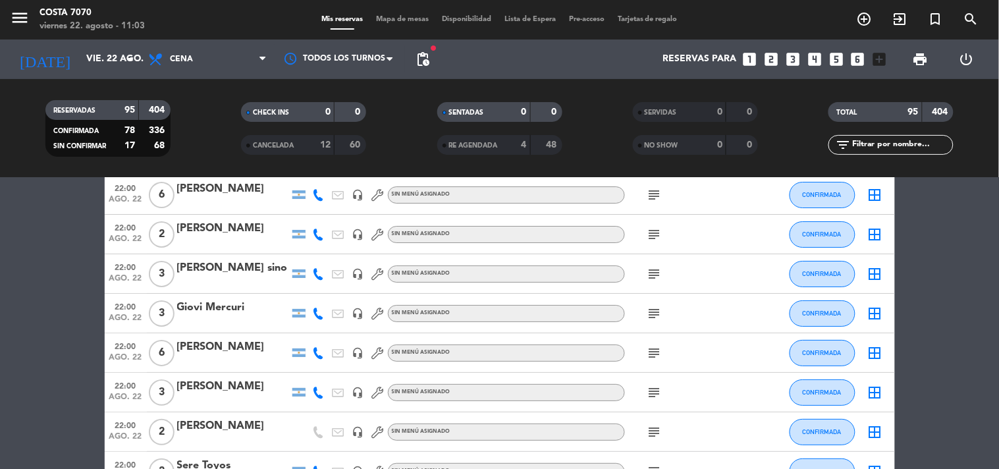
scroll to position [1170, 0]
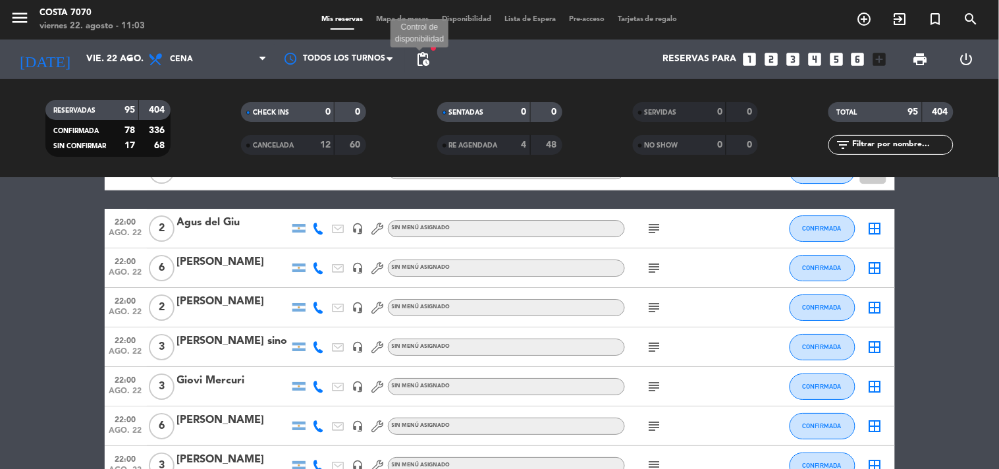
click at [426, 63] on span "pending_actions" at bounding box center [423, 59] width 16 height 16
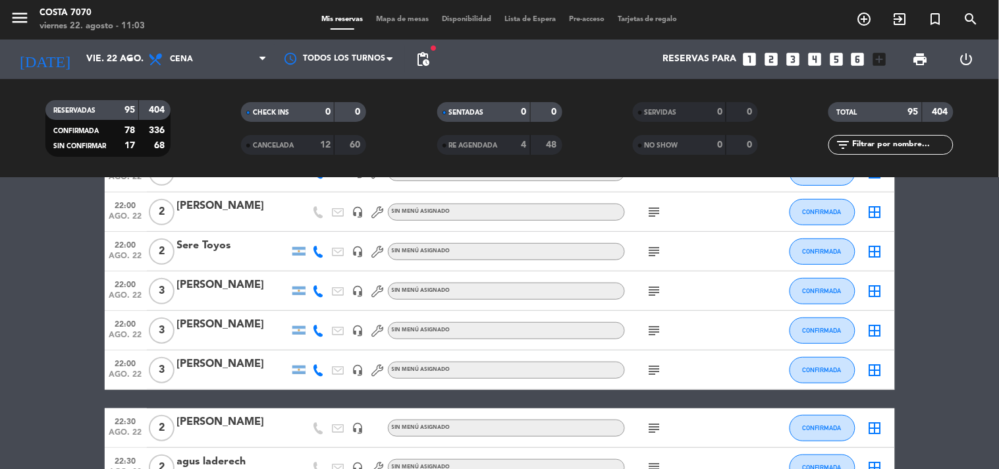
scroll to position [1317, 0]
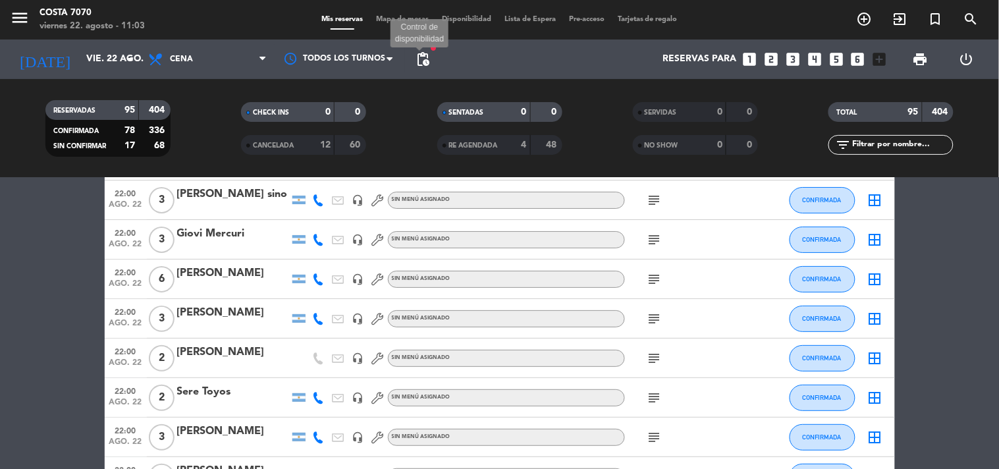
click at [426, 61] on span "pending_actions" at bounding box center [423, 59] width 16 height 16
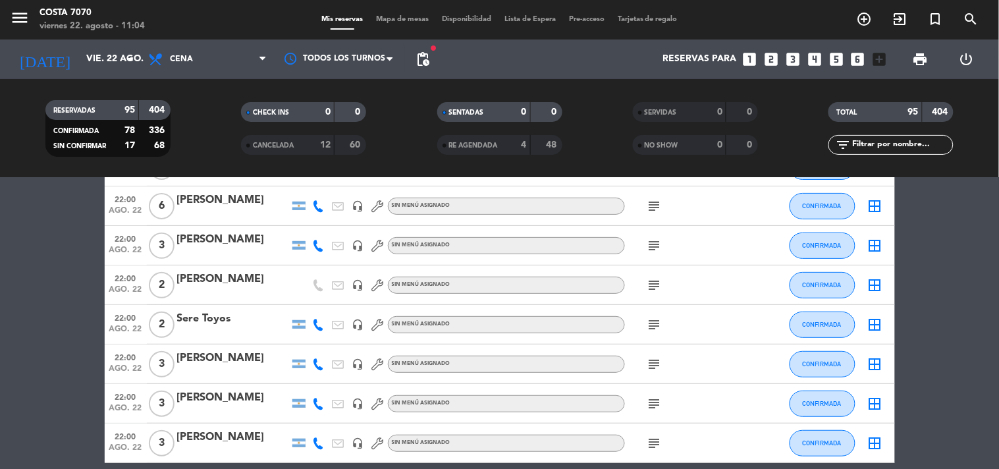
scroll to position [1024, 0]
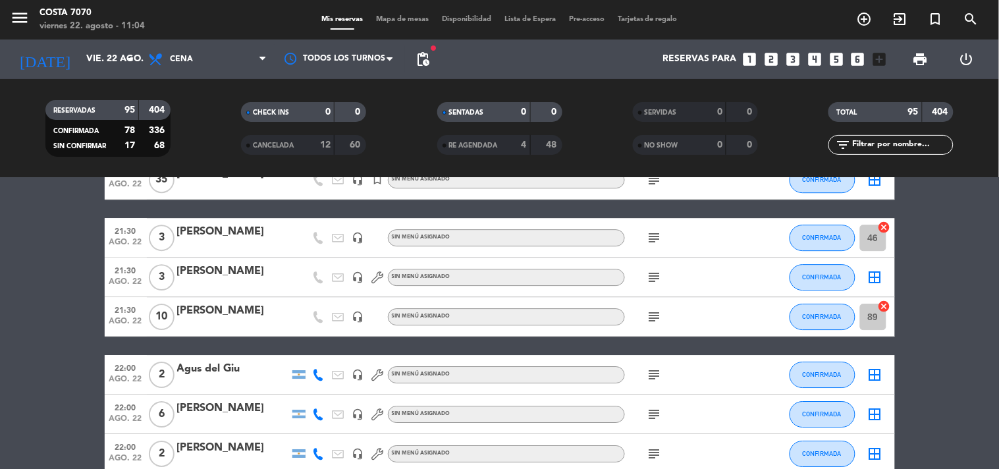
click at [659, 372] on icon "subject" at bounding box center [655, 375] width 16 height 16
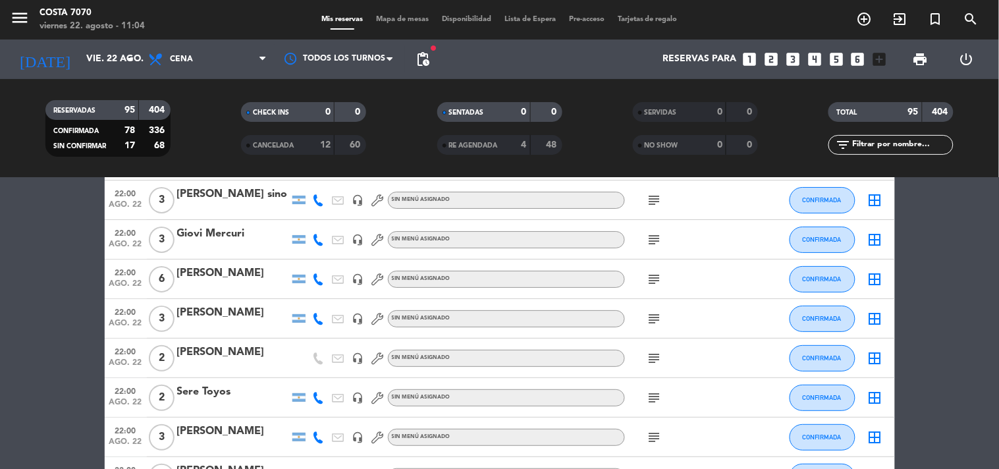
scroll to position [1170, 0]
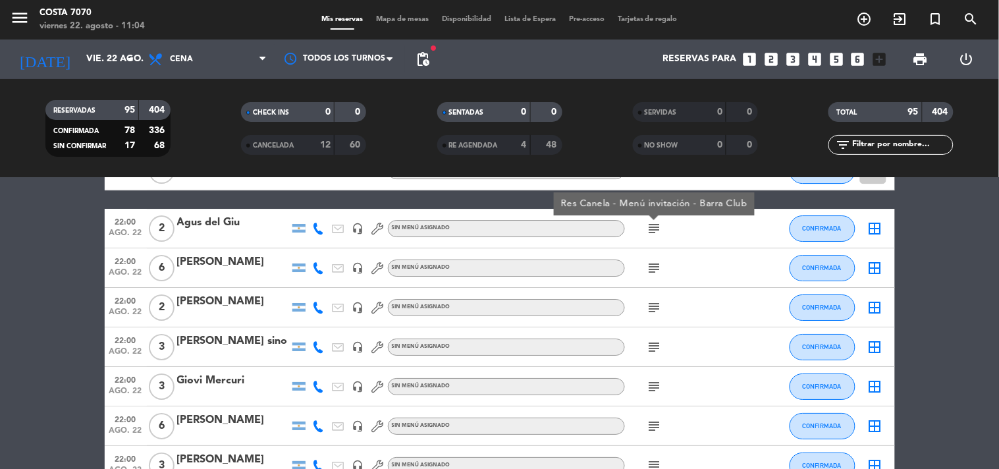
click at [654, 257] on div "subject" at bounding box center [684, 267] width 119 height 39
click at [653, 265] on icon "subject" at bounding box center [655, 268] width 16 height 16
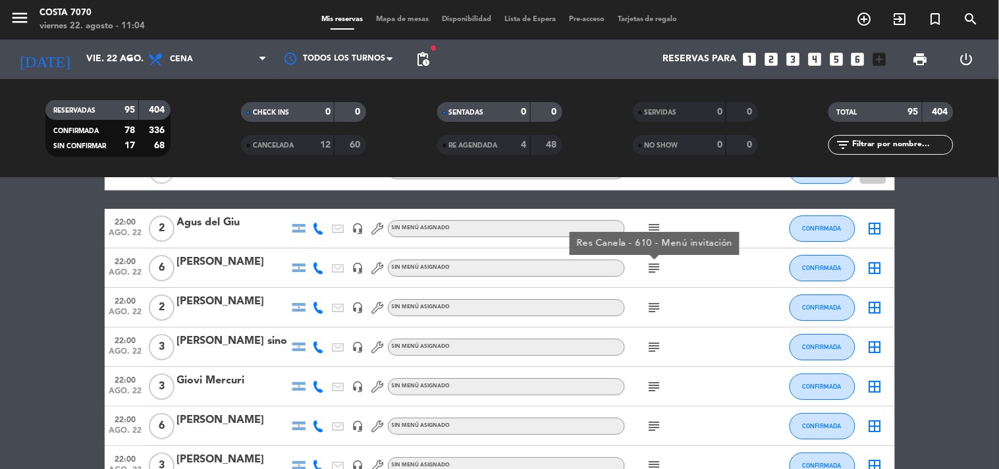
click at [649, 290] on div "subject" at bounding box center [684, 307] width 119 height 39
click at [651, 264] on icon "subject" at bounding box center [655, 268] width 16 height 16
click at [651, 306] on icon "subject" at bounding box center [655, 308] width 16 height 16
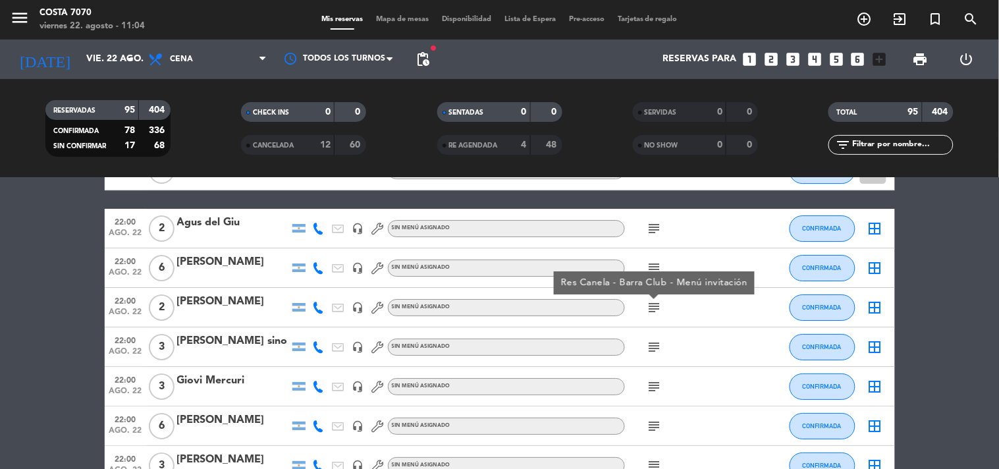
click at [656, 346] on icon "subject" at bounding box center [655, 347] width 16 height 16
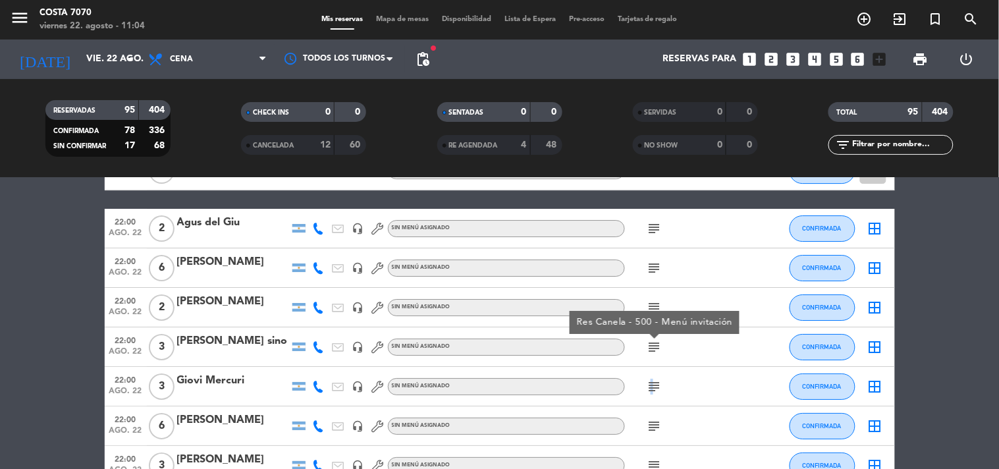
click at [651, 385] on icon "subject" at bounding box center [655, 387] width 16 height 16
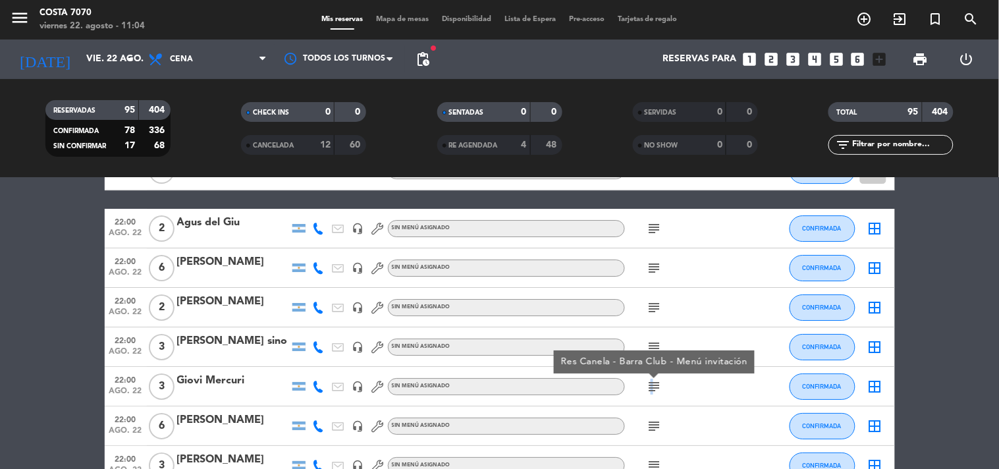
scroll to position [1243, 0]
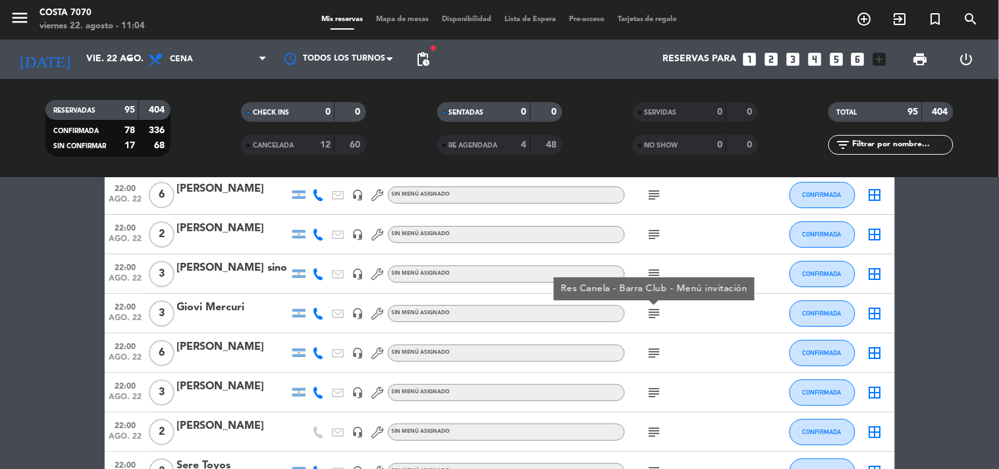
click at [651, 350] on icon "subject" at bounding box center [655, 353] width 16 height 16
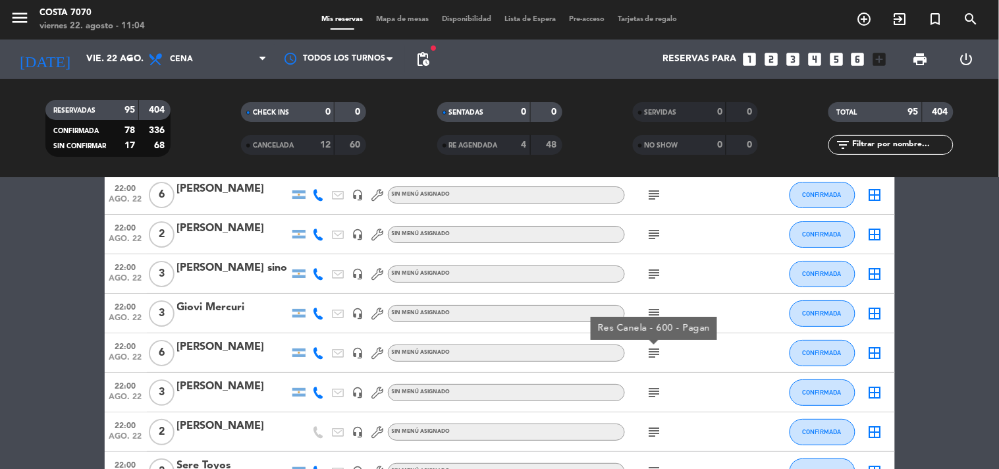
click at [652, 377] on div "subject" at bounding box center [684, 392] width 119 height 39
click at [654, 389] on icon "subject" at bounding box center [655, 393] width 16 height 16
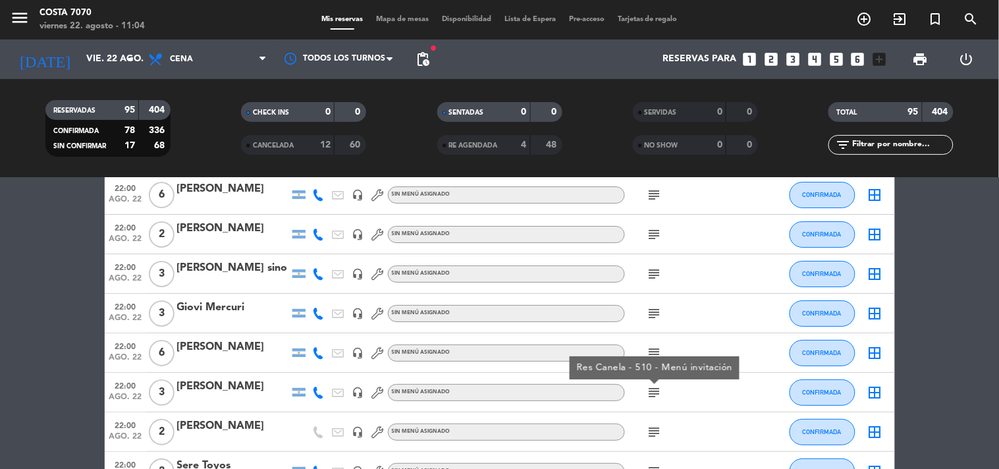
click at [656, 419] on div "subject" at bounding box center [684, 431] width 119 height 39
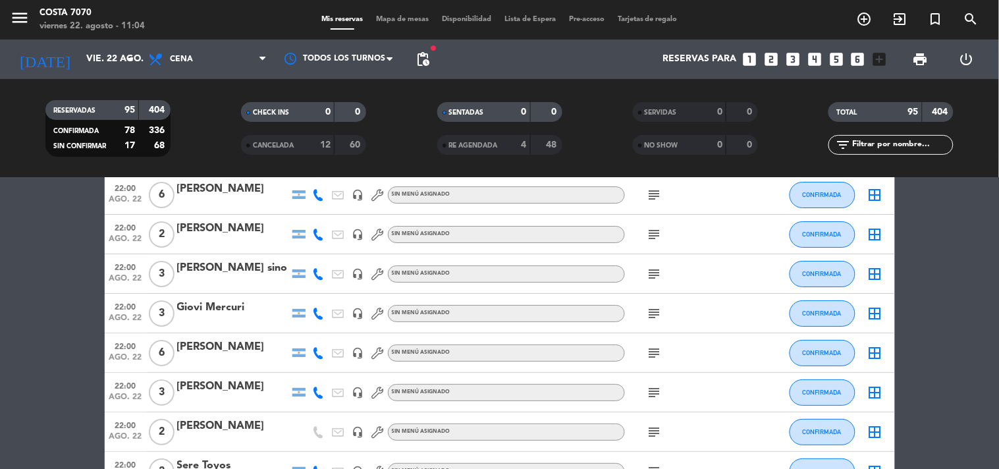
click at [656, 429] on icon "subject" at bounding box center [655, 432] width 16 height 16
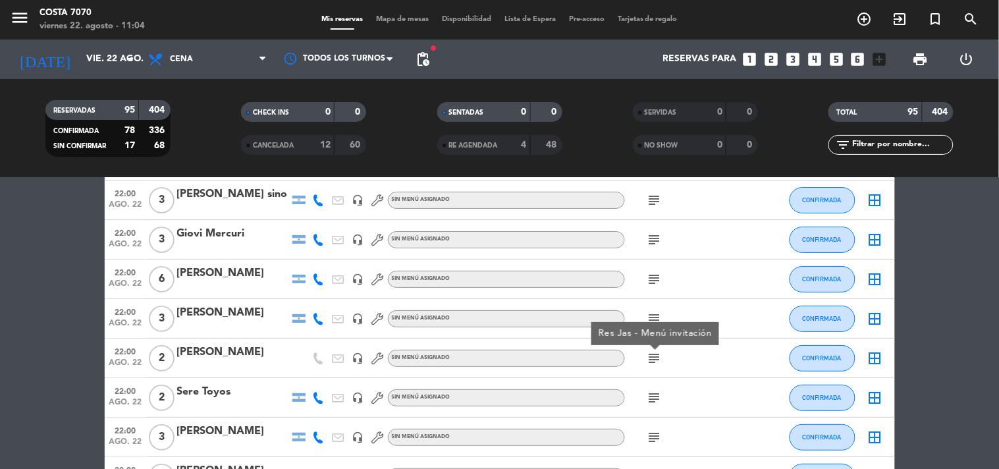
click at [656, 391] on icon "subject" at bounding box center [655, 398] width 16 height 16
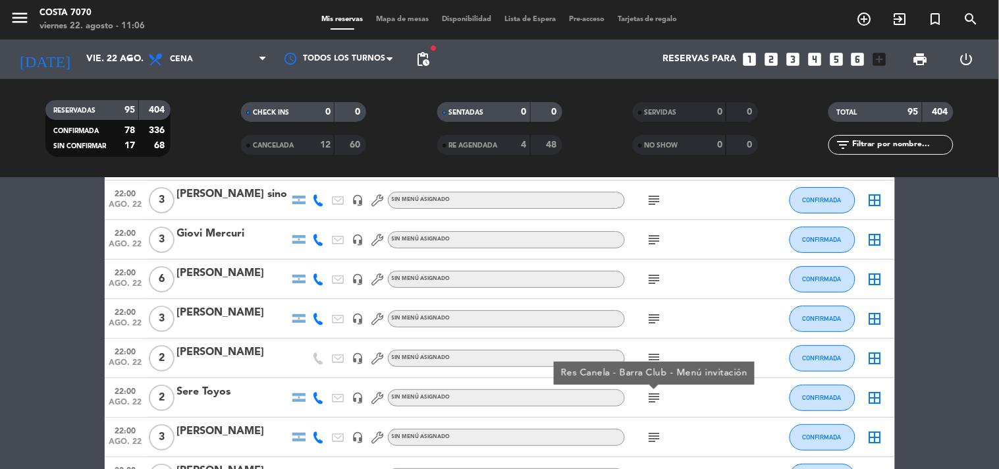
click at [884, 144] on input "text" at bounding box center [902, 145] width 102 height 14
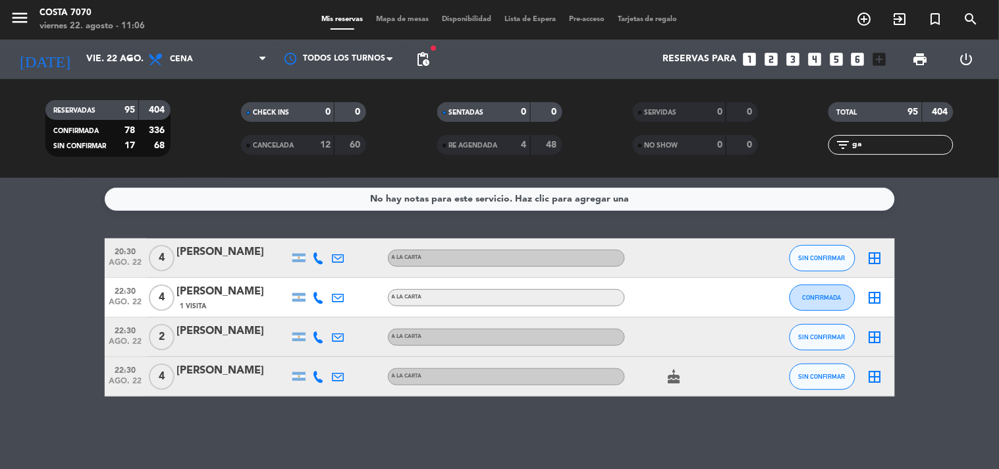
scroll to position [0, 0]
type input "ga"
click at [809, 383] on button "SIN CONFIRMAR" at bounding box center [822, 376] width 66 height 26
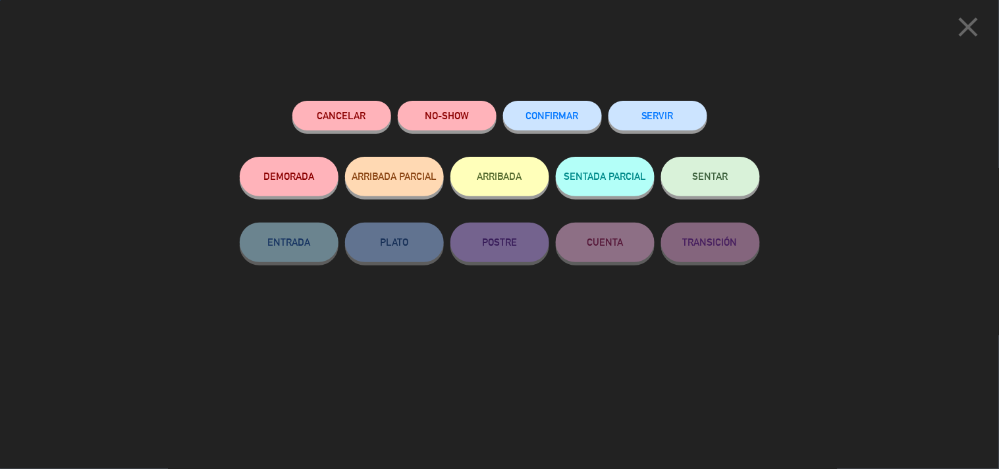
click at [367, 121] on button "Cancelar" at bounding box center [341, 116] width 99 height 30
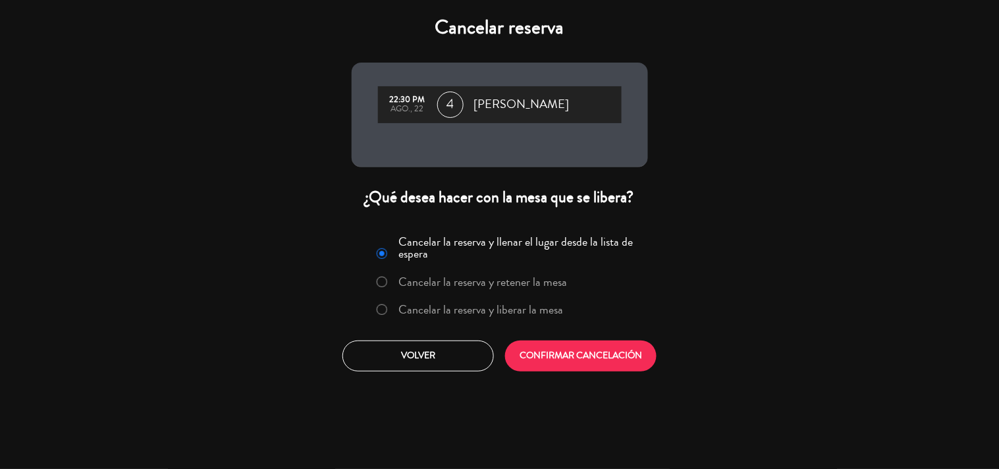
click at [498, 312] on label "Cancelar la reserva y liberar la mesa" at bounding box center [480, 310] width 165 height 12
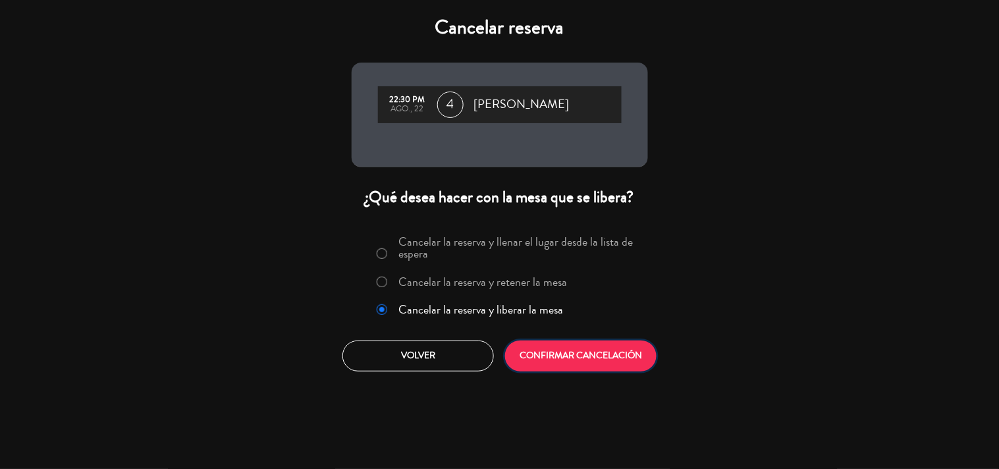
click at [560, 365] on button "CONFIRMAR CANCELACIÓN" at bounding box center [580, 355] width 151 height 31
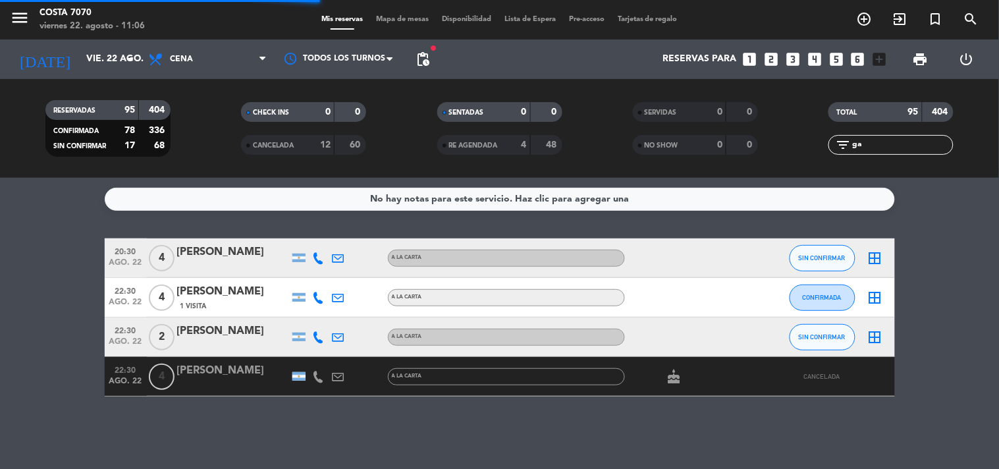
click at [883, 143] on input "ga" at bounding box center [902, 145] width 102 height 14
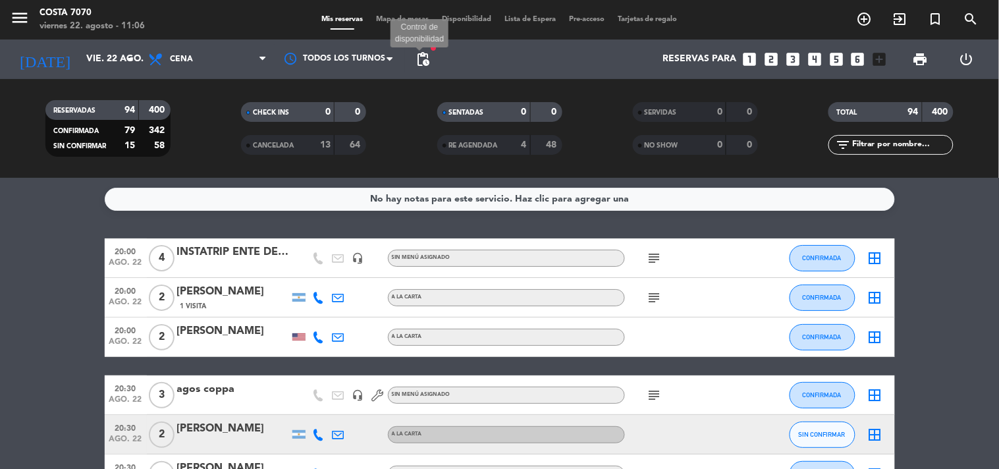
click at [423, 56] on span "pending_actions" at bounding box center [423, 59] width 16 height 16
click at [896, 146] on input "text" at bounding box center [902, 145] width 102 height 14
click at [430, 55] on span "pending_actions" at bounding box center [423, 59] width 16 height 16
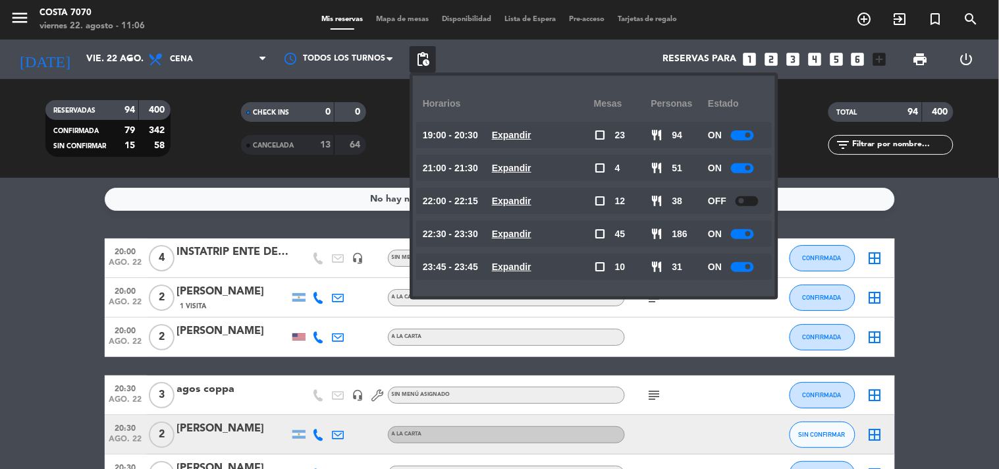
click at [863, 142] on input "text" at bounding box center [902, 145] width 102 height 14
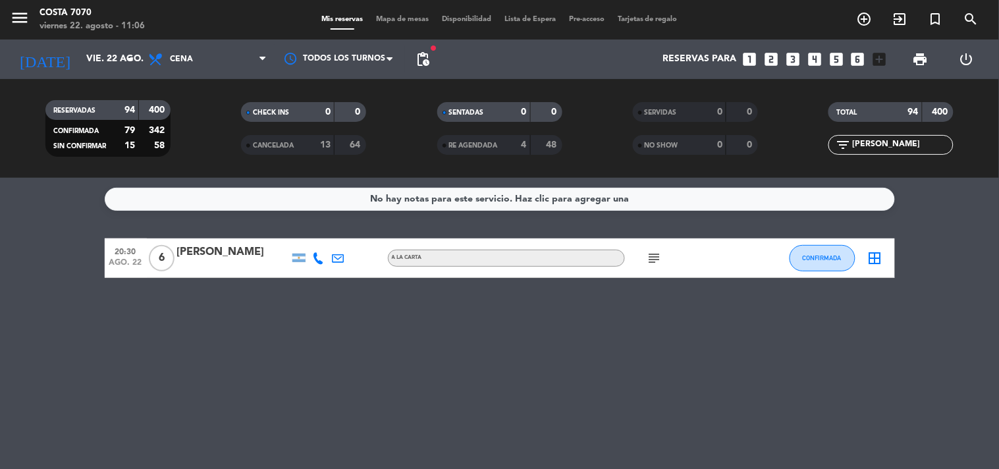
type input "beth"
click at [221, 254] on div "[PERSON_NAME]" at bounding box center [233, 252] width 112 height 17
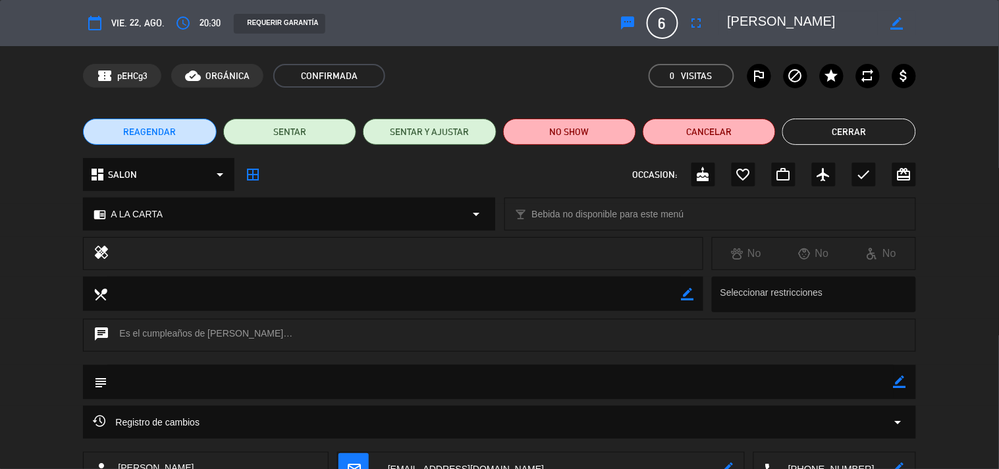
click at [900, 382] on icon "border_color" at bounding box center [900, 381] width 13 height 13
click at [864, 381] on textarea at bounding box center [500, 382] width 786 height 34
paste textarea "Verónica Arcay"
type textarea "Viene con Verónica Arcay x6 - En lo posible mesas cerca(?"
click at [899, 379] on icon at bounding box center [900, 381] width 13 height 13
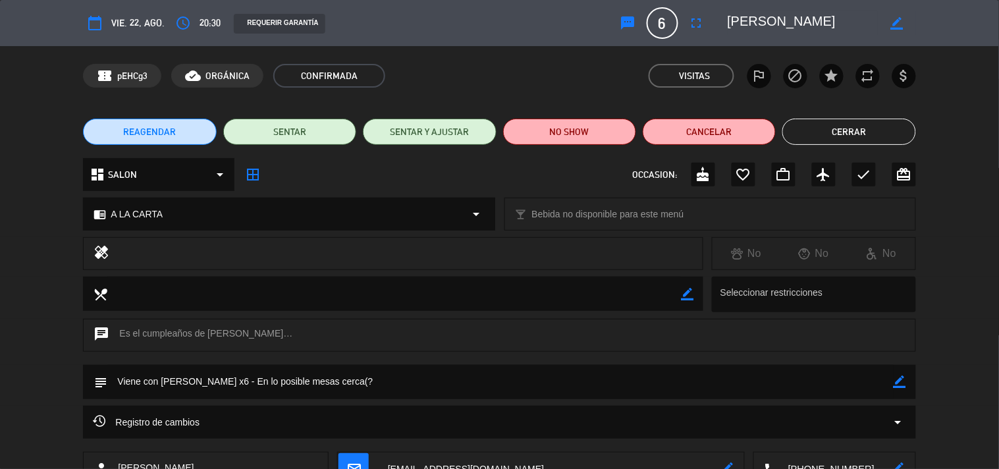
click at [880, 138] on button "Cerrar" at bounding box center [848, 132] width 133 height 26
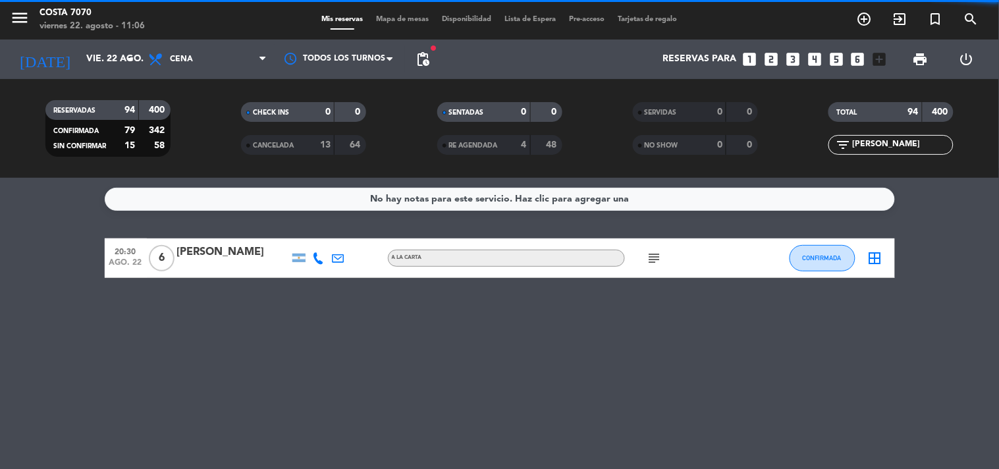
drag, startPoint x: 885, startPoint y: 145, endPoint x: 455, endPoint y: 148, distance: 430.0
click at [456, 147] on div "RESERVADAS 94 400 CONFIRMADA 79 342 SIN CONFIRMAR 15 58 CHECK INS 0 0 CANCELADA…" at bounding box center [499, 128] width 999 height 72
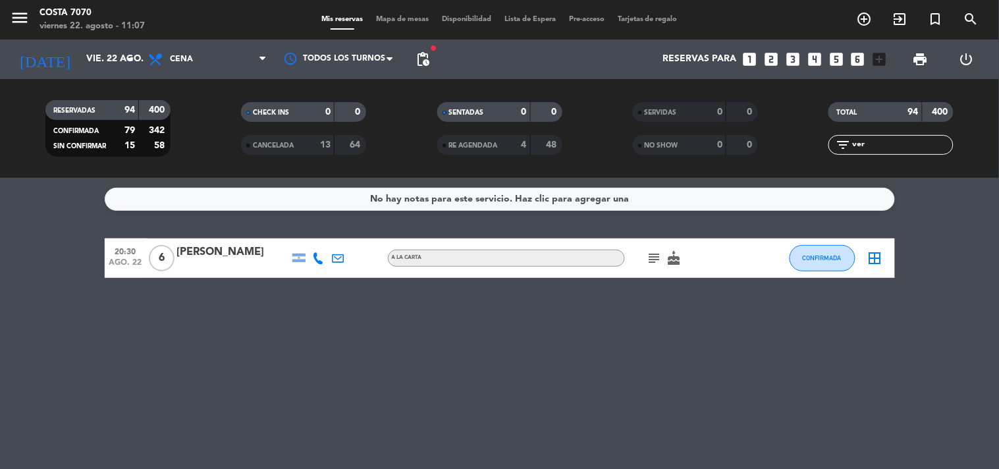
type input "ver"
click at [224, 267] on div at bounding box center [233, 266] width 112 height 11
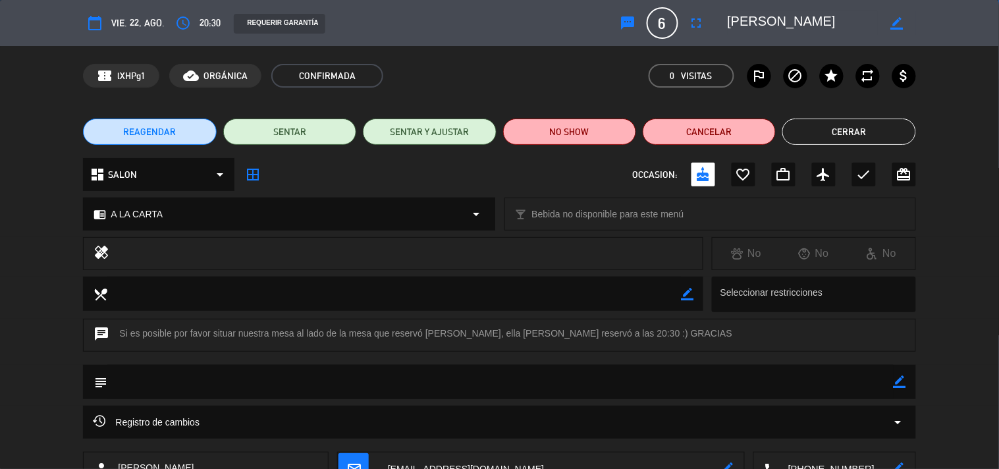
click at [896, 379] on icon "border_color" at bounding box center [900, 381] width 13 height 13
click at [856, 380] on textarea at bounding box center [500, 382] width 786 height 34
paste textarea "[PERSON_NAME]"
type textarea "Viene con Bethania Ramos x6 - en lo posible mesas cerca"
click at [903, 381] on icon at bounding box center [900, 381] width 13 height 13
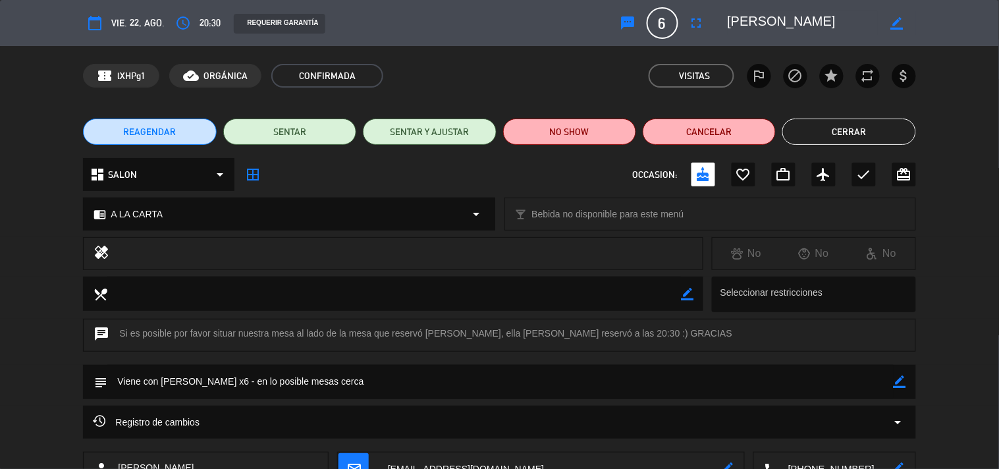
click at [839, 145] on div "REAGENDAR SENTAR SENTAR Y AJUSTAR NO SHOW Cancelar Cerrar" at bounding box center [499, 131] width 999 height 53
click at [838, 126] on button "Cerrar" at bounding box center [848, 132] width 133 height 26
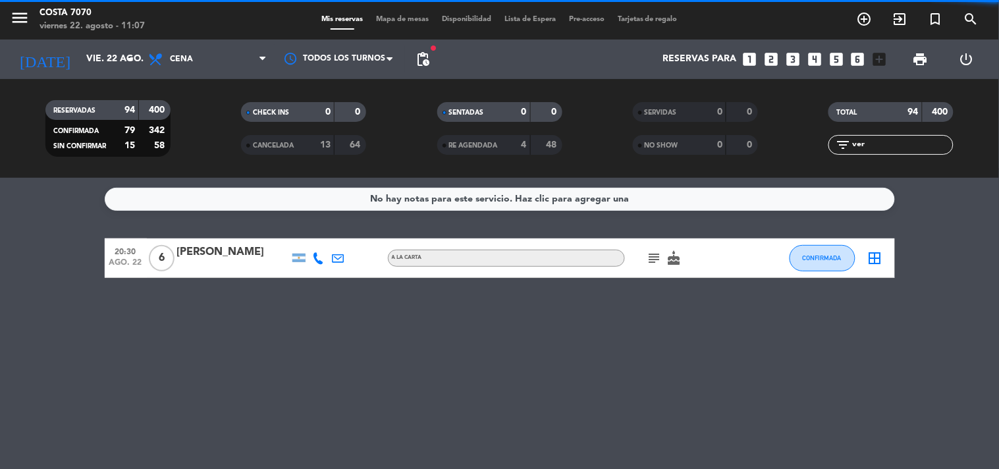
click at [919, 144] on input "ver" at bounding box center [902, 145] width 102 height 14
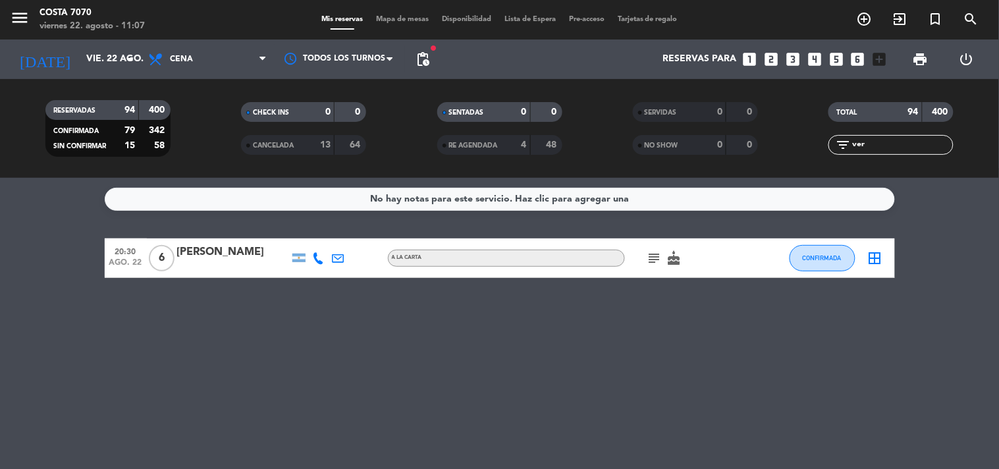
click at [919, 144] on input "ver" at bounding box center [902, 145] width 102 height 14
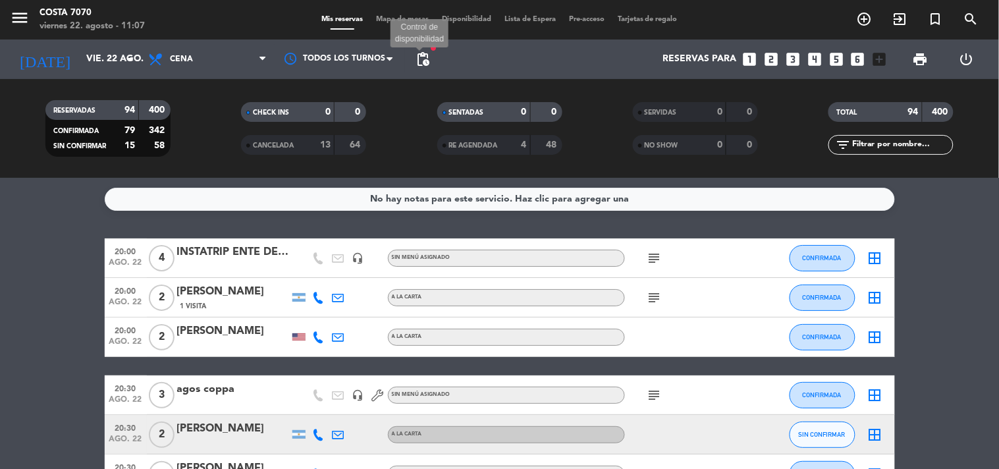
click at [420, 60] on span "pending_actions" at bounding box center [423, 59] width 16 height 16
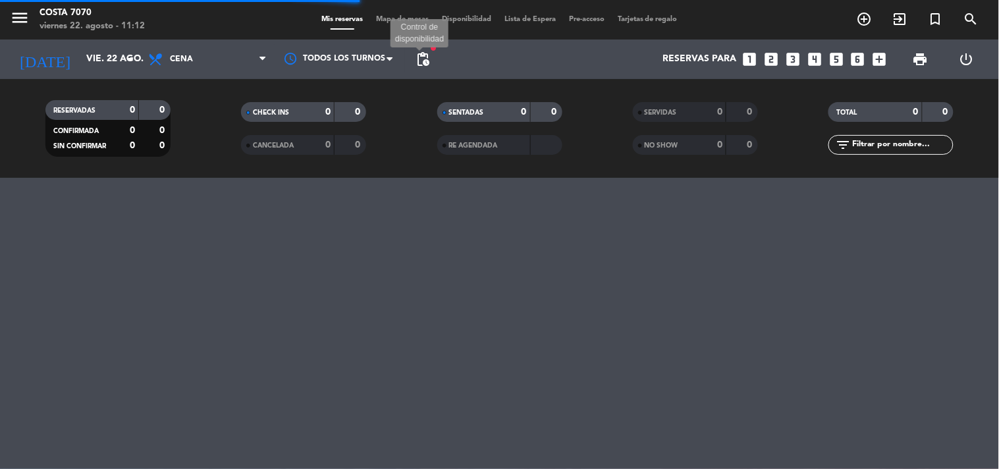
click at [421, 60] on span "pending_actions" at bounding box center [423, 59] width 16 height 16
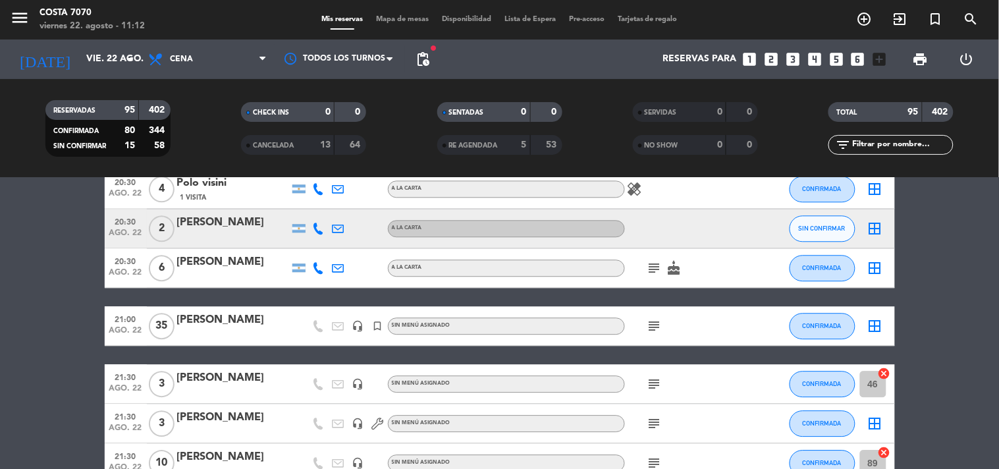
scroll to position [951, 0]
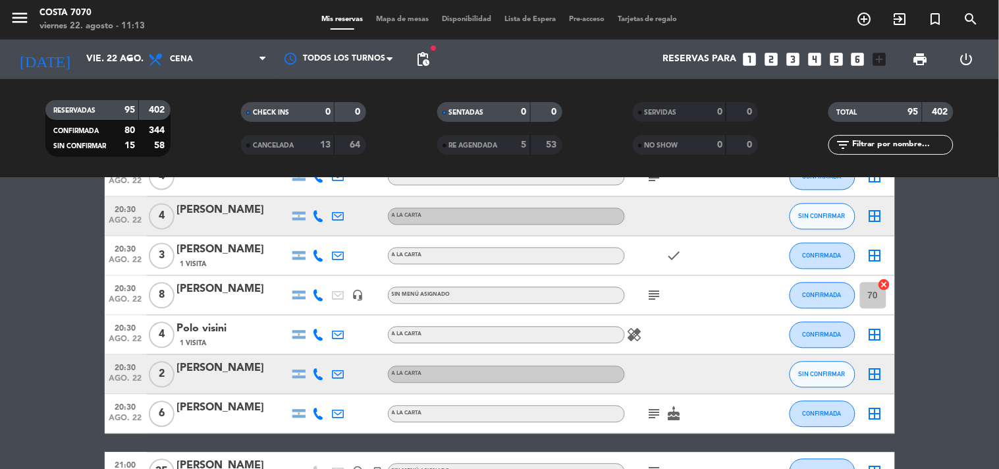
scroll to position [805, 0]
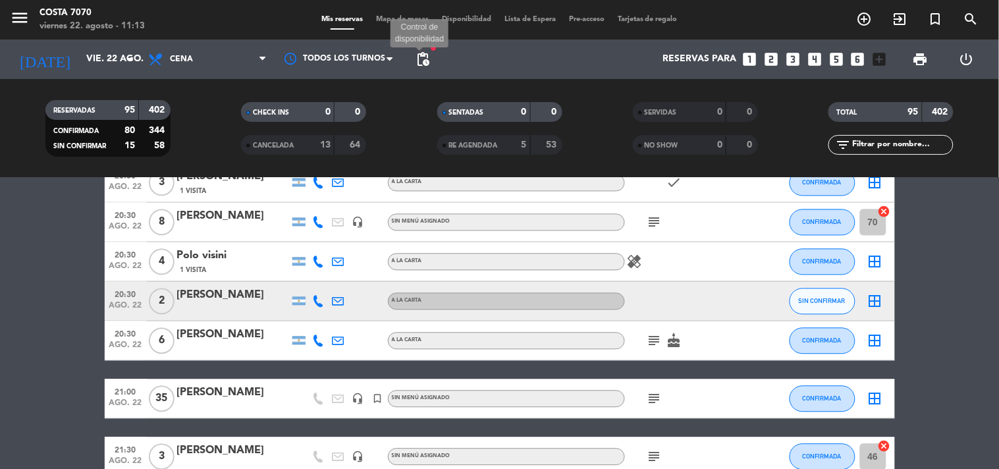
click at [422, 56] on span "pending_actions" at bounding box center [423, 59] width 16 height 16
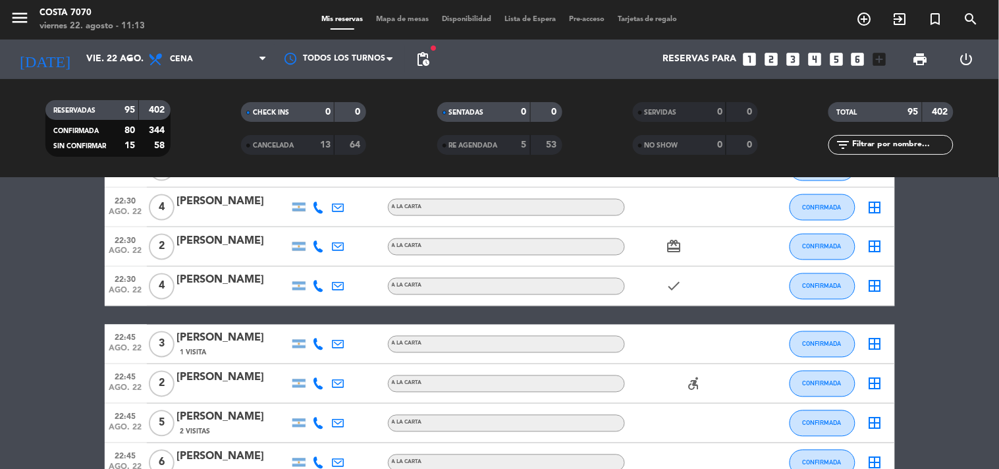
scroll to position [3365, 0]
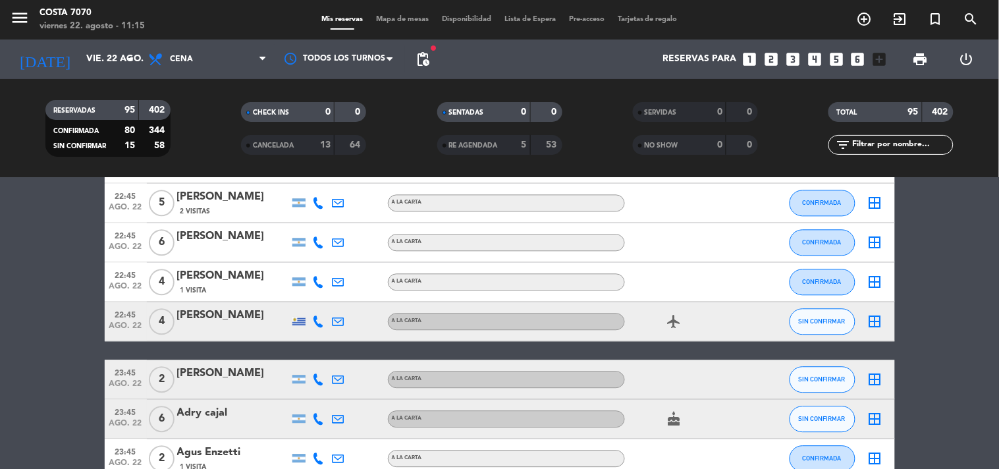
click at [773, 57] on icon "looks_two" at bounding box center [770, 59] width 17 height 17
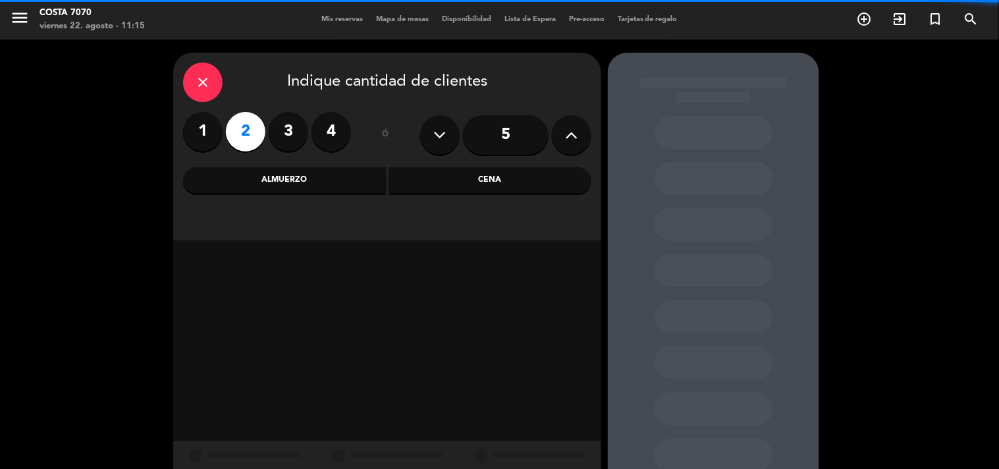
click at [519, 182] on div "Cena" at bounding box center [490, 180] width 203 height 26
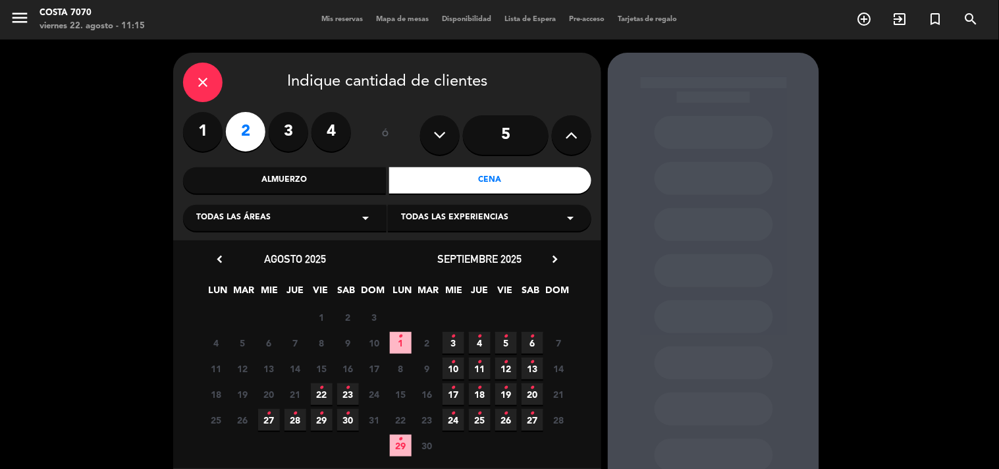
click at [316, 388] on span "22 •" at bounding box center [322, 394] width 22 height 22
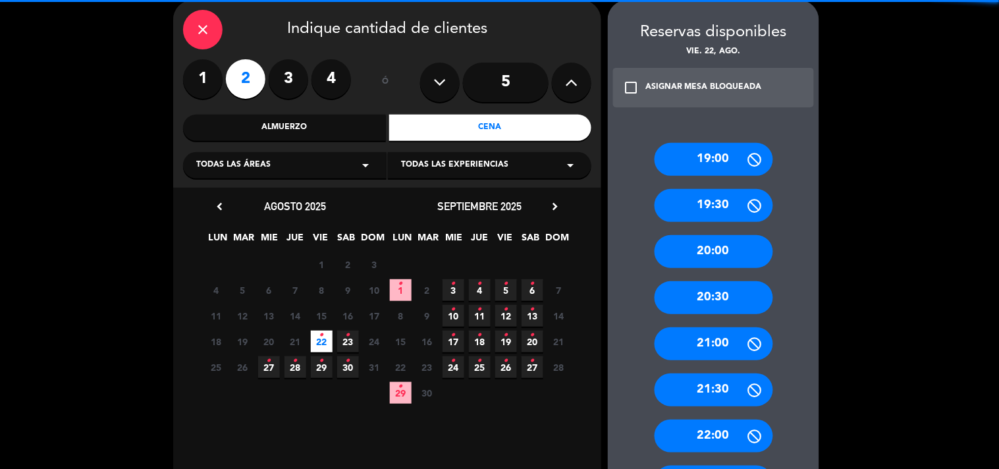
scroll to position [441, 0]
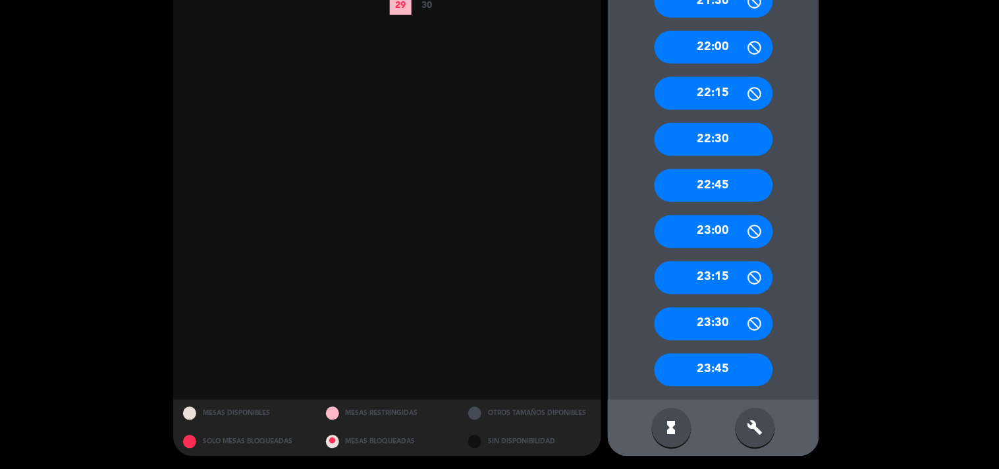
click at [758, 436] on div "build" at bounding box center [755, 428] width 40 height 40
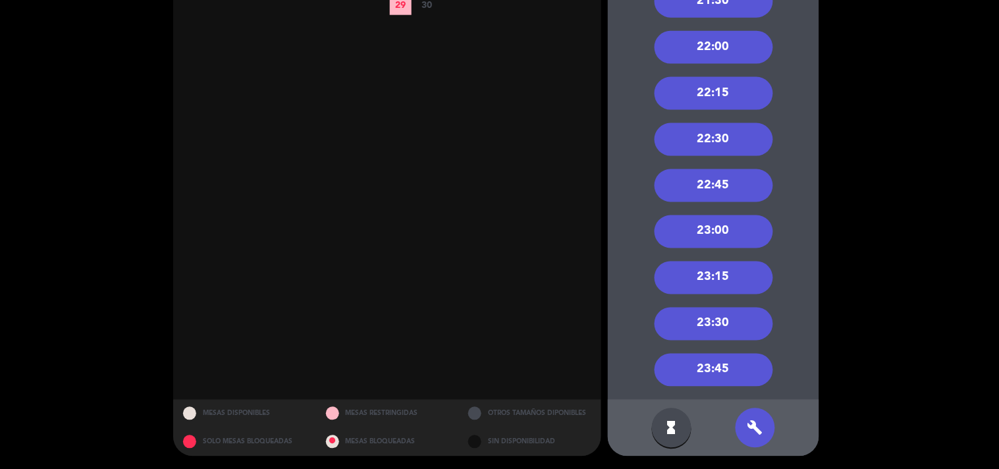
click at [726, 53] on div "22:00" at bounding box center [713, 47] width 119 height 33
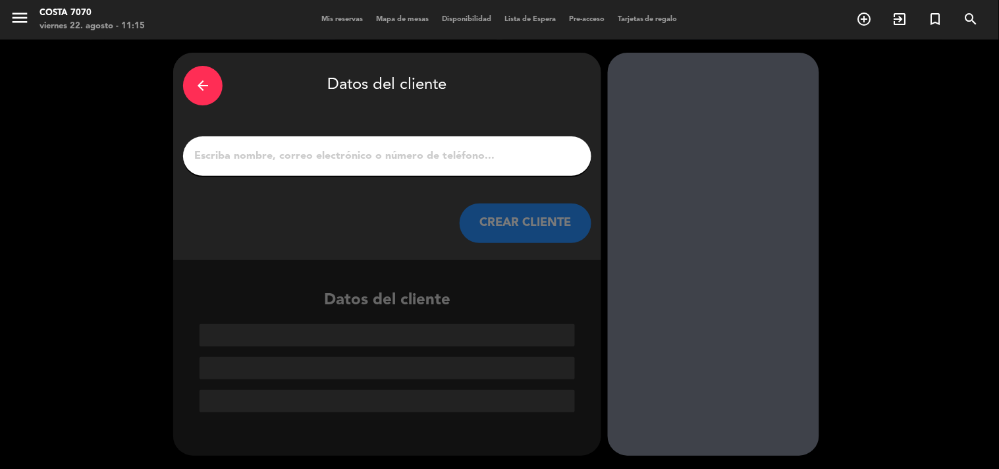
scroll to position [0, 0]
click at [437, 155] on input "1" at bounding box center [387, 156] width 388 height 18
paste input "[PERSON_NAME]"
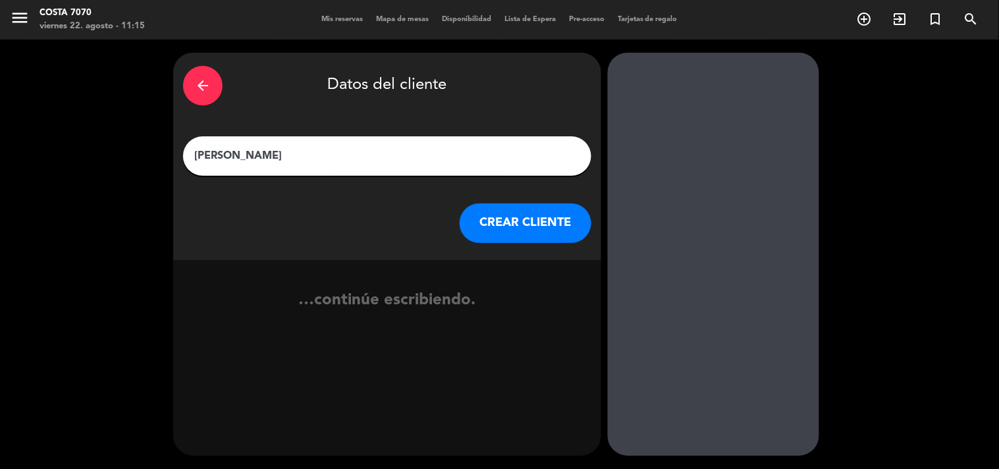
type input "[PERSON_NAME]"
click at [496, 218] on button "CREAR CLIENTE" at bounding box center [526, 223] width 132 height 40
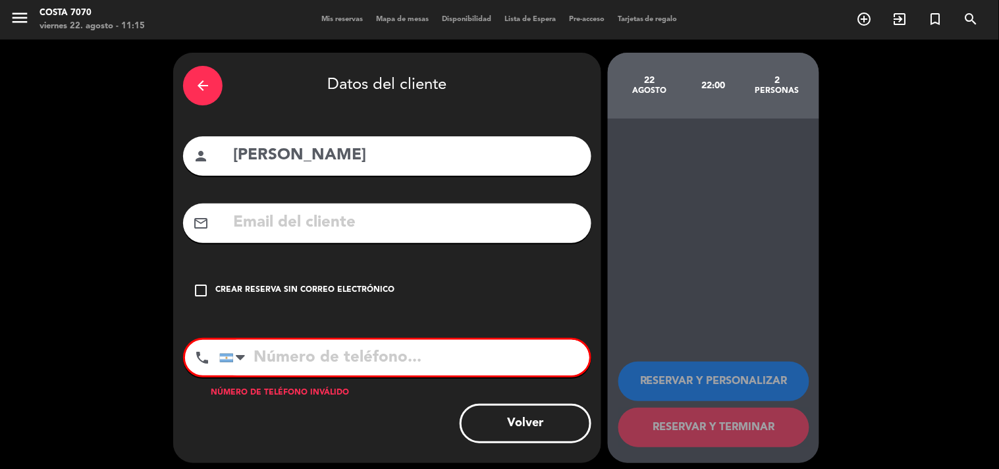
click at [404, 285] on div "check_box_outline_blank Crear reserva sin correo electrónico" at bounding box center [387, 291] width 408 height 40
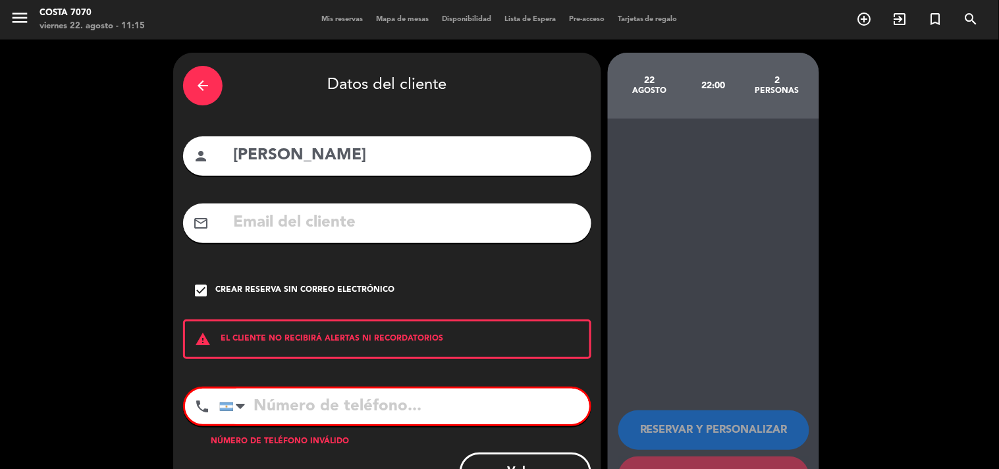
click at [318, 396] on input "tel" at bounding box center [404, 406] width 370 height 36
paste input "[PHONE_NUMBER]"
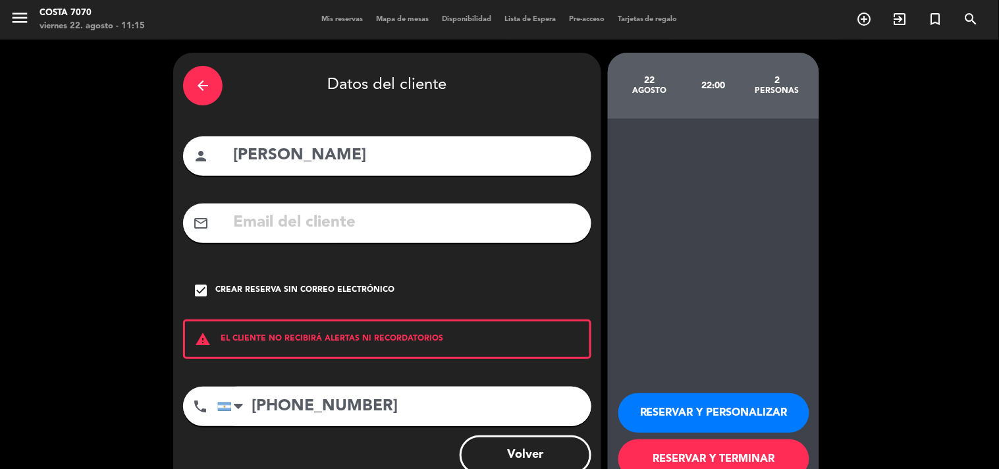
scroll to position [38, 0]
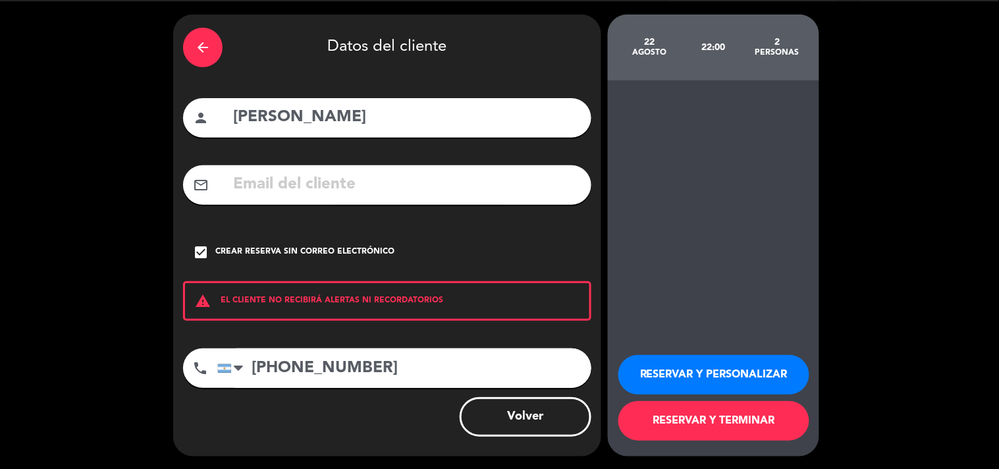
type input "[PHONE_NUMBER]"
click at [730, 365] on button "RESERVAR Y PERSONALIZAR" at bounding box center [713, 375] width 191 height 40
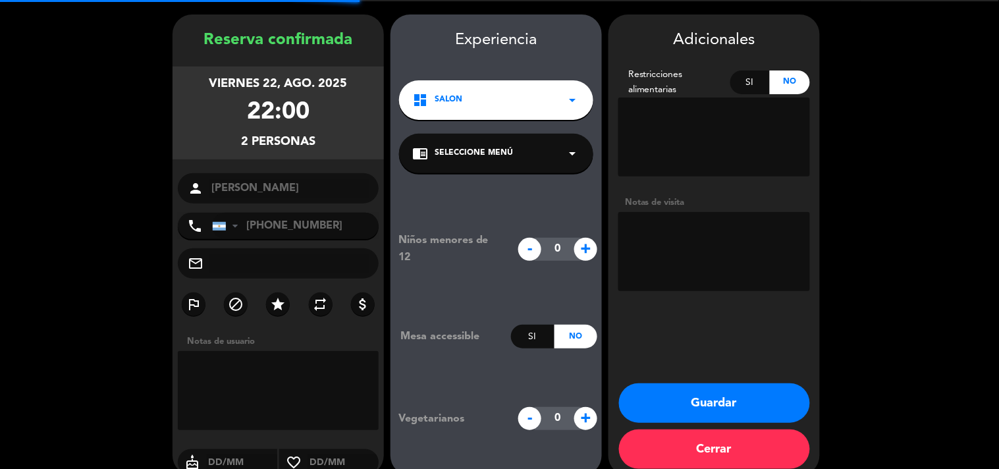
scroll to position [53, 0]
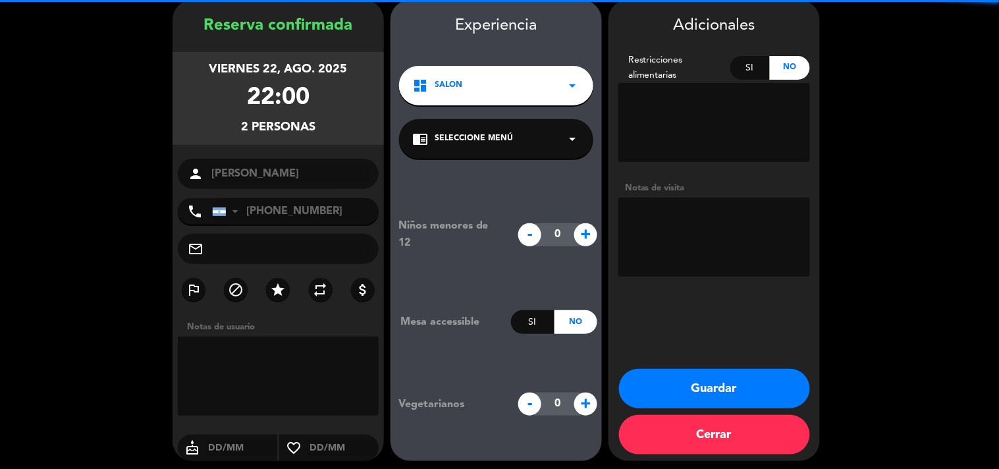
click at [333, 220] on input "[PHONE_NUMBER]" at bounding box center [295, 211] width 167 height 26
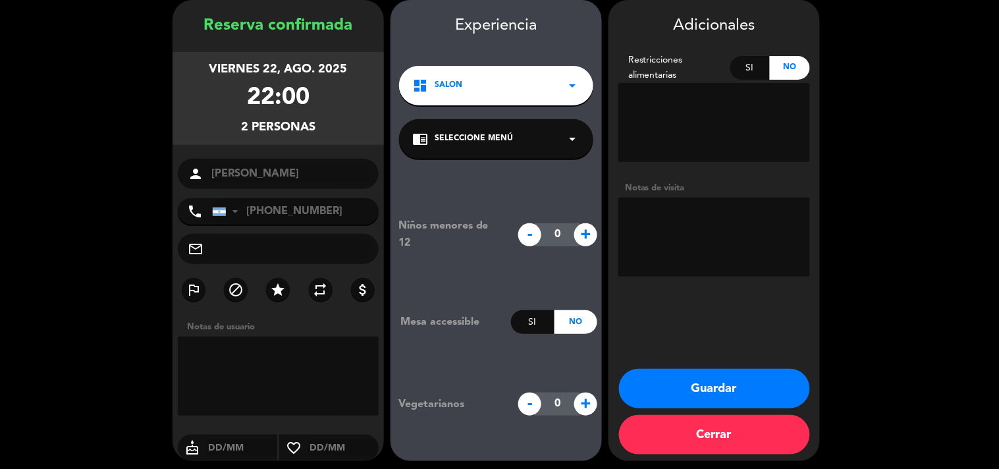
click at [333, 220] on input "[PHONE_NUMBER]" at bounding box center [295, 211] width 167 height 26
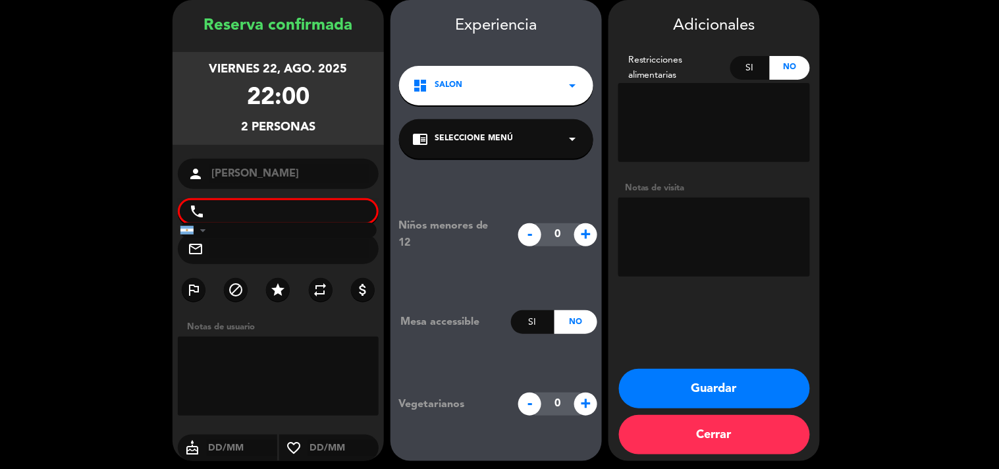
click at [695, 232] on textarea at bounding box center [714, 237] width 192 height 79
type textarea "Res The Foxy - Menú invitación"
click at [722, 383] on button "Guardar" at bounding box center [714, 389] width 191 height 40
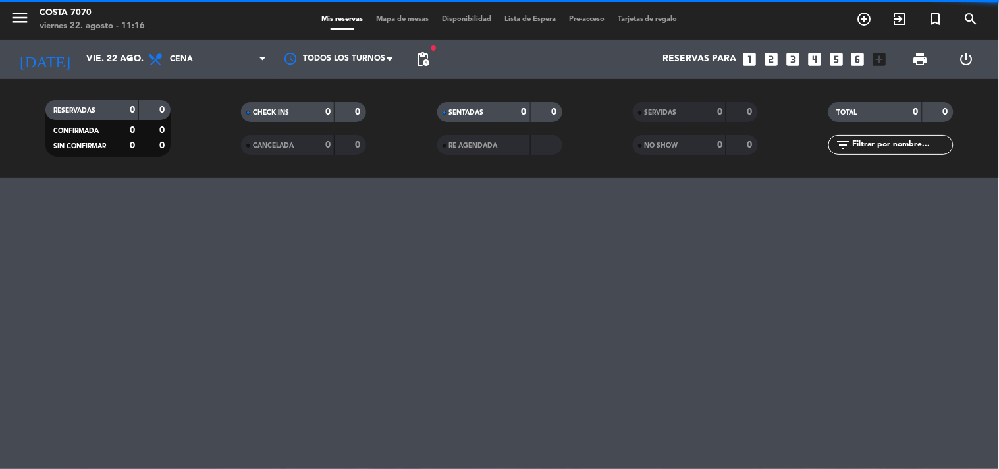
click at [869, 149] on input "text" at bounding box center [902, 145] width 102 height 14
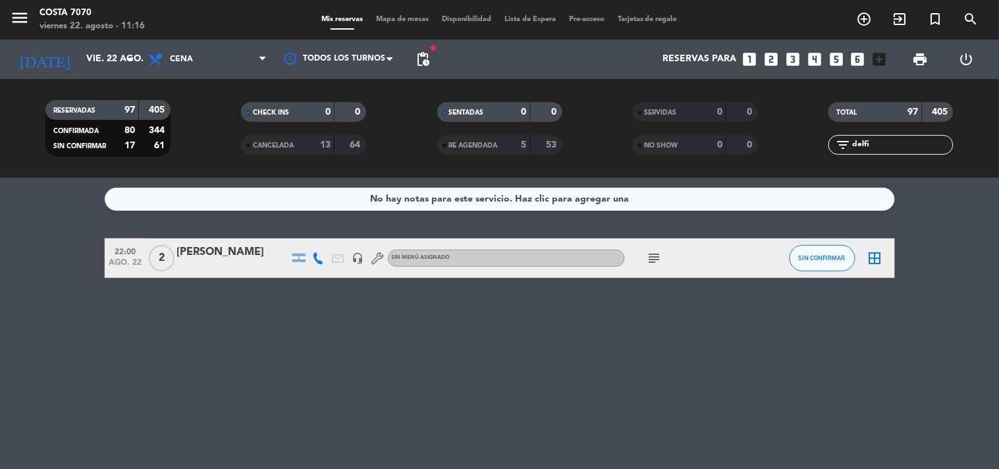
type input "delfi"
click at [827, 267] on button "SIN CONFIRMAR" at bounding box center [822, 258] width 66 height 26
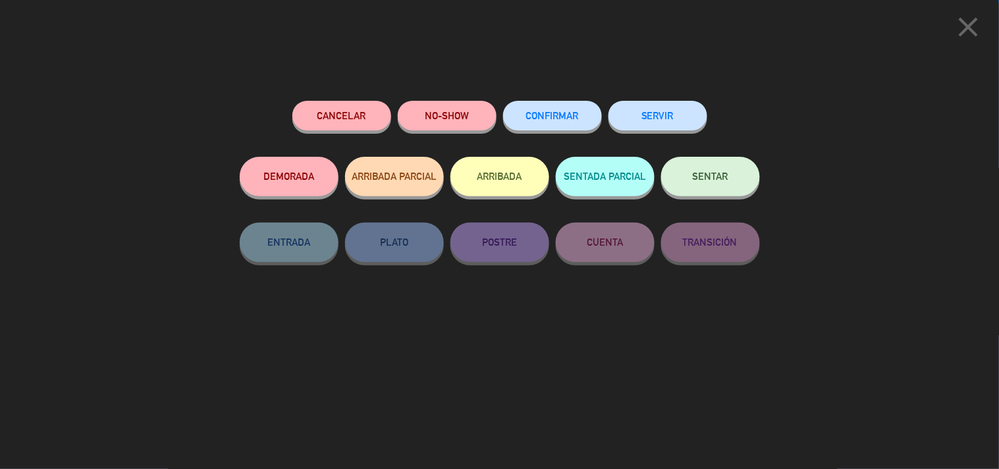
click at [575, 126] on button "CONFIRMAR" at bounding box center [552, 116] width 99 height 30
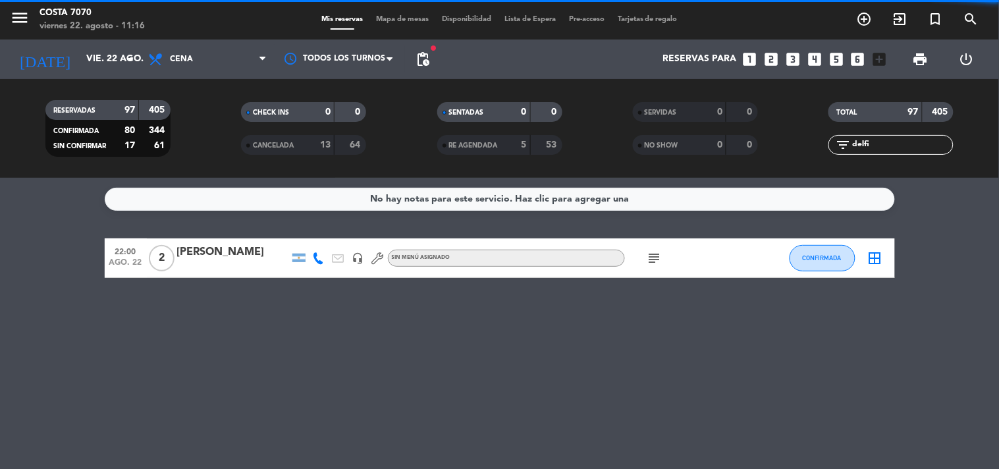
click at [0, 271] on bookings-row "22:00 ago. 22 2 [PERSON_NAME] headset_mic Sin menú asignado subject CONFIRMADA …" at bounding box center [499, 258] width 999 height 40
